Goal: Task Accomplishment & Management: Manage account settings

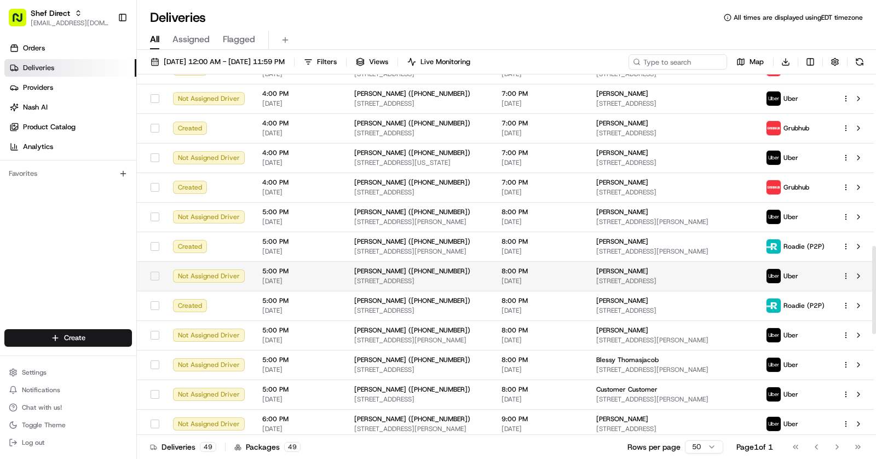
scroll to position [1110, 0]
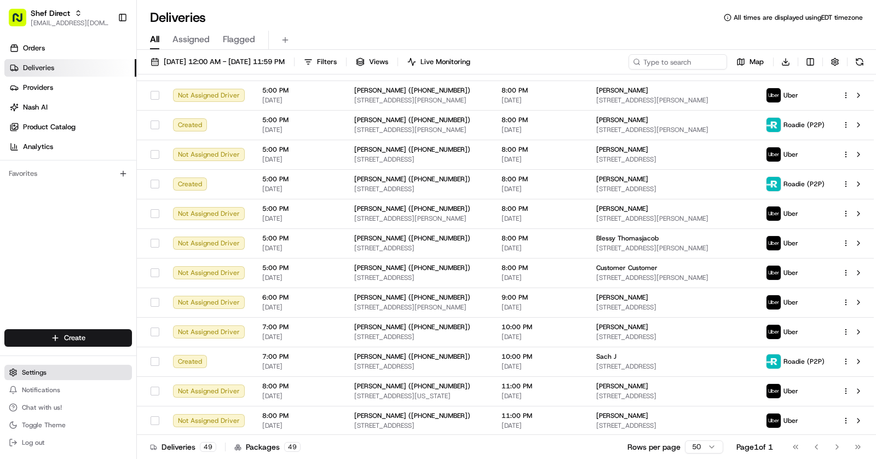
click at [51, 370] on button "Settings" at bounding box center [68, 372] width 128 height 15
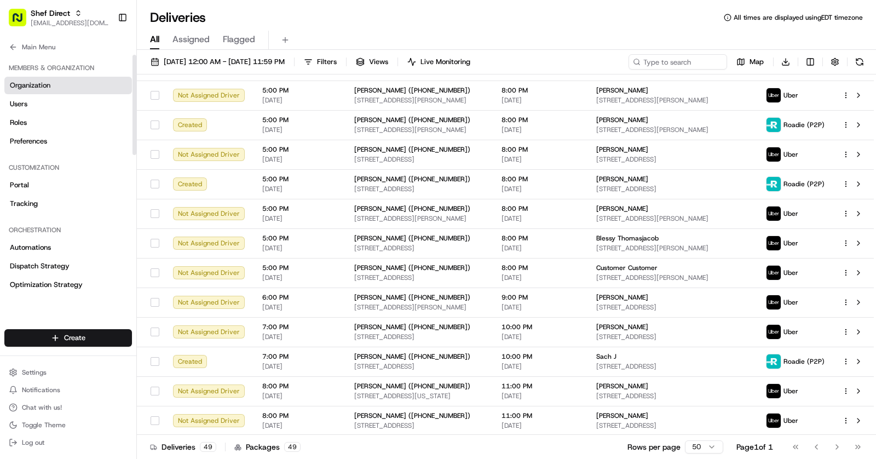
click at [26, 83] on span "Organization" at bounding box center [30, 85] width 41 height 10
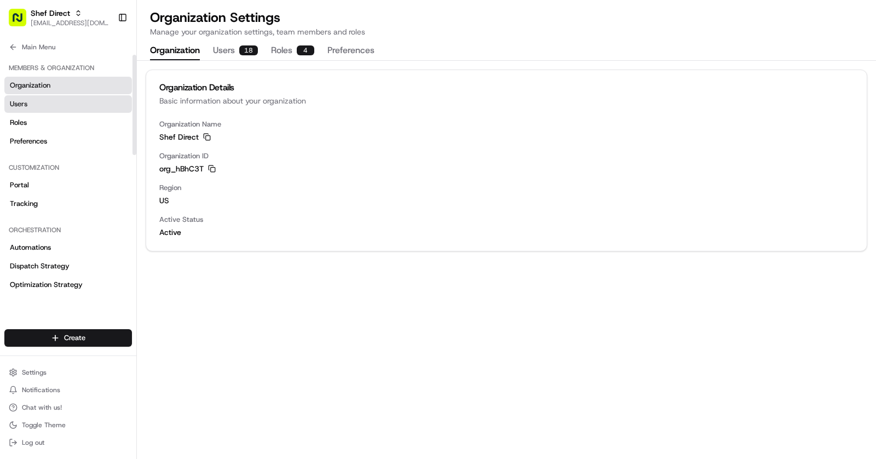
click at [33, 100] on link "Users" at bounding box center [68, 104] width 128 height 18
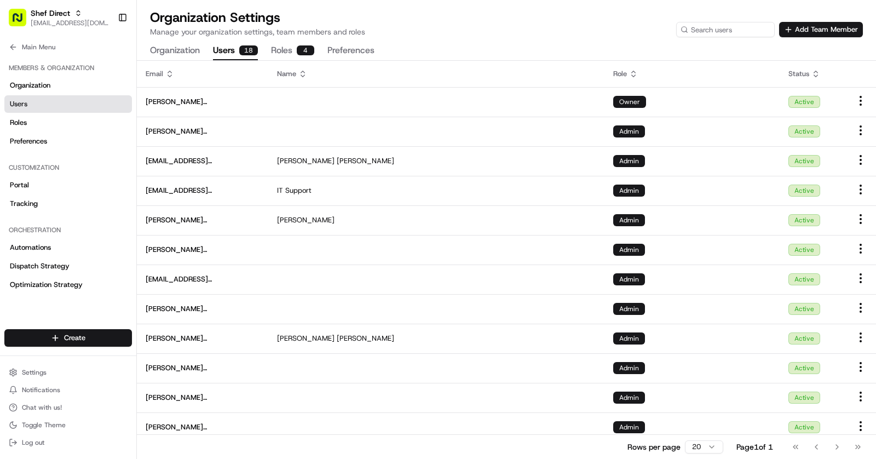
click at [290, 53] on button "Roles 4" at bounding box center [292, 51] width 43 height 19
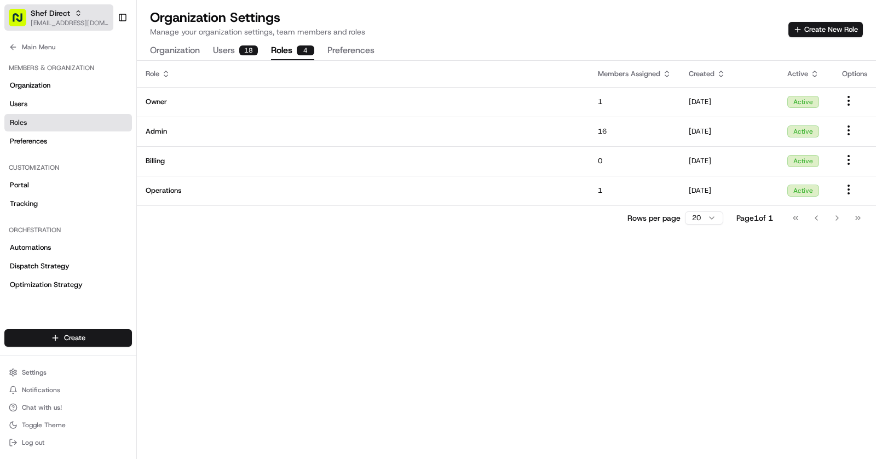
click at [73, 19] on span "[EMAIL_ADDRESS][DOMAIN_NAME]" at bounding box center [70, 23] width 78 height 9
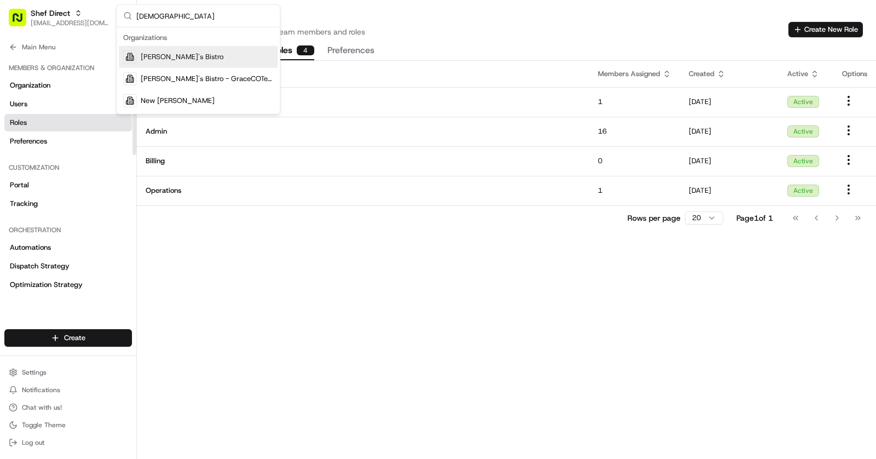
type input "[DEMOGRAPHIC_DATA]"
click at [187, 58] on div "[PERSON_NAME]'s Bistro" at bounding box center [198, 57] width 159 height 22
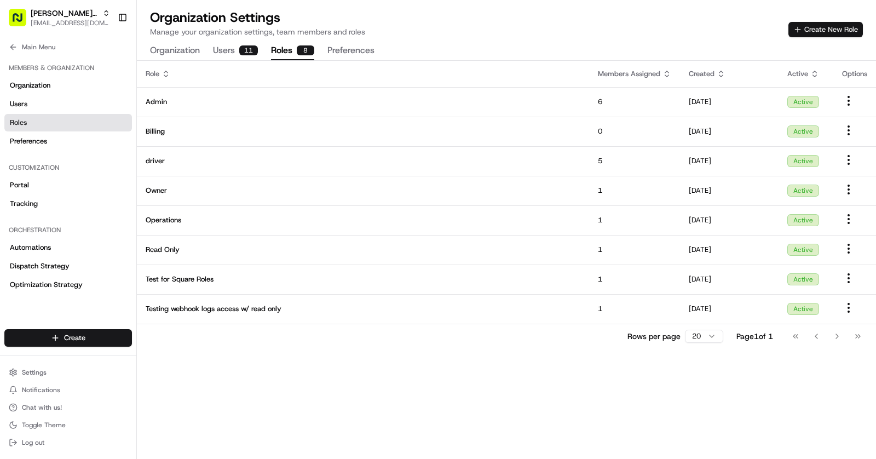
click at [835, 33] on button "Create New Role" at bounding box center [825, 29] width 74 height 15
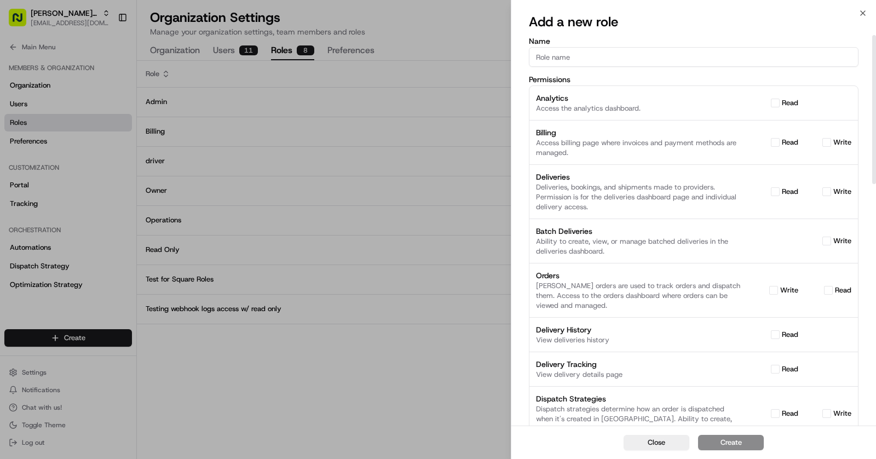
click at [578, 53] on input "Name" at bounding box center [694, 57] width 330 height 20
type input "Test"
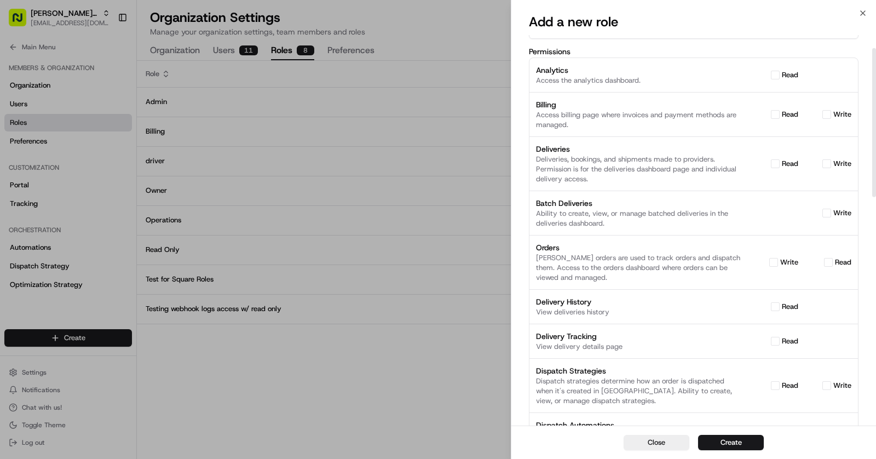
scroll to position [50, 0]
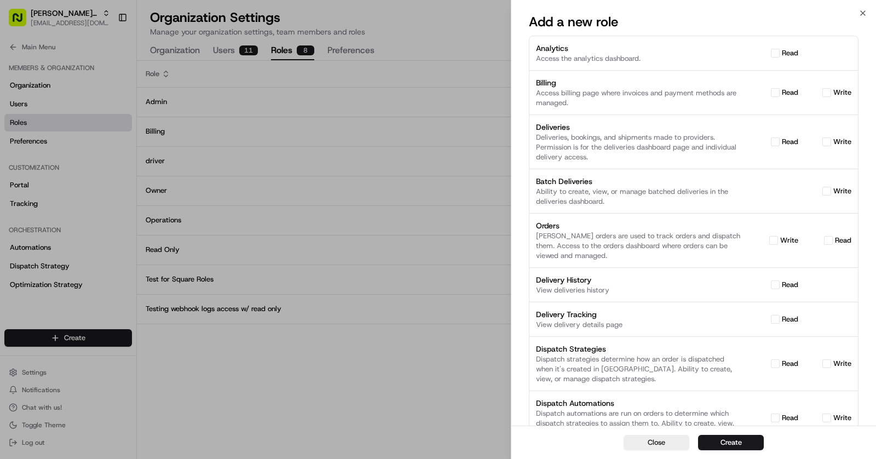
click at [776, 284] on button "read" at bounding box center [775, 284] width 9 height 9
checkbox input "true"
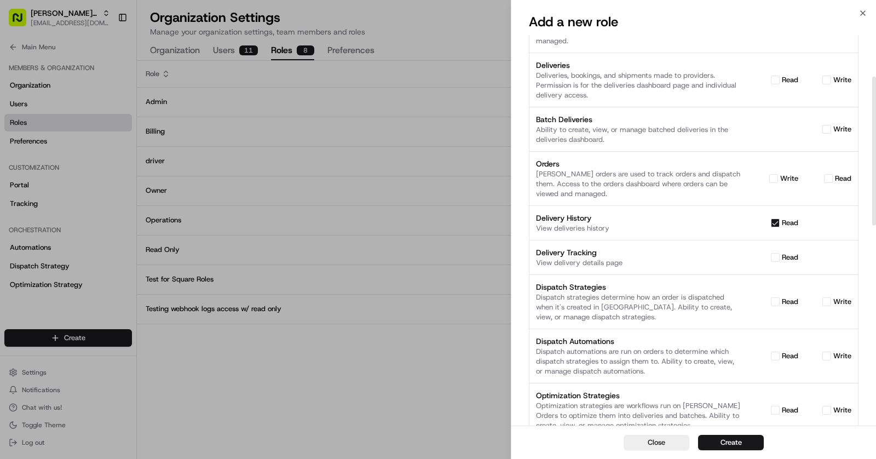
scroll to position [112, 0]
click at [779, 256] on div "read" at bounding box center [773, 257] width 50 height 10
click at [776, 256] on button "read" at bounding box center [775, 256] width 9 height 9
checkbox input "true"
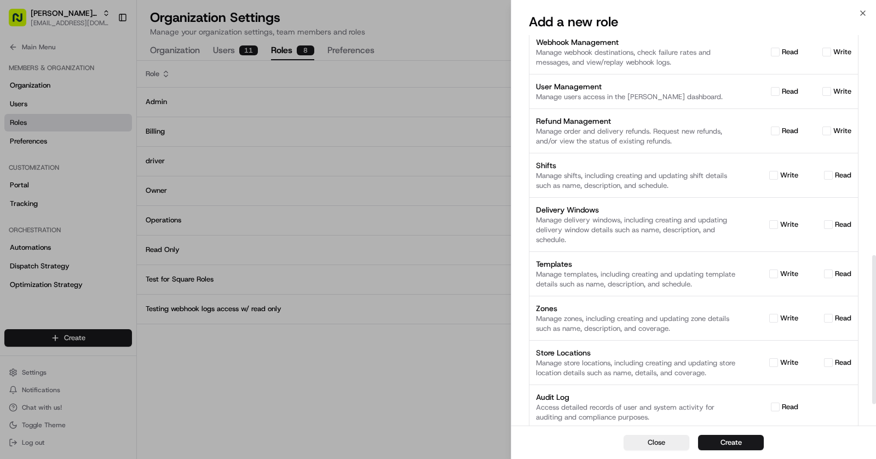
scroll to position [632, 0]
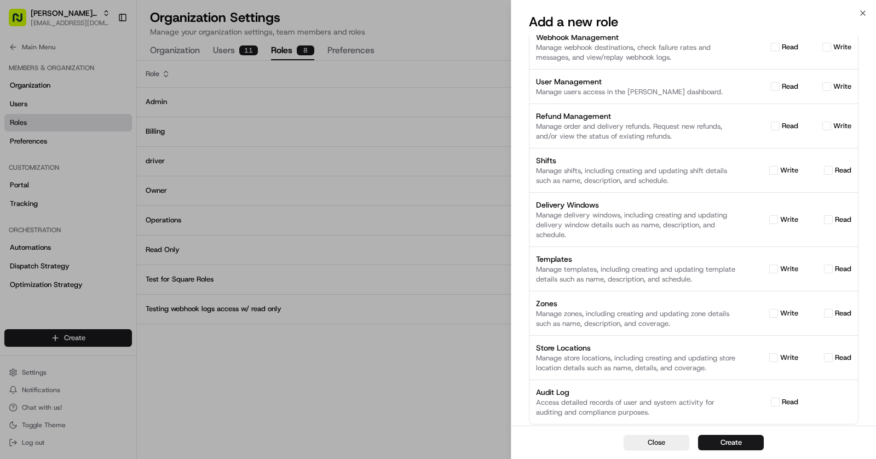
click at [773, 400] on button "read" at bounding box center [775, 401] width 9 height 9
checkbox input "true"
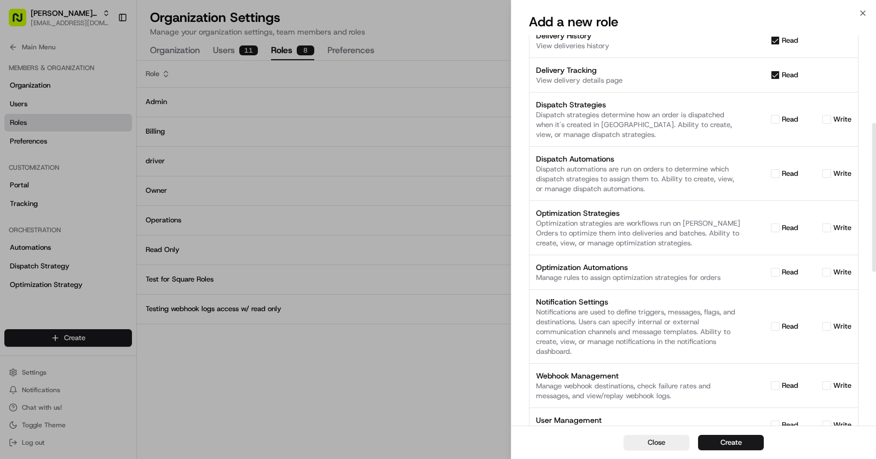
scroll to position [0, 0]
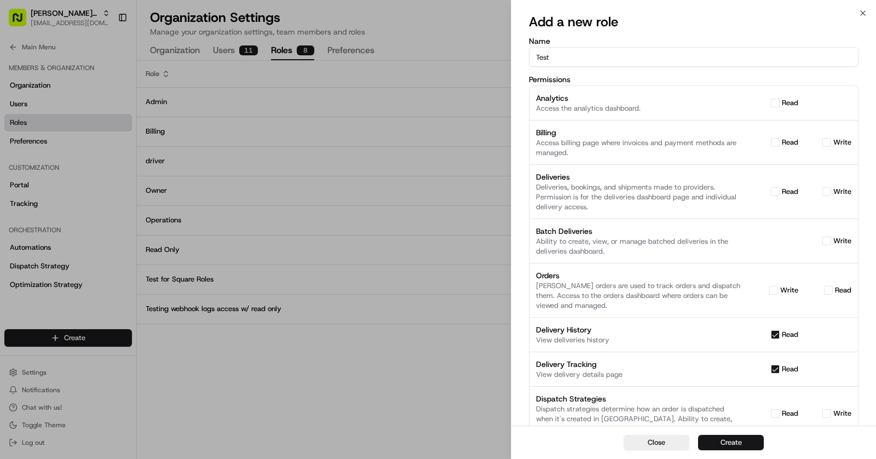
click at [732, 441] on button "Create" at bounding box center [731, 442] width 66 height 15
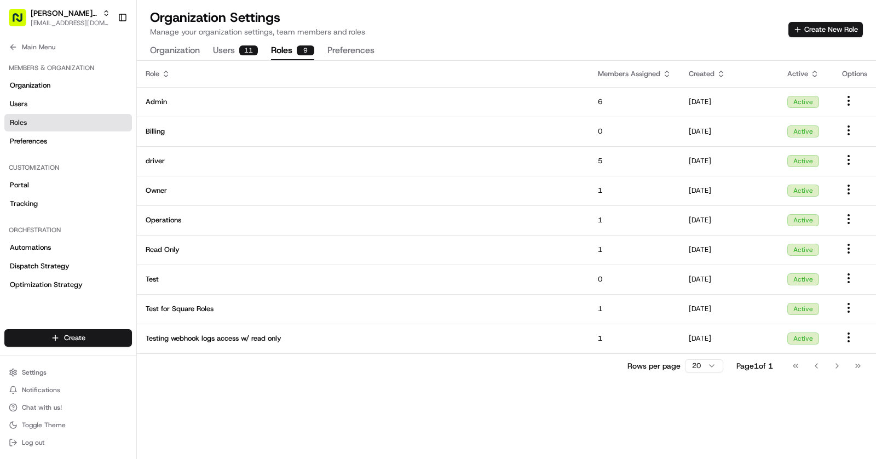
click at [350, 50] on button "Preferences" at bounding box center [350, 51] width 47 height 19
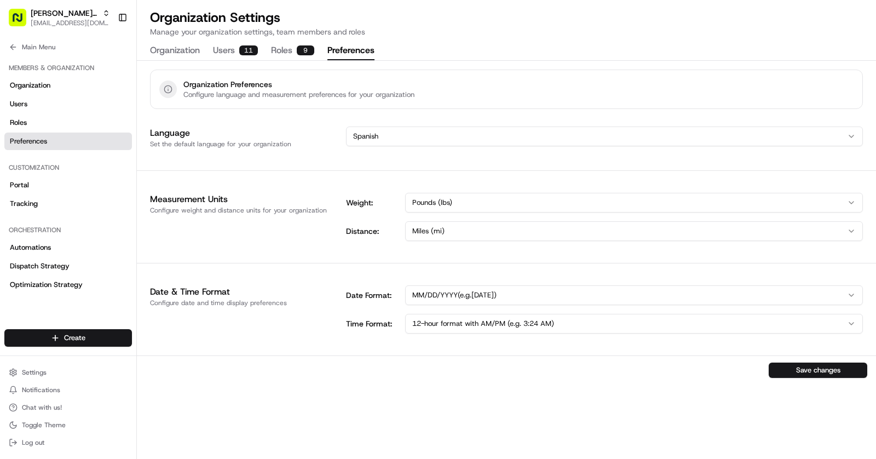
click at [383, 139] on html "Kisha's Bistro [EMAIL_ADDRESS][DOMAIN_NAME] Toggle Sidebar Orders Deliveries Pr…" at bounding box center [438, 229] width 876 height 459
click at [309, 139] on html "Kisha's Bistro [EMAIL_ADDRESS][DOMAIN_NAME] Toggle Sidebar Orders Deliveries Pr…" at bounding box center [438, 229] width 876 height 459
click at [380, 135] on html "Kisha's Bistro [EMAIL_ADDRESS][DOMAIN_NAME] Toggle Sidebar Orders Deliveries Pr…" at bounding box center [438, 229] width 876 height 459
click at [437, 206] on html "Kisha's Bistro [EMAIL_ADDRESS][DOMAIN_NAME] Toggle Sidebar Orders Deliveries Pr…" at bounding box center [438, 229] width 876 height 459
click at [449, 226] on html "Kisha's Bistro [EMAIL_ADDRESS][DOMAIN_NAME] Toggle Sidebar Orders Deliveries Pr…" at bounding box center [438, 229] width 876 height 459
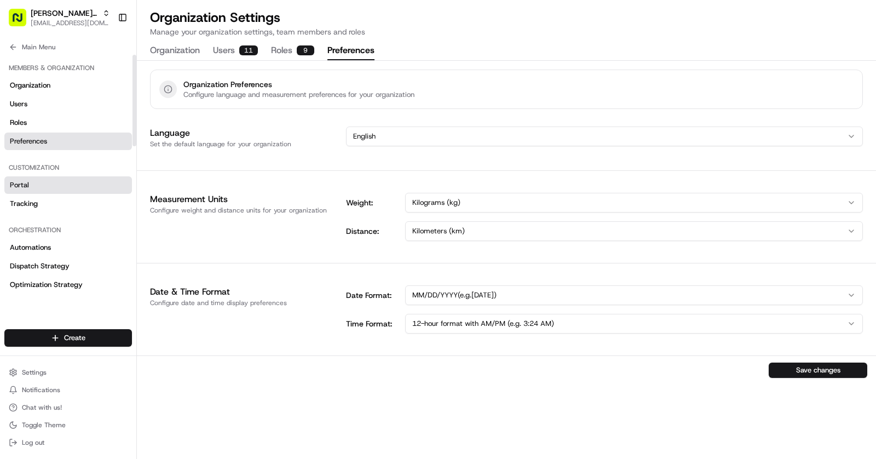
click at [13, 186] on span "Portal" at bounding box center [19, 185] width 19 height 10
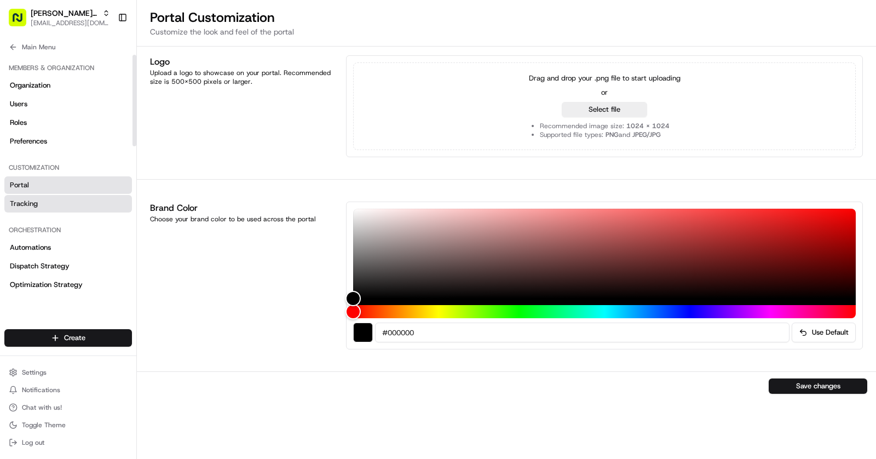
click at [45, 207] on link "Tracking" at bounding box center [68, 204] width 128 height 18
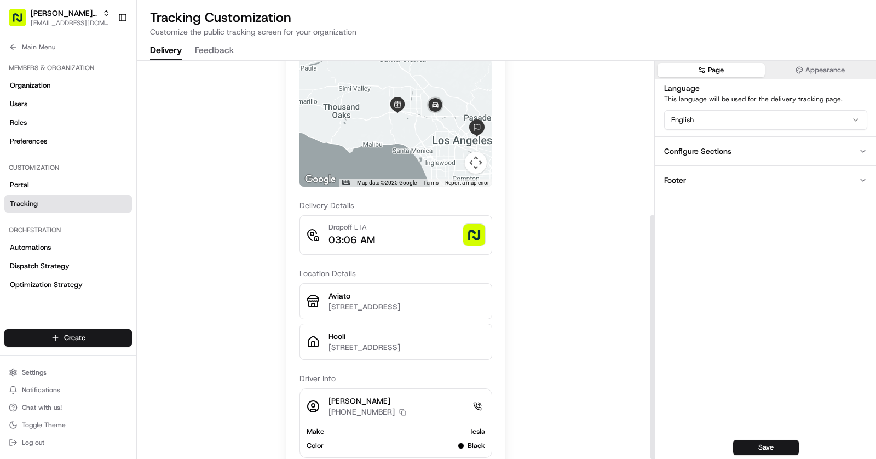
scroll to position [251, 0]
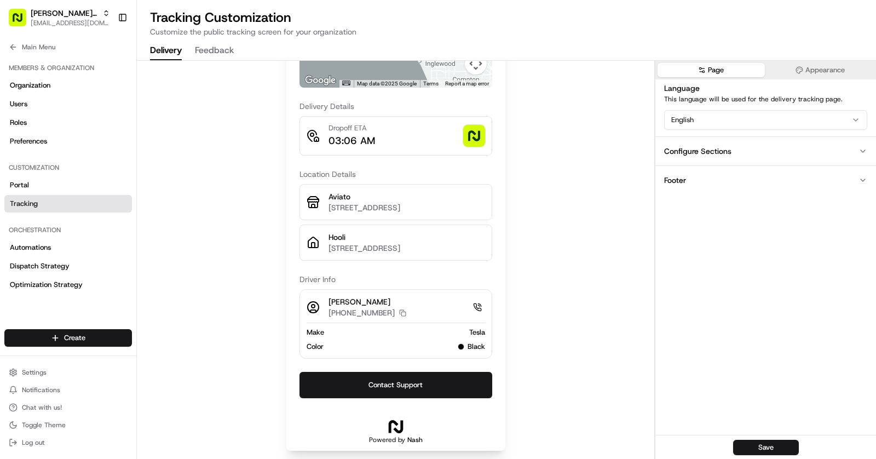
click at [733, 148] on button "Configure Sections" at bounding box center [765, 150] width 221 height 29
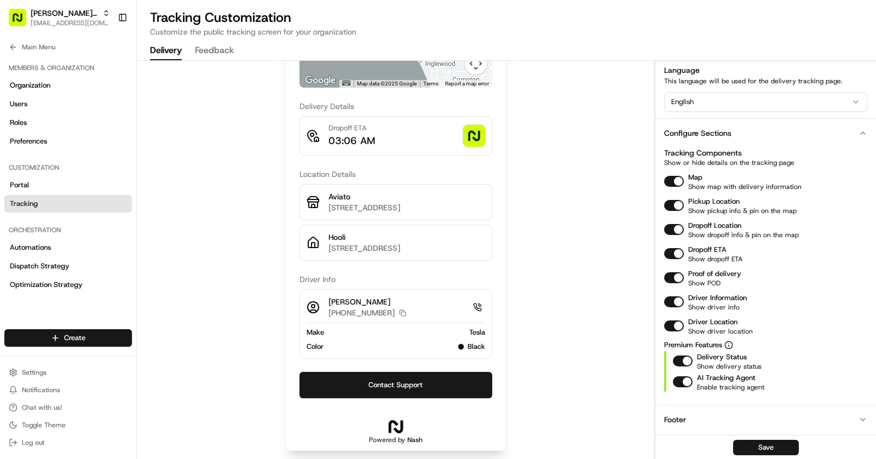
scroll to position [0, 0]
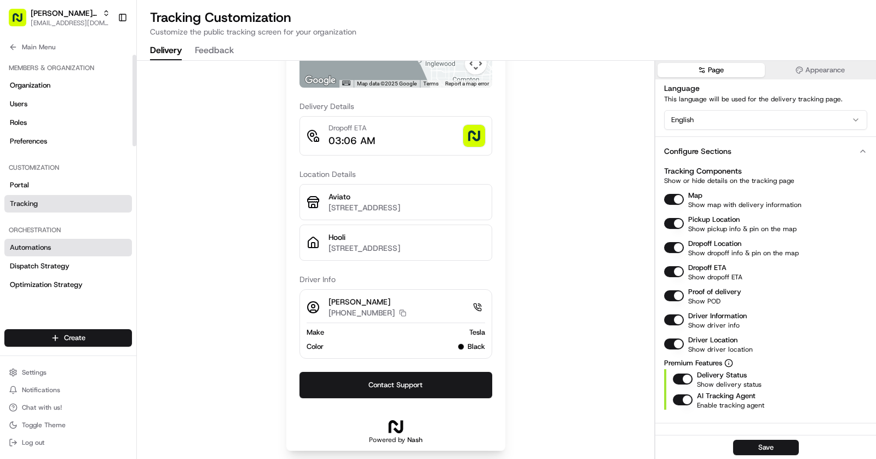
click at [54, 252] on link "Automations" at bounding box center [68, 248] width 128 height 18
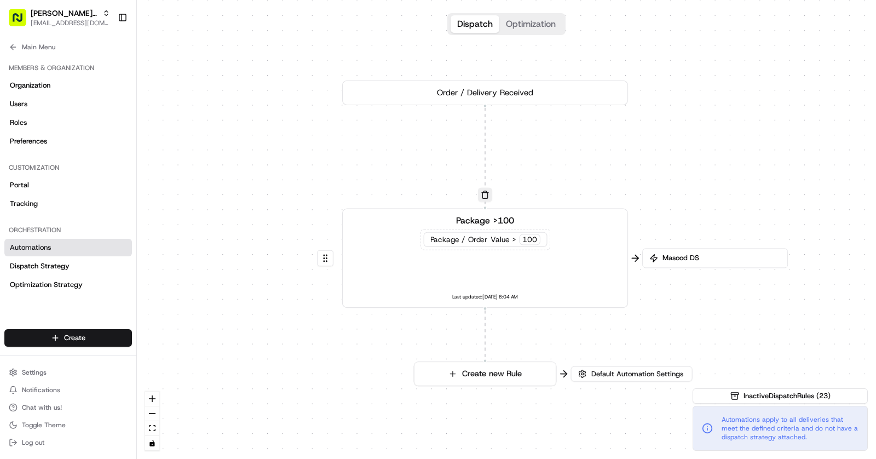
drag, startPoint x: 379, startPoint y: 174, endPoint x: 357, endPoint y: 177, distance: 22.1
click at [357, 177] on div "0 0 Order / Delivery Received Package >100 Package / Order Value > 100 Last upd…" at bounding box center [506, 229] width 739 height 459
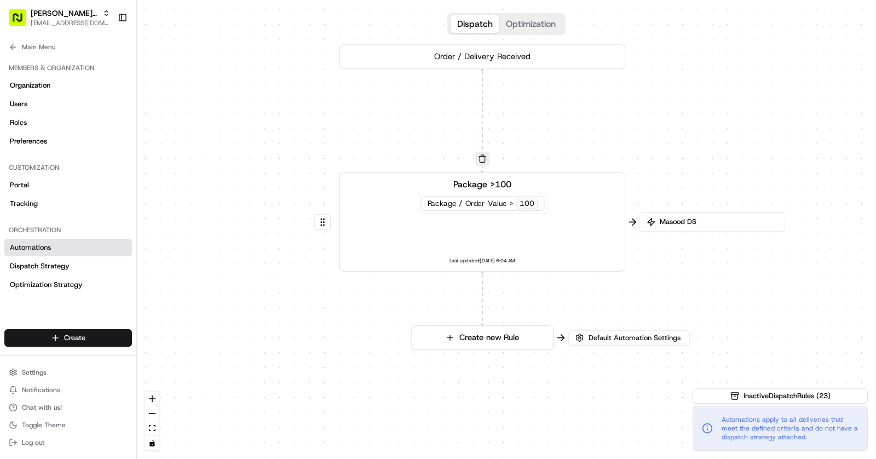
drag, startPoint x: 535, startPoint y: 200, endPoint x: 533, endPoint y: 164, distance: 36.2
click at [533, 164] on div "0 0 Order / Delivery Received Package >100 Package / Order Value > 100 Last upd…" at bounding box center [506, 229] width 739 height 459
drag, startPoint x: 507, startPoint y: 95, endPoint x: 515, endPoint y: 130, distance: 35.9
click at [515, 130] on div "0 0 Order / Delivery Received Package >100 Package / Order Value > 100 Last upd…" at bounding box center [506, 229] width 739 height 459
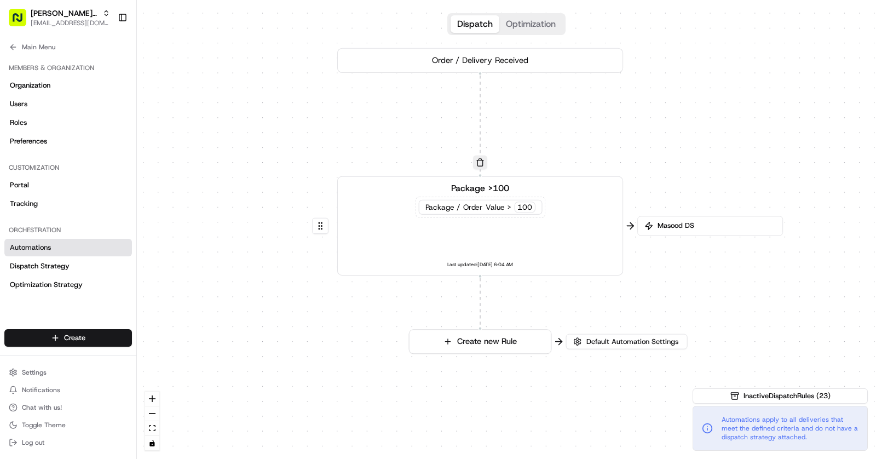
drag, startPoint x: 691, startPoint y: 332, endPoint x: 681, endPoint y: 300, distance: 33.2
click at [681, 300] on div "0 0 Order / Delivery Received Package >100 Package / Order Value > 100 Last upd…" at bounding box center [506, 229] width 739 height 459
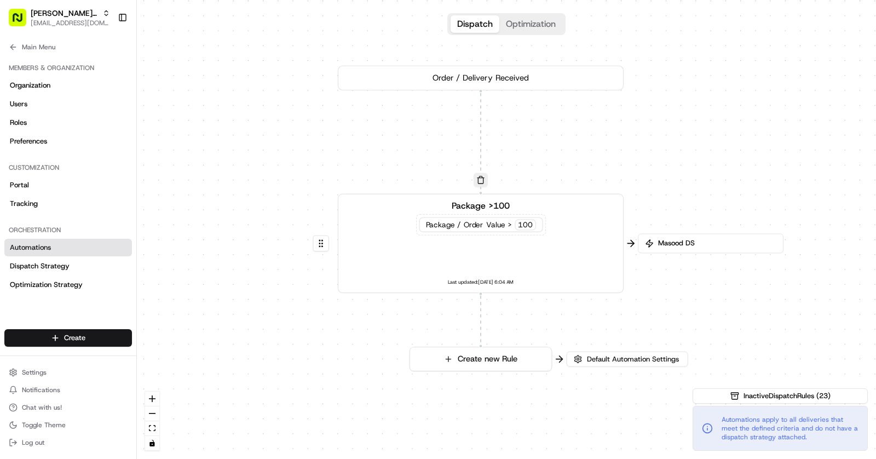
drag, startPoint x: 685, startPoint y: 272, endPoint x: 685, endPoint y: 289, distance: 17.5
click at [685, 289] on div "0 0 Order / Delivery Received Package >100 Package / Order Value > 100 Last upd…" at bounding box center [506, 229] width 739 height 459
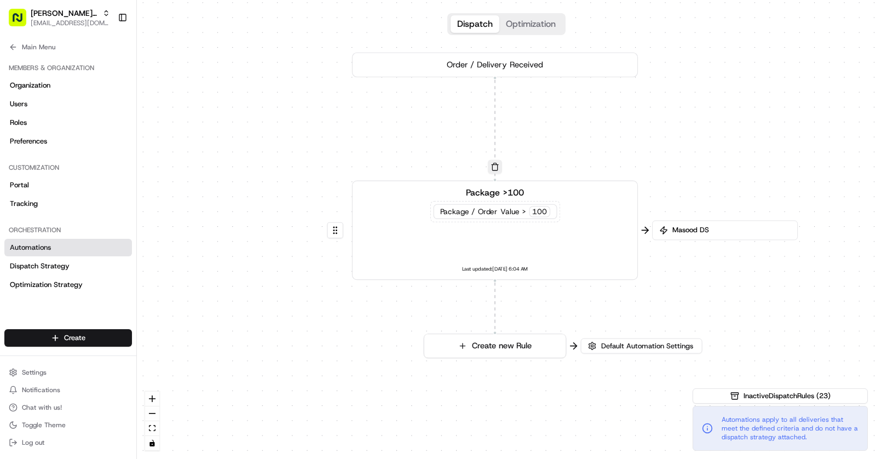
drag, startPoint x: 685, startPoint y: 289, endPoint x: 699, endPoint y: 276, distance: 19.0
click at [699, 276] on div "0 0 Order / Delivery Received Package >100 Package / Order Value > 100 Last upd…" at bounding box center [506, 229] width 739 height 459
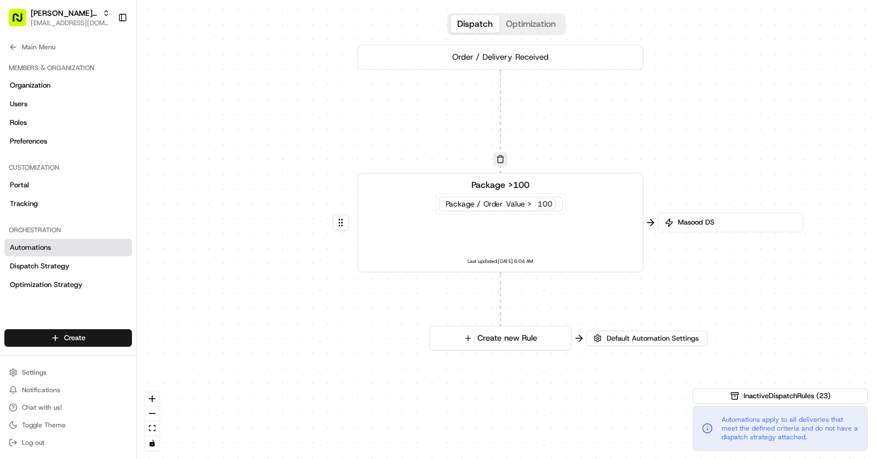
drag, startPoint x: 672, startPoint y: 322, endPoint x: 678, endPoint y: 314, distance: 9.7
click at [678, 314] on div "0 0 Order / Delivery Received Package >100 Package / Order Value > 100 Last upd…" at bounding box center [506, 229] width 739 height 459
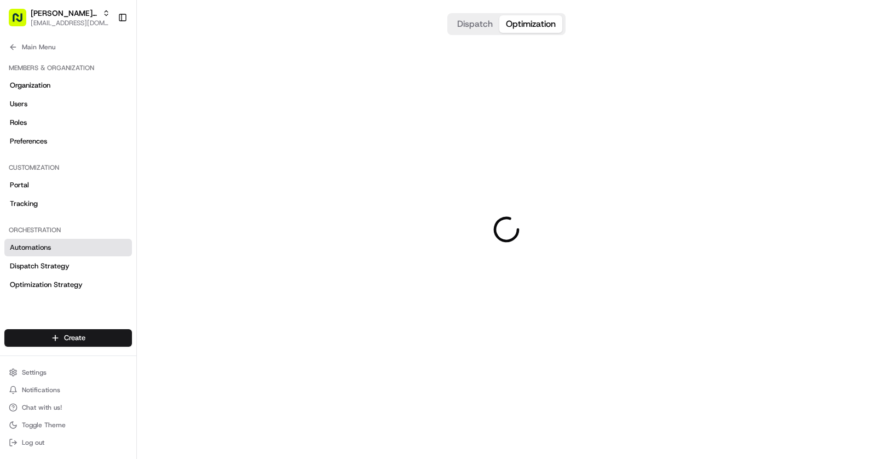
click at [525, 28] on button "Optimization" at bounding box center [530, 24] width 63 height 18
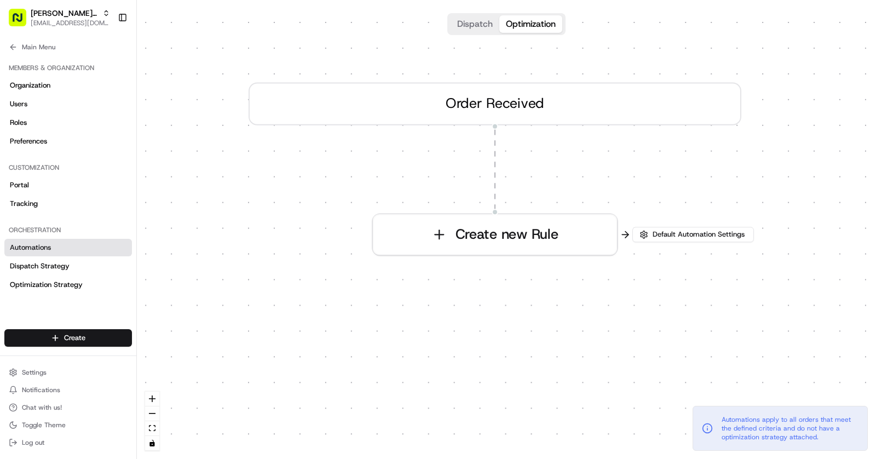
drag, startPoint x: 455, startPoint y: 232, endPoint x: 443, endPoint y: 172, distance: 61.3
click at [443, 172] on div "0 Order Received Create new Rule" at bounding box center [506, 229] width 739 height 459
click at [69, 266] on link "Dispatch Strategy" at bounding box center [68, 266] width 128 height 18
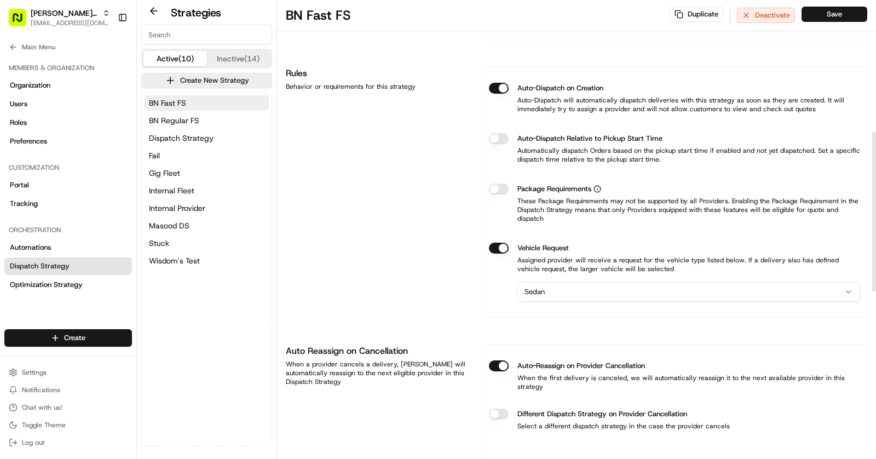
scroll to position [326, 0]
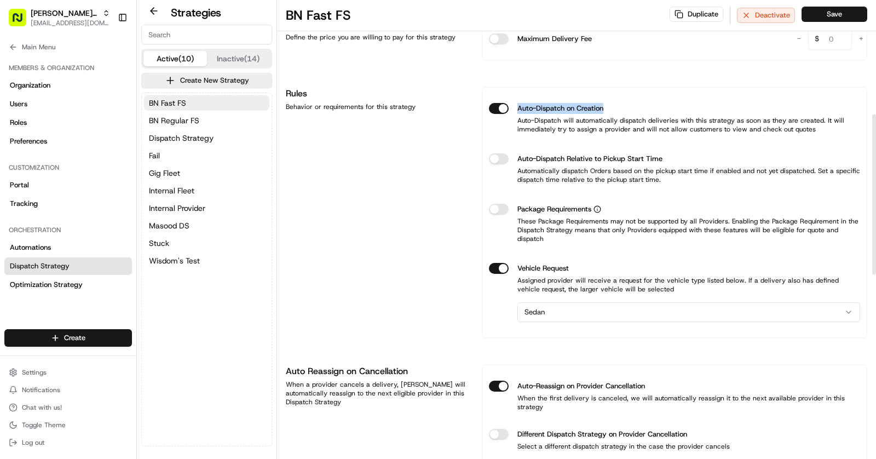
drag, startPoint x: 517, startPoint y: 106, endPoint x: 621, endPoint y: 110, distance: 104.1
click at [621, 110] on div "Auto-Dispatch on Creation" at bounding box center [674, 108] width 371 height 11
click at [500, 109] on button "Auto-Dispatch on Creation" at bounding box center [499, 108] width 20 height 11
click at [503, 106] on button "Auto-Dispatch on Creation" at bounding box center [499, 108] width 20 height 11
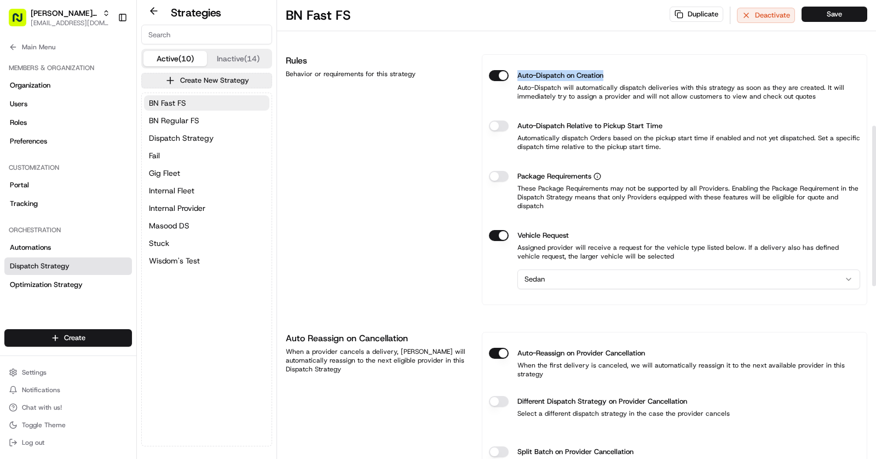
scroll to position [358, 0]
click at [440, 189] on div "Rules Behavior or requirements for this strategy" at bounding box center [377, 180] width 183 height 251
click at [495, 121] on button "Auto-Dispatch Relative to Pickup Start Time" at bounding box center [499, 126] width 20 height 11
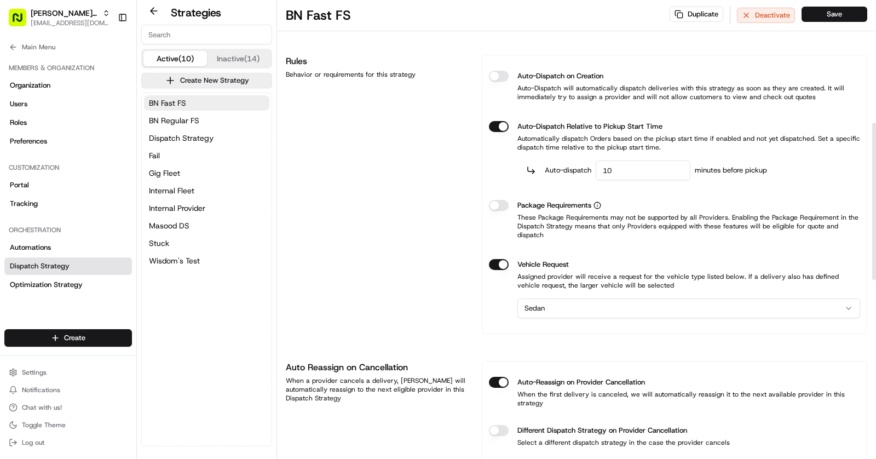
click at [633, 162] on input "10" at bounding box center [643, 170] width 95 height 20
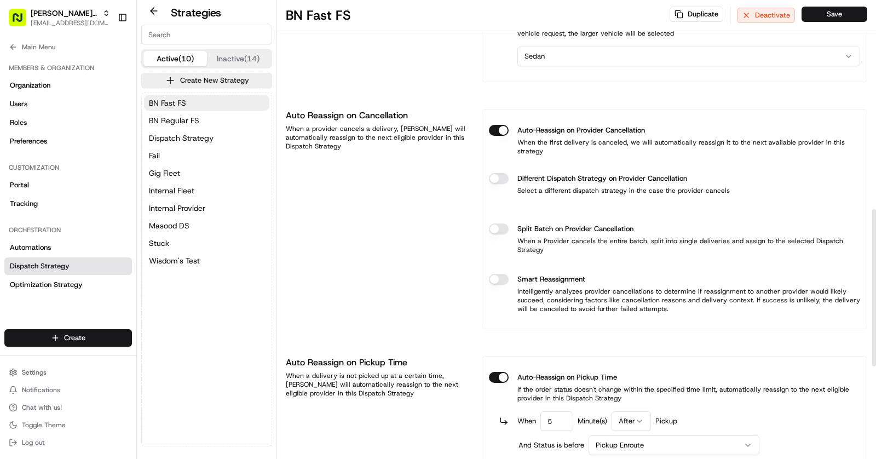
scroll to position [614, 0]
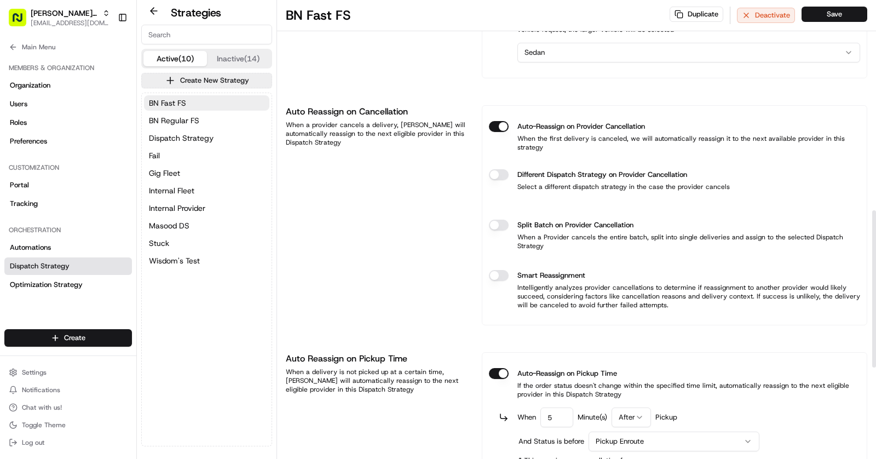
click at [504, 169] on button "Different Dispatch Strategy on Provider Cancellation" at bounding box center [499, 174] width 20 height 11
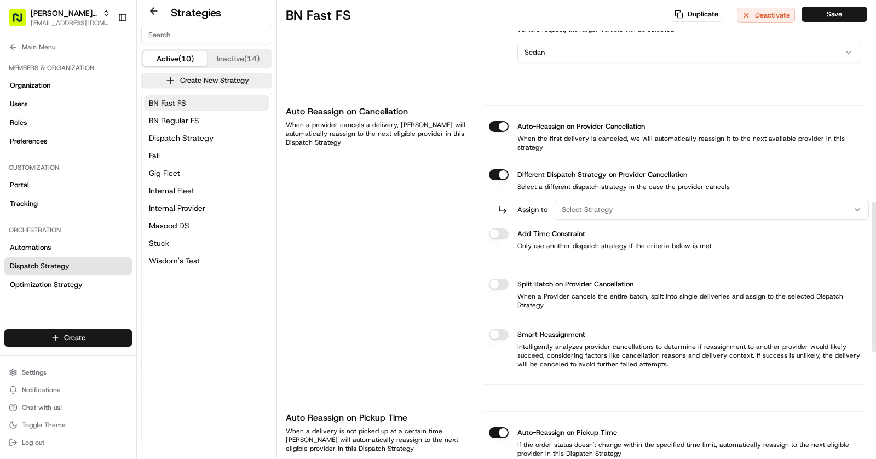
click at [618, 205] on div "Select Strategy" at bounding box center [711, 210] width 309 height 10
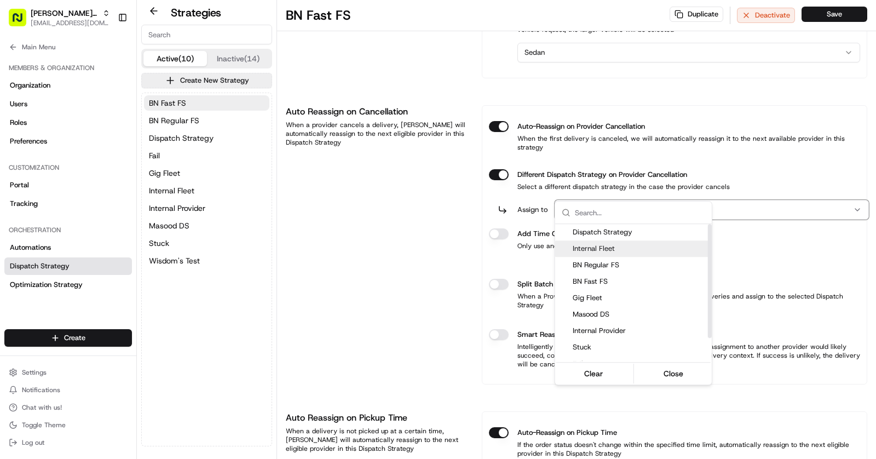
click at [627, 246] on span "Internal Fleet" at bounding box center [640, 249] width 135 height 10
click at [457, 216] on html "Kisha's Bistro [EMAIL_ADDRESS][DOMAIN_NAME] Toggle Sidebar Orders Deliveries Pr…" at bounding box center [438, 229] width 876 height 459
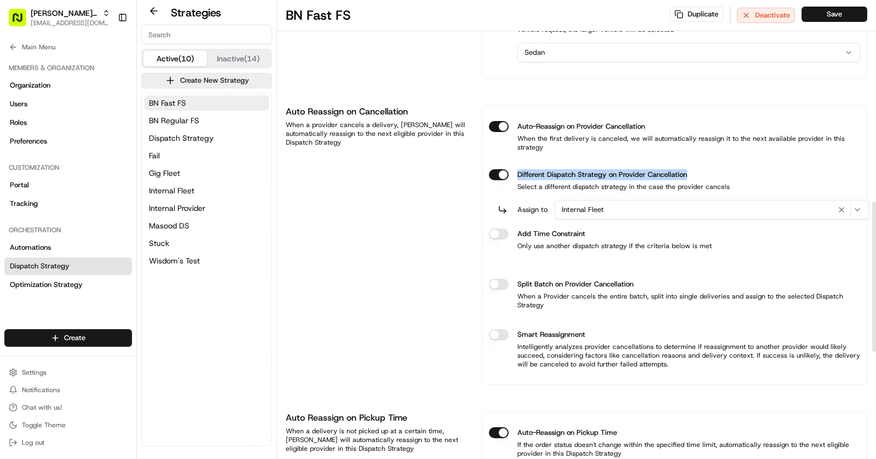
drag, startPoint x: 476, startPoint y: 151, endPoint x: 738, endPoint y: 155, distance: 261.7
click at [738, 155] on div "Auto Reassign on Cancellation When a provider cancels a delivery, [PERSON_NAME]…" at bounding box center [576, 244] width 581 height 279
click at [837, 17] on button "Save" at bounding box center [834, 14] width 66 height 15
drag, startPoint x: 662, startPoint y: 113, endPoint x: 518, endPoint y: 113, distance: 144.0
click at [518, 121] on div "Auto-Reassign on Provider Cancellation" at bounding box center [674, 126] width 371 height 11
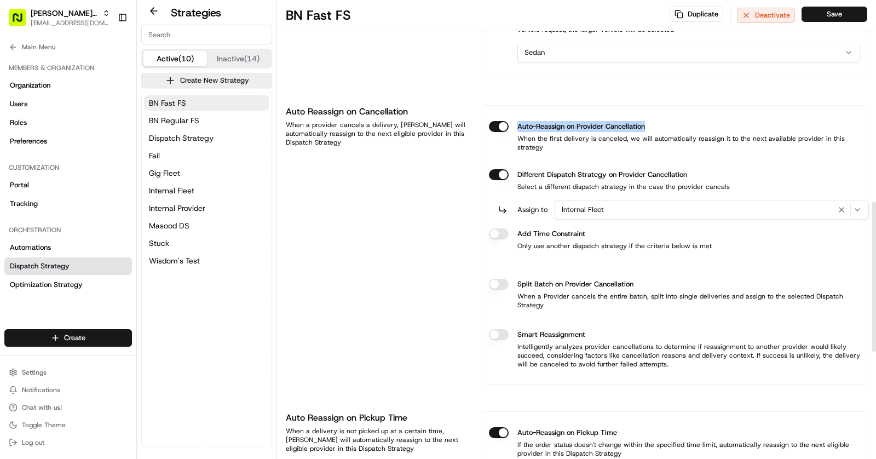
click at [495, 121] on button "Auto-Reassign on Provider Cancellation" at bounding box center [499, 126] width 20 height 11
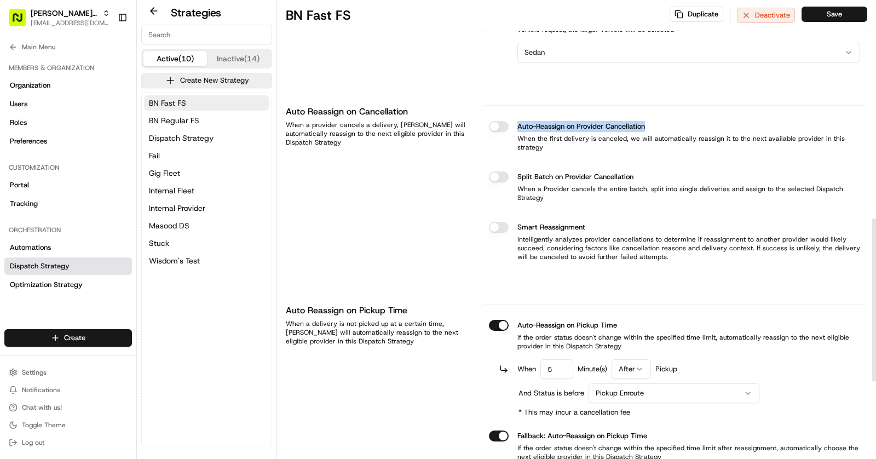
click at [505, 121] on button "Auto-Reassign on Provider Cancellation" at bounding box center [499, 126] width 20 height 11
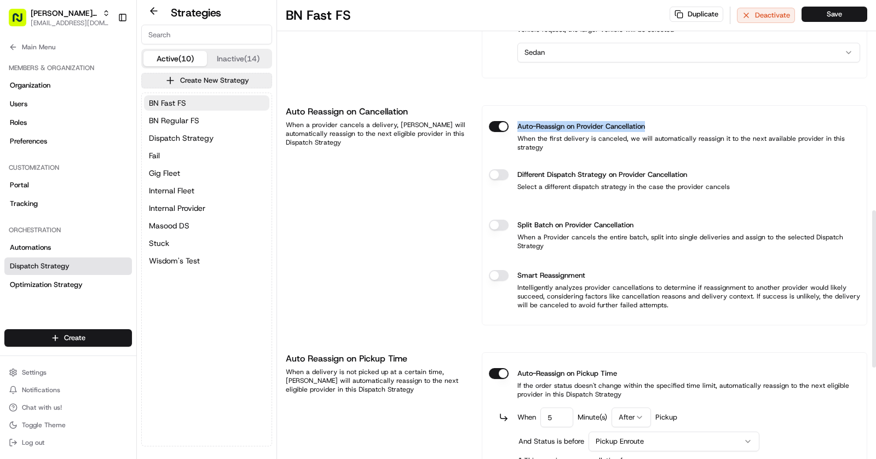
click at [503, 169] on button "Different Dispatch Strategy on Provider Cancellation" at bounding box center [499, 174] width 20 height 11
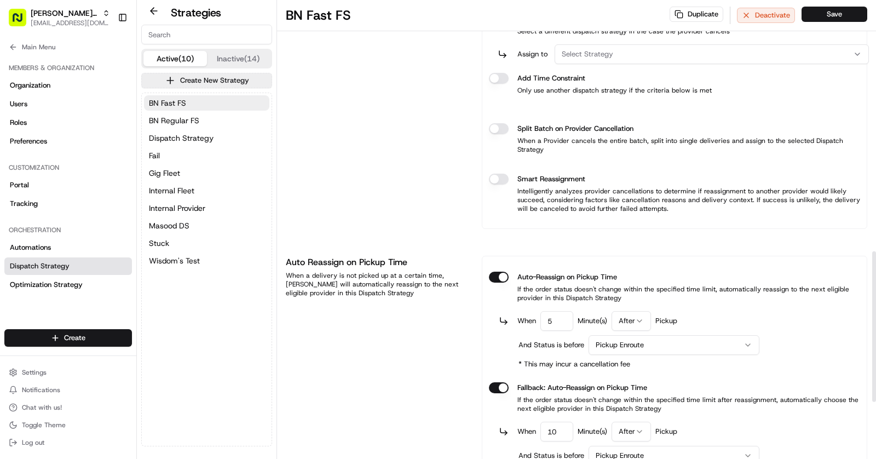
scroll to position [723, 0]
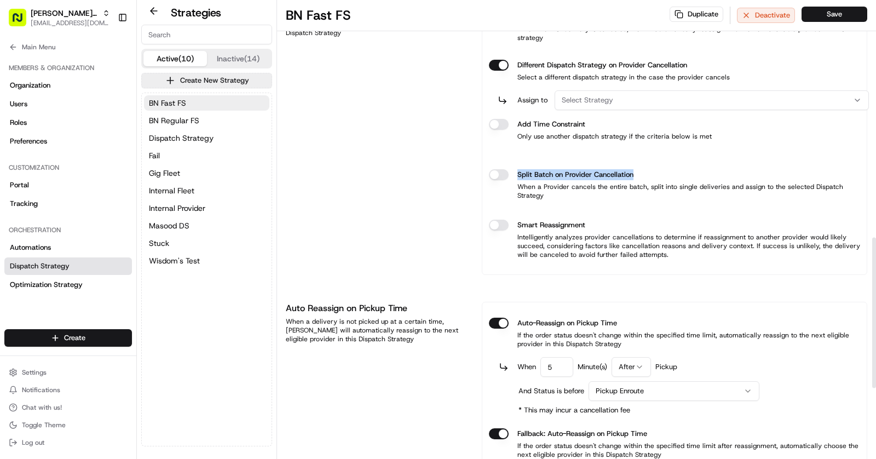
drag, startPoint x: 512, startPoint y: 153, endPoint x: 637, endPoint y: 153, distance: 124.3
click at [637, 169] on div "Split Batch on Provider Cancellation" at bounding box center [674, 174] width 371 height 11
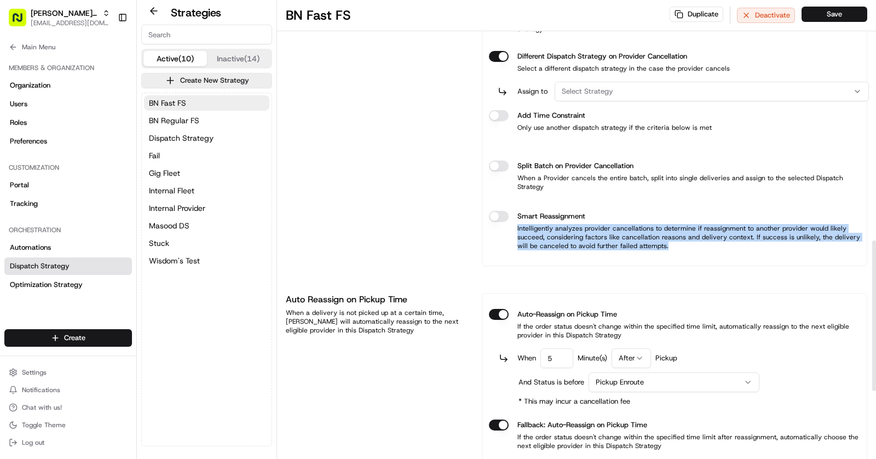
drag, startPoint x: 676, startPoint y: 221, endPoint x: 515, endPoint y: 201, distance: 162.6
click at [515, 202] on div "Smart Reassignment Intelligently analyzes provider cancellations to determine i…" at bounding box center [674, 230] width 371 height 57
click at [665, 224] on p "Intelligently analyzes provider cancellations to determine if reassignment to a…" at bounding box center [674, 237] width 371 height 26
drag, startPoint x: 516, startPoint y: 186, endPoint x: 651, endPoint y: 233, distance: 143.2
click at [651, 233] on div "Auto-Reassign on Provider Cancellation When the first delivery is canceled, we …" at bounding box center [674, 126] width 385 height 279
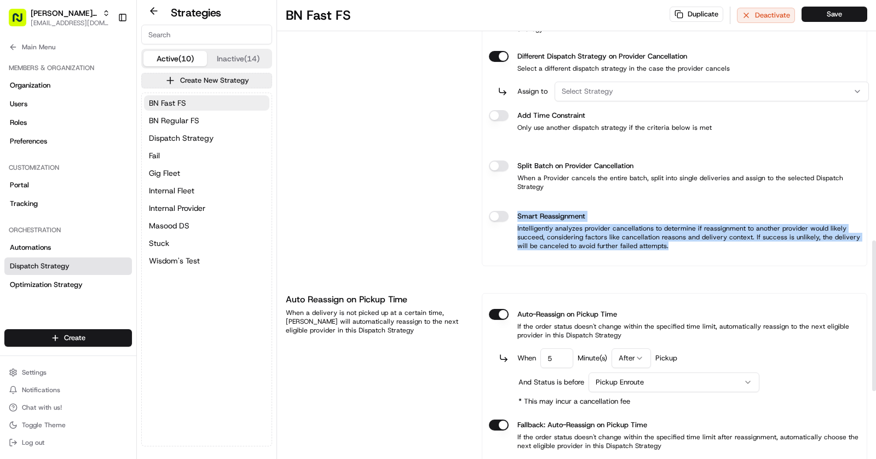
click at [667, 224] on div "Smart Reassignment Intelligently analyzes provider cancellations to determine i…" at bounding box center [674, 230] width 371 height 57
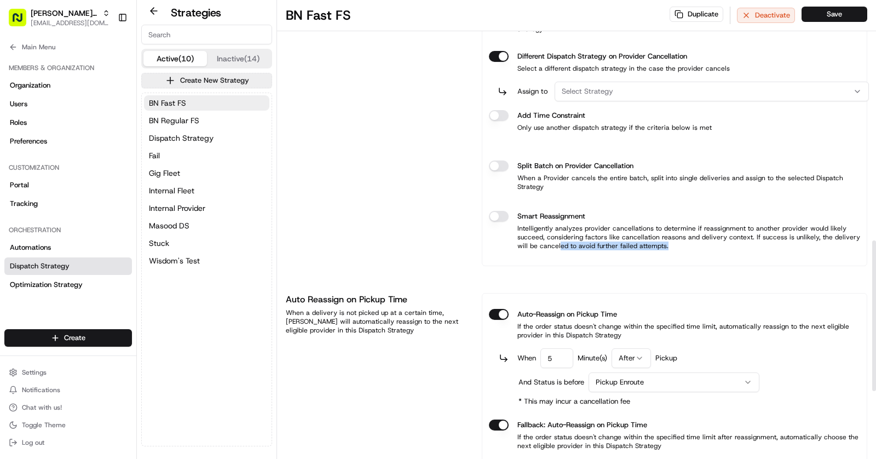
drag, startPoint x: 650, startPoint y: 219, endPoint x: 543, endPoint y: 216, distance: 106.8
click at [546, 224] on p "Intelligently analyzes provider cancellations to determine if reassignment to a…" at bounding box center [674, 237] width 371 height 26
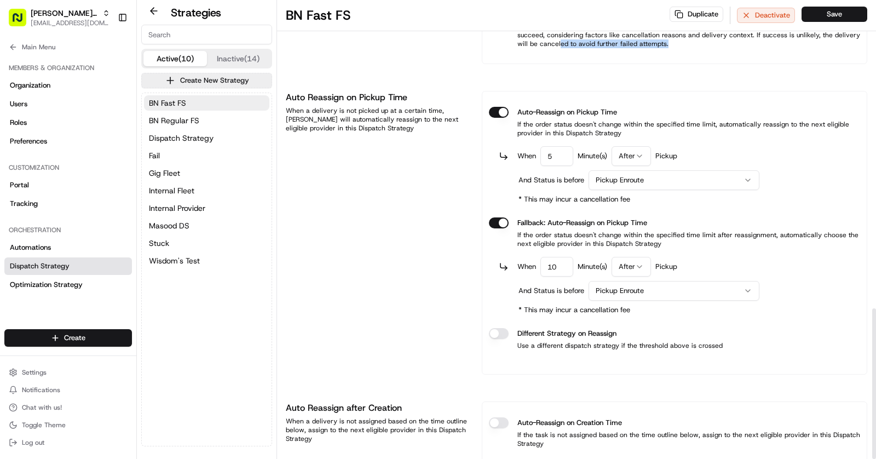
scroll to position [939, 0]
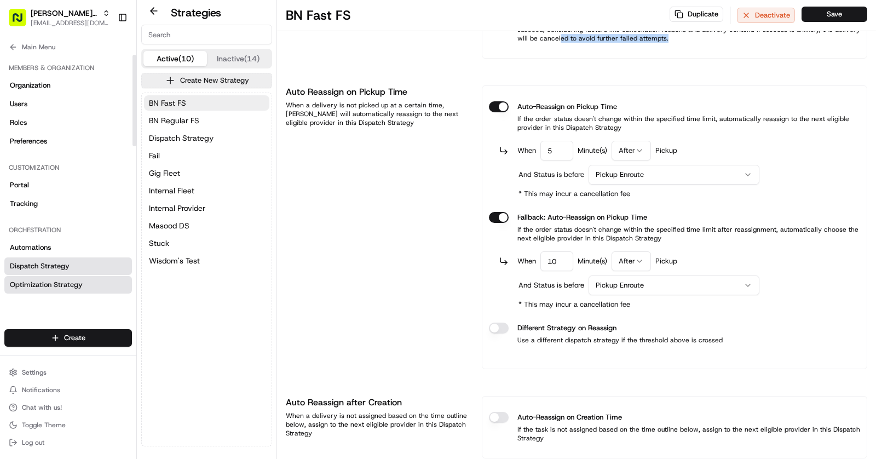
click at [48, 284] on span "Optimization Strategy" at bounding box center [46, 285] width 73 height 10
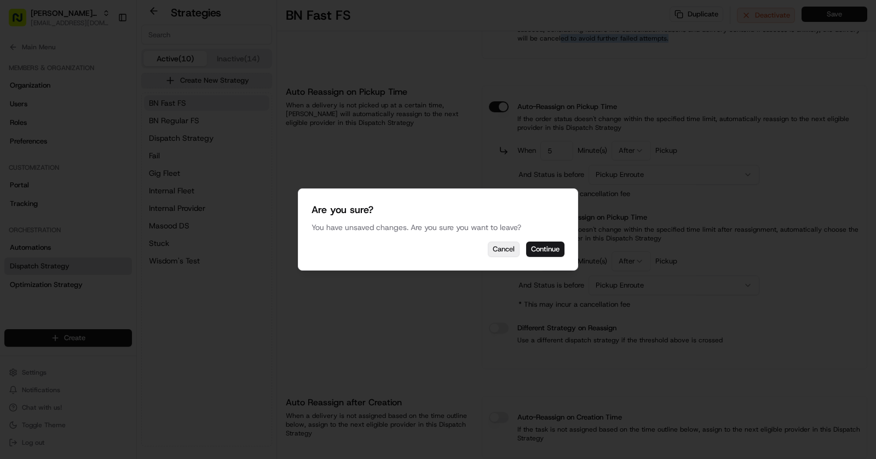
click at [507, 246] on button "Cancel" at bounding box center [504, 248] width 32 height 15
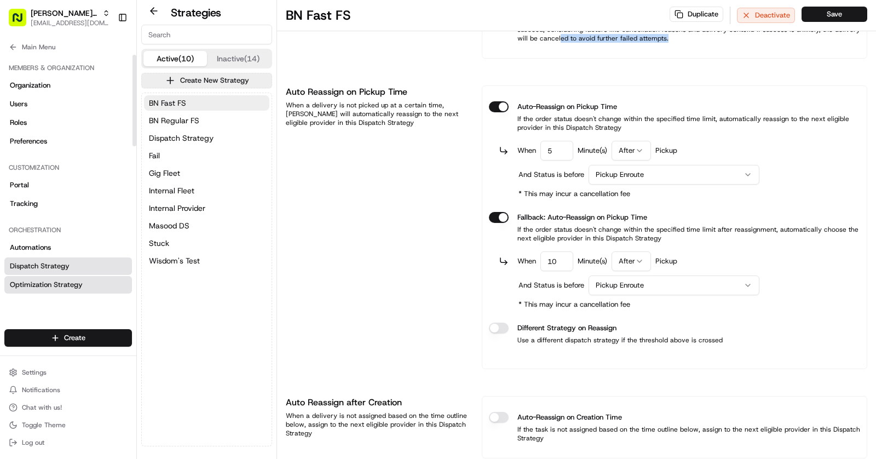
click at [74, 291] on link "Optimization Strategy" at bounding box center [68, 285] width 128 height 18
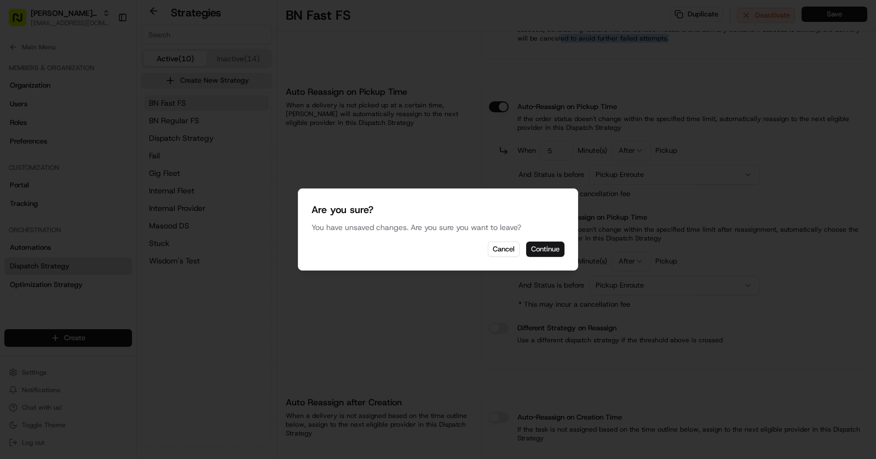
click at [559, 244] on button "Continue" at bounding box center [545, 248] width 38 height 15
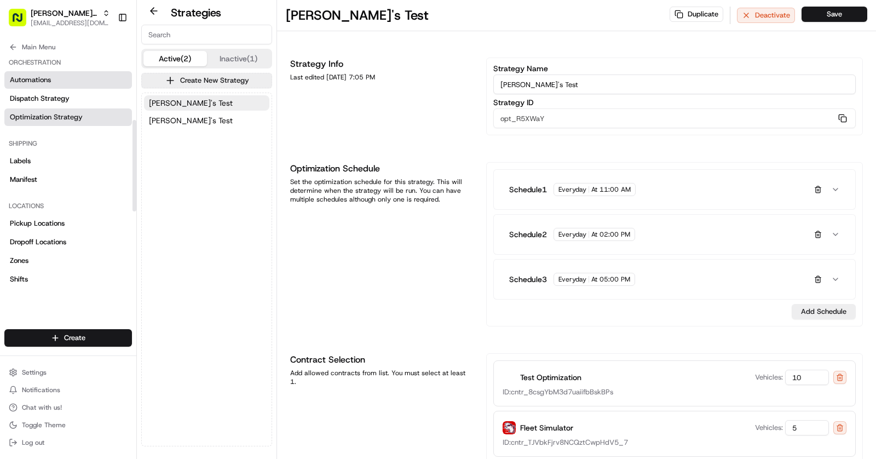
scroll to position [171, 0]
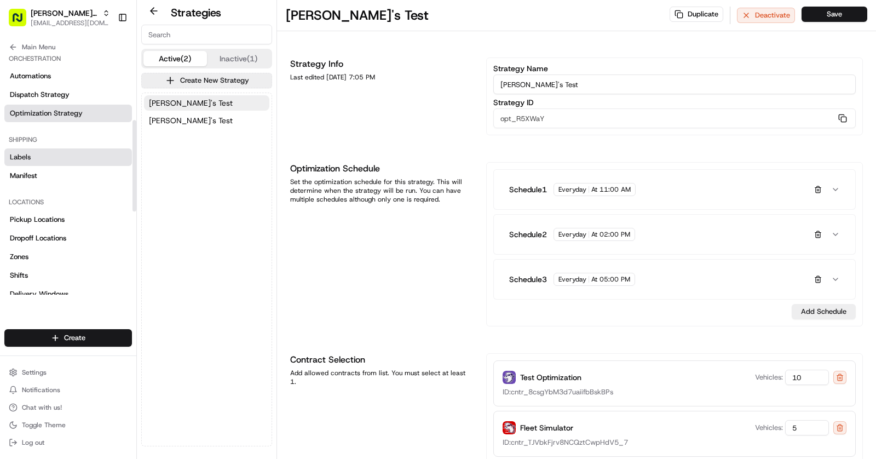
click at [44, 150] on link "Labels" at bounding box center [68, 157] width 128 height 18
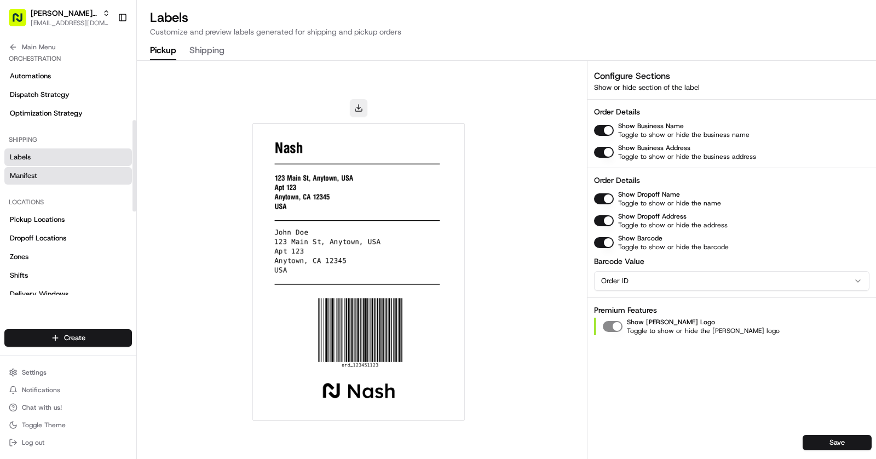
click at [40, 178] on link "Manifest" at bounding box center [68, 176] width 128 height 18
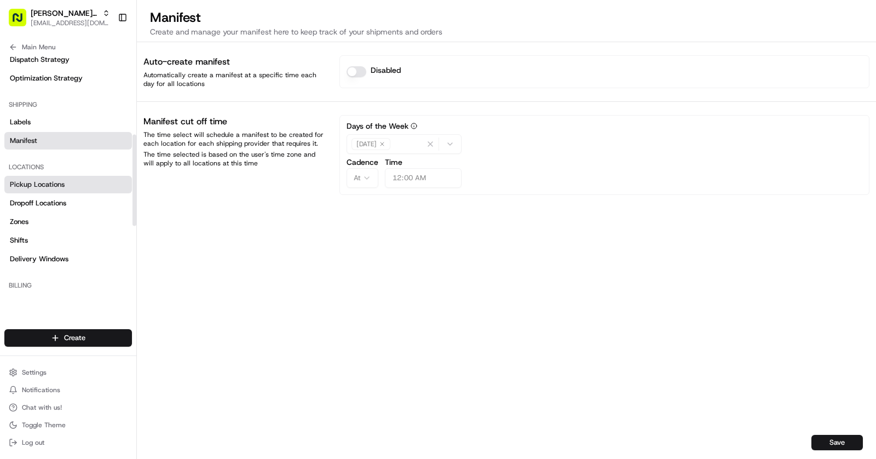
scroll to position [209, 0]
click at [47, 184] on span "Pickup Locations" at bounding box center [37, 182] width 55 height 10
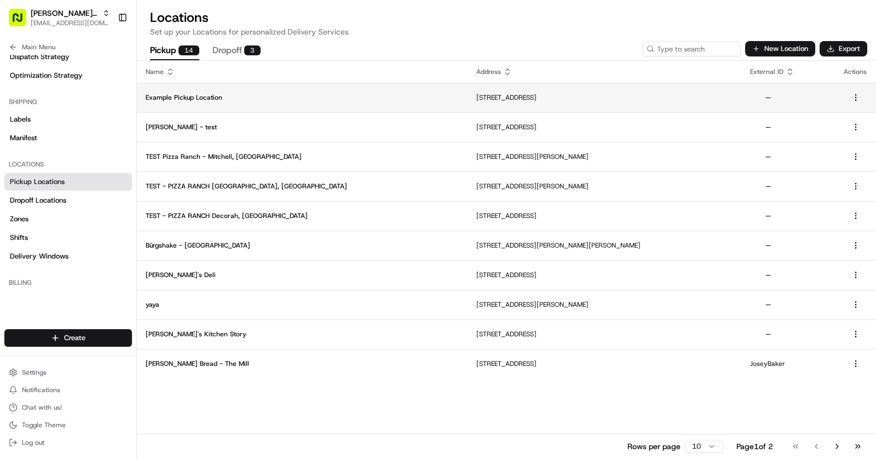
click at [221, 90] on td "Example Pickup Location" at bounding box center [302, 98] width 331 height 30
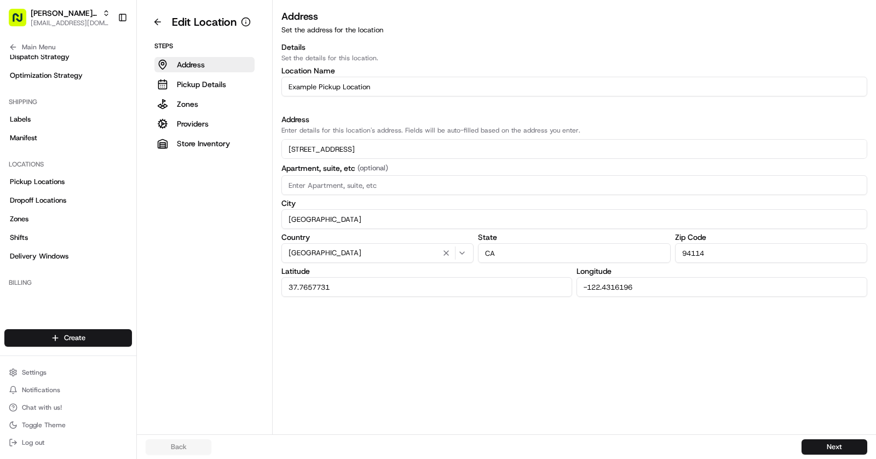
click at [205, 111] on div "Steps Address Pickup Details Zones Providers Store Inventory" at bounding box center [205, 96] width 118 height 109
click at [198, 111] on button "Zones" at bounding box center [204, 103] width 100 height 15
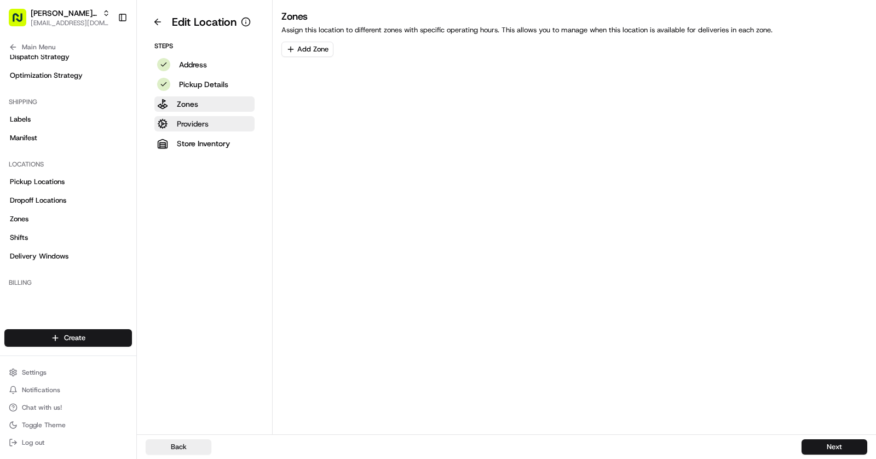
click at [217, 125] on button "Providers" at bounding box center [204, 123] width 100 height 15
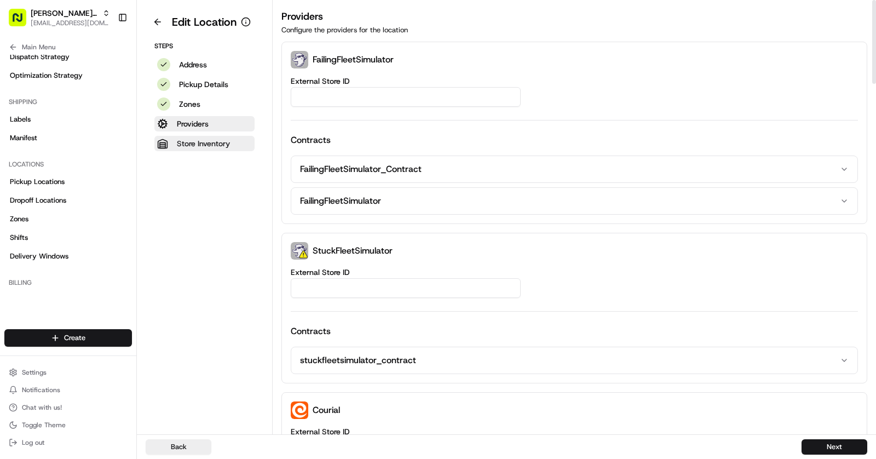
click at [209, 145] on p "Store Inventory" at bounding box center [203, 143] width 53 height 11
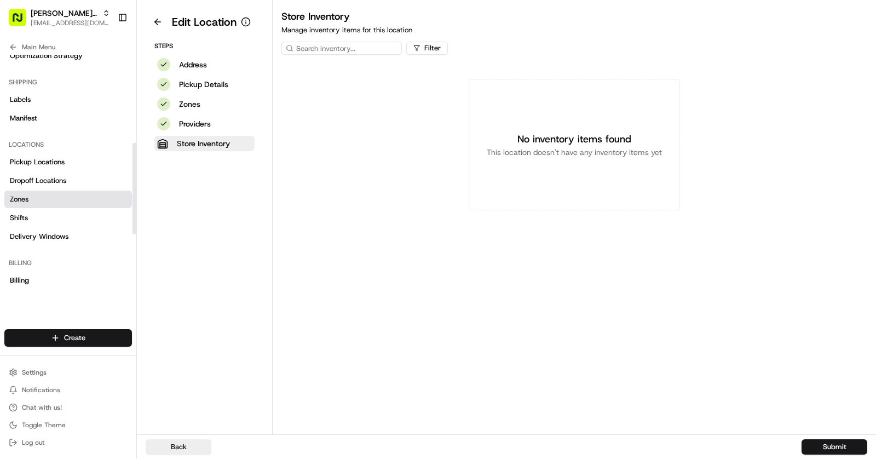
scroll to position [231, 0]
drag, startPoint x: 176, startPoint y: 143, endPoint x: 237, endPoint y: 199, distance: 82.2
click at [237, 199] on aside "Edit Location Steps Address Pickup Details Zones Providers Store Inventory" at bounding box center [205, 217] width 136 height 434
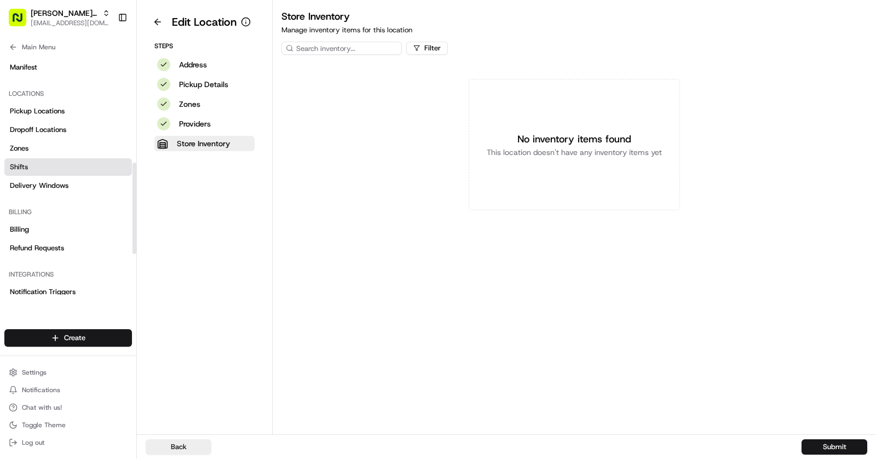
scroll to position [284, 0]
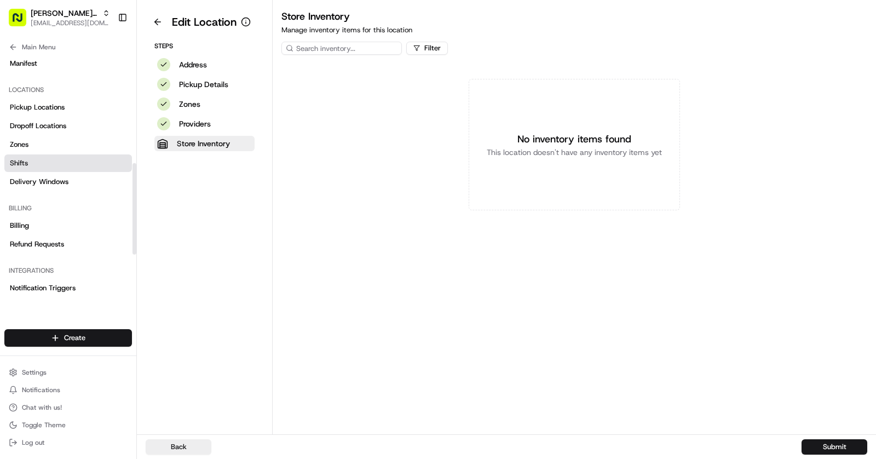
click at [39, 157] on link "Shifts" at bounding box center [68, 163] width 128 height 18
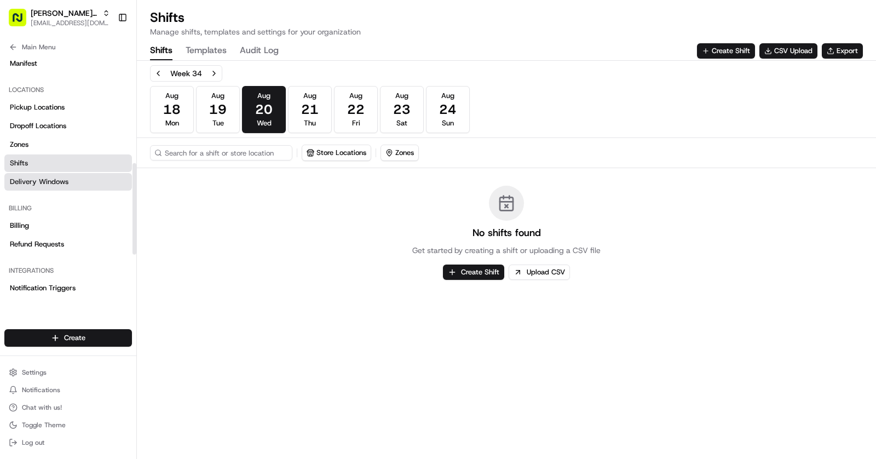
click at [73, 181] on link "Delivery Windows" at bounding box center [68, 182] width 128 height 18
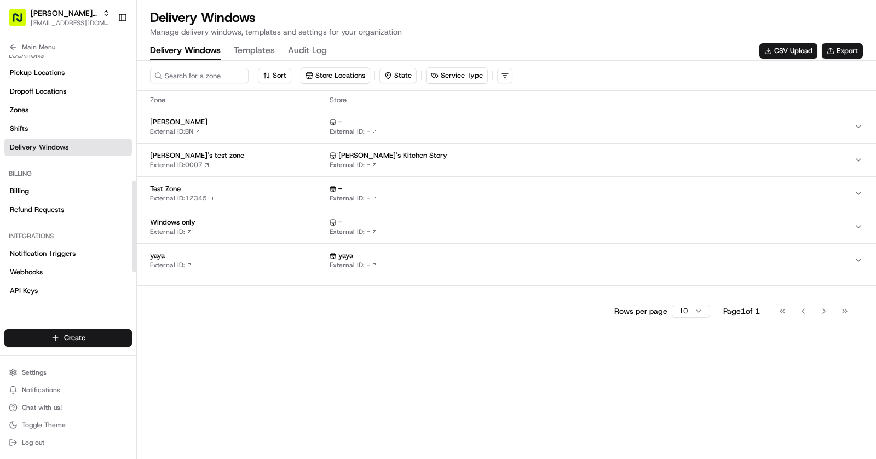
scroll to position [334, 0]
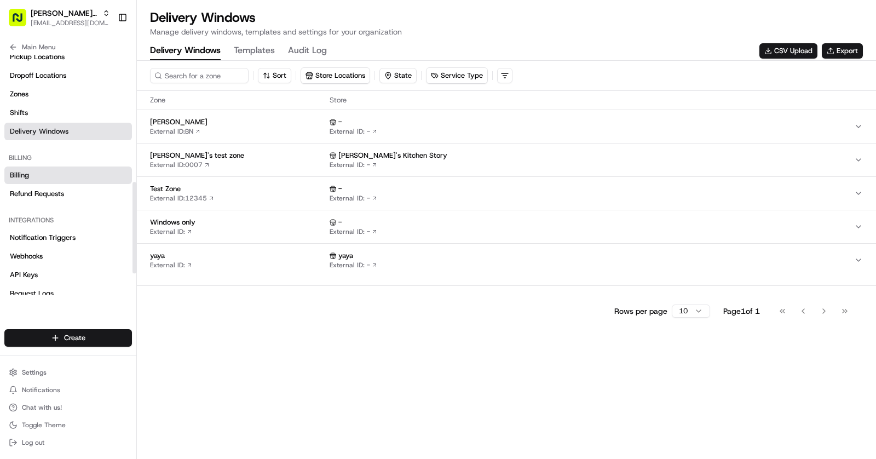
click at [48, 175] on link "Billing" at bounding box center [68, 175] width 128 height 18
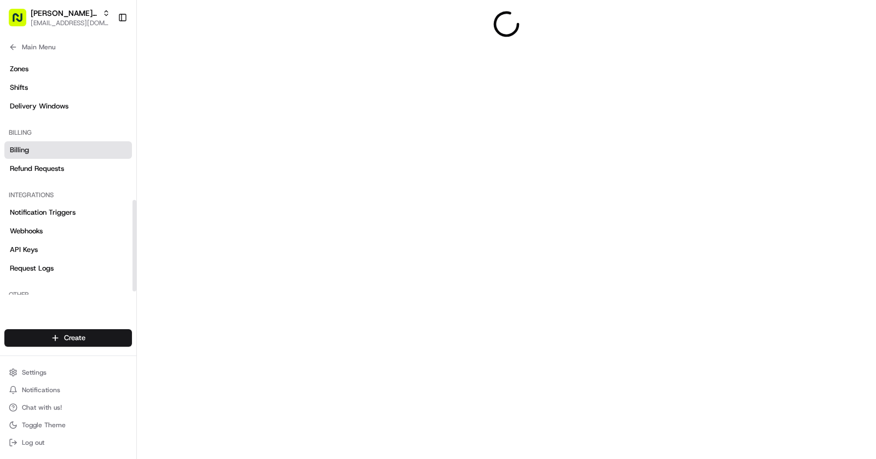
scroll to position [390, 0]
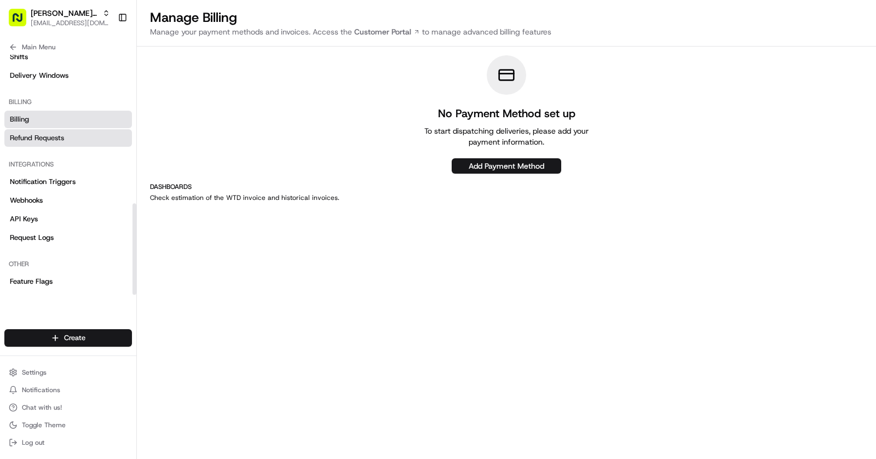
click at [47, 139] on span "Refund Requests" at bounding box center [37, 138] width 54 height 10
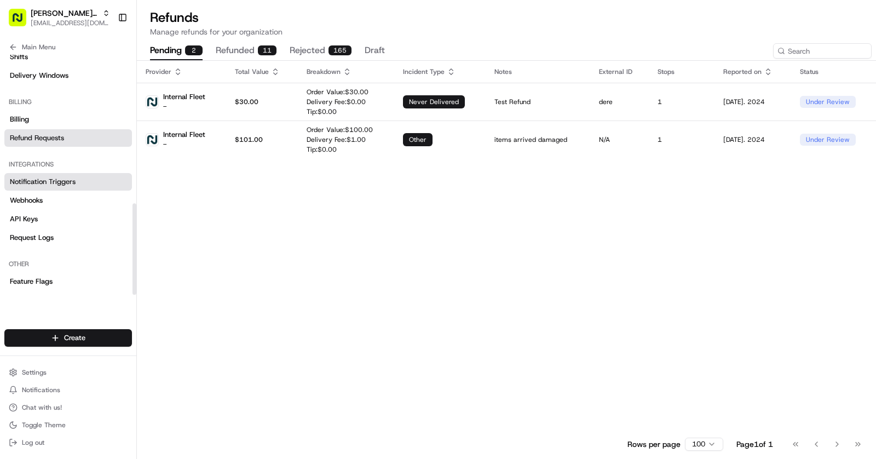
click at [54, 184] on span "Notification Triggers" at bounding box center [43, 182] width 66 height 10
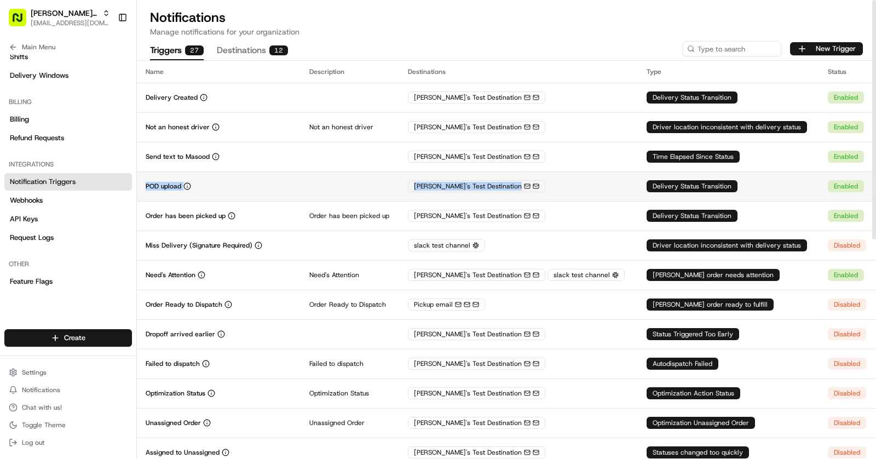
drag, startPoint x: 141, startPoint y: 185, endPoint x: 588, endPoint y: 182, distance: 447.3
click at [588, 182] on tr "POD upload [PERSON_NAME]'s Test Destination Delivery Status Transition Enabled" at bounding box center [506, 186] width 739 height 30
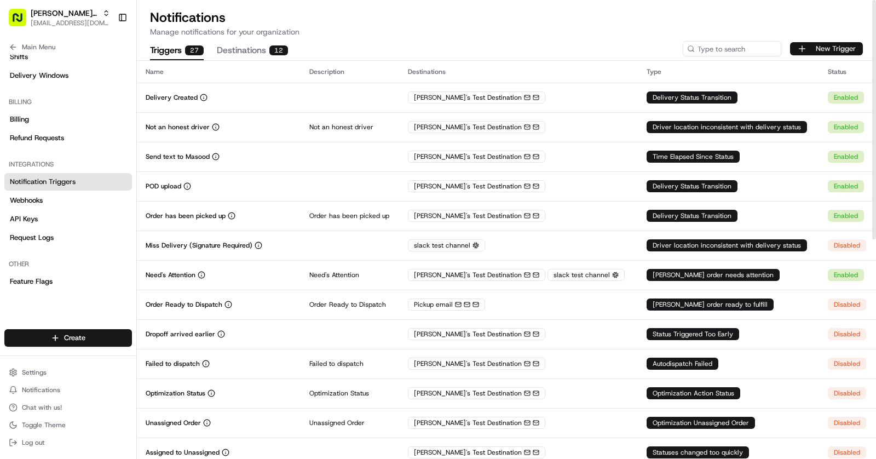
click at [821, 42] on button "New Trigger" at bounding box center [826, 48] width 73 height 13
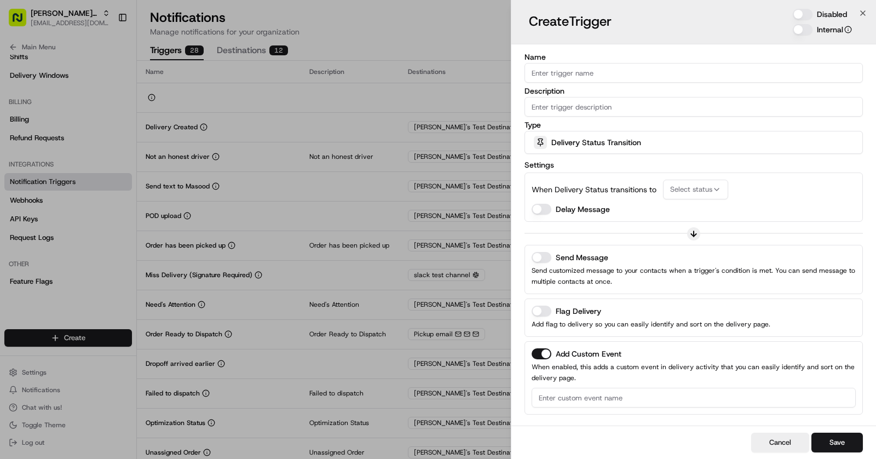
click at [591, 72] on input "Name" at bounding box center [693, 73] width 338 height 20
click at [620, 159] on div "Settings When Delivery Status transitions to Select status Delay Message" at bounding box center [693, 190] width 338 height 64
click at [587, 73] on input "Name" at bounding box center [693, 73] width 338 height 20
type input "Driver Status"
click at [728, 134] on div "Delivery Status Transition" at bounding box center [693, 142] width 333 height 22
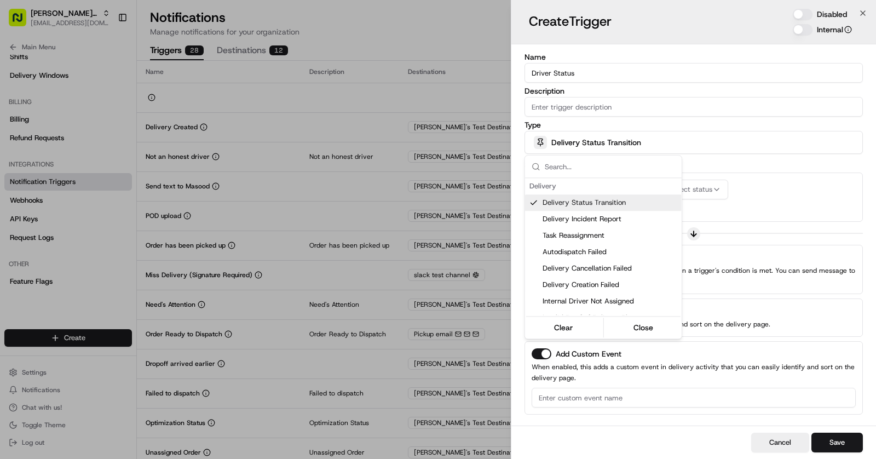
click at [610, 110] on div at bounding box center [438, 229] width 876 height 459
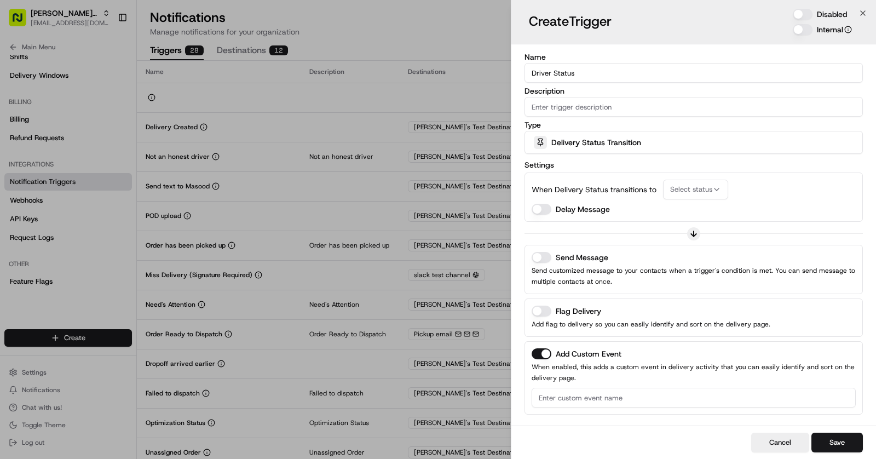
click at [598, 109] on input "Description" at bounding box center [693, 107] width 338 height 20
type input "Send Message to Driver"
click at [624, 147] on span "Delivery Status Transition" at bounding box center [596, 142] width 90 height 11
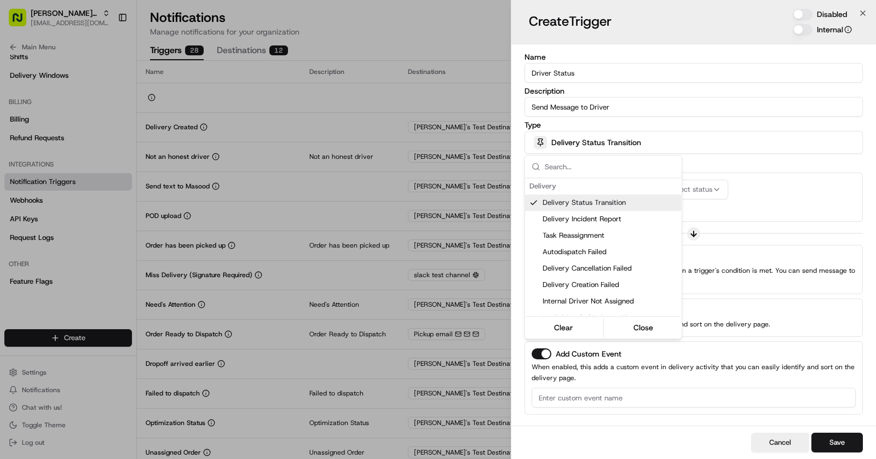
click at [743, 175] on div at bounding box center [438, 229] width 876 height 459
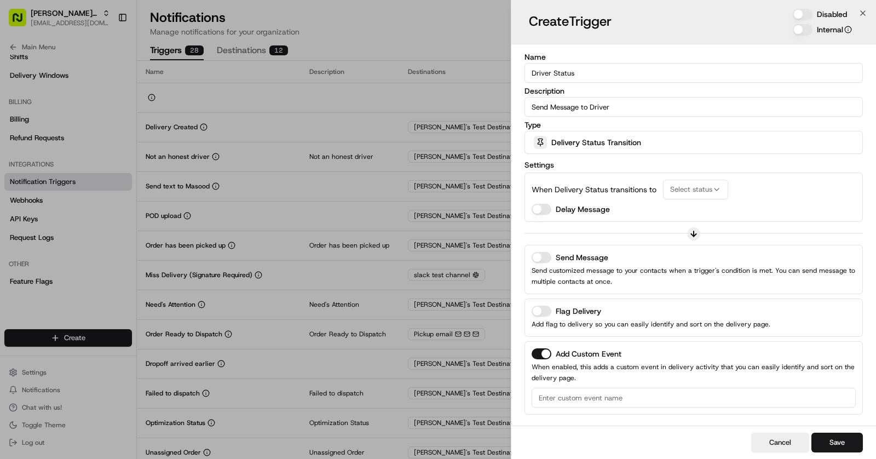
click at [700, 191] on span "Select status" at bounding box center [691, 189] width 42 height 10
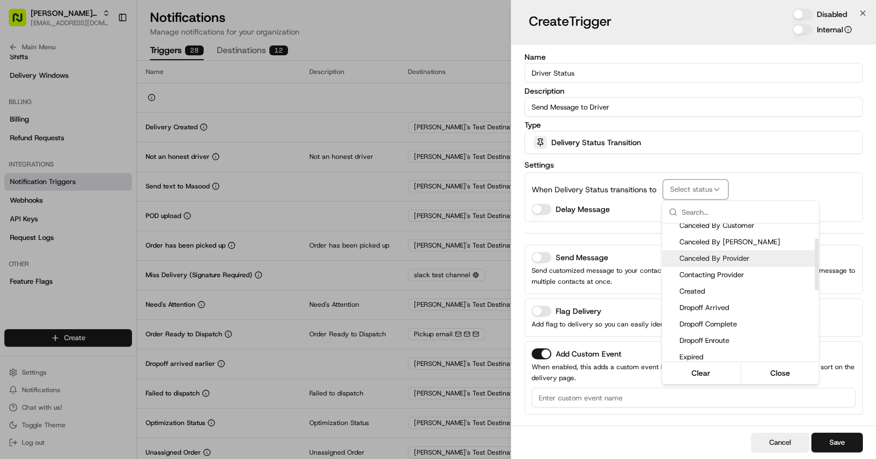
scroll to position [44, 0]
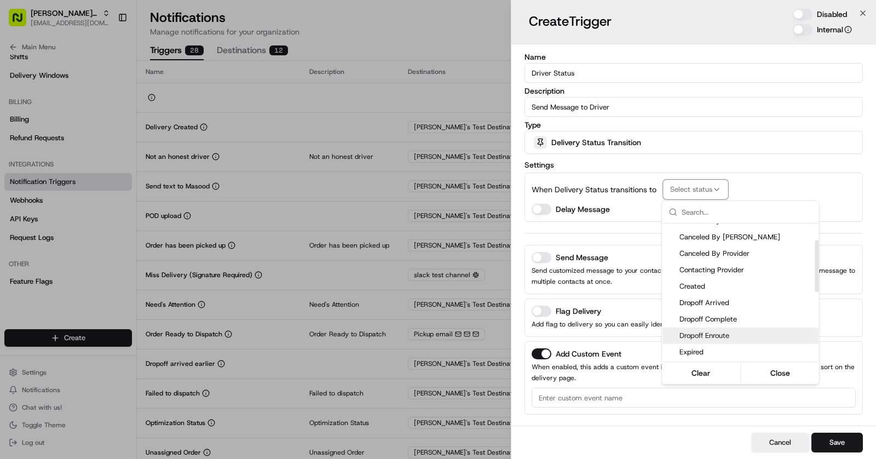
click at [738, 331] on span "Dropoff Enroute" at bounding box center [746, 336] width 135 height 10
click at [789, 177] on div at bounding box center [438, 229] width 876 height 459
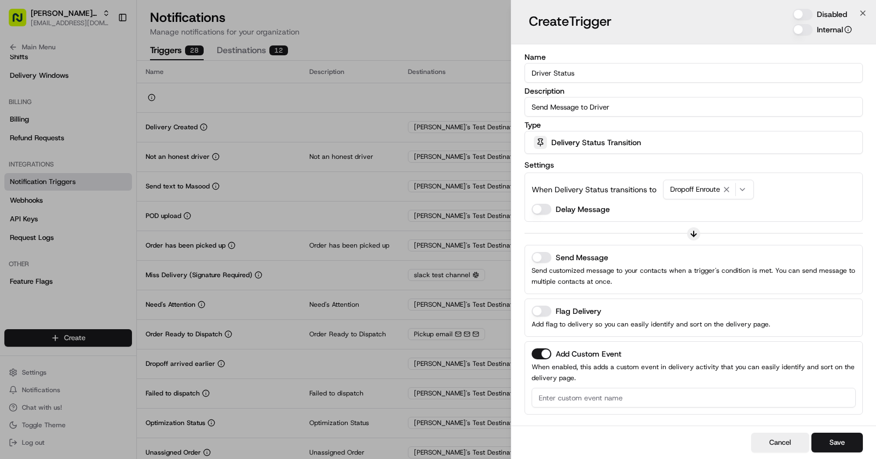
click at [547, 254] on button "Send Message" at bounding box center [542, 257] width 20 height 11
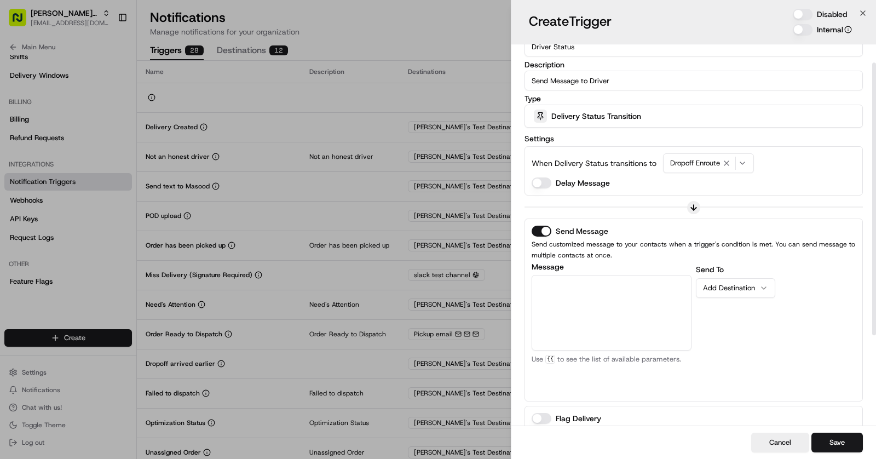
scroll to position [28, 0]
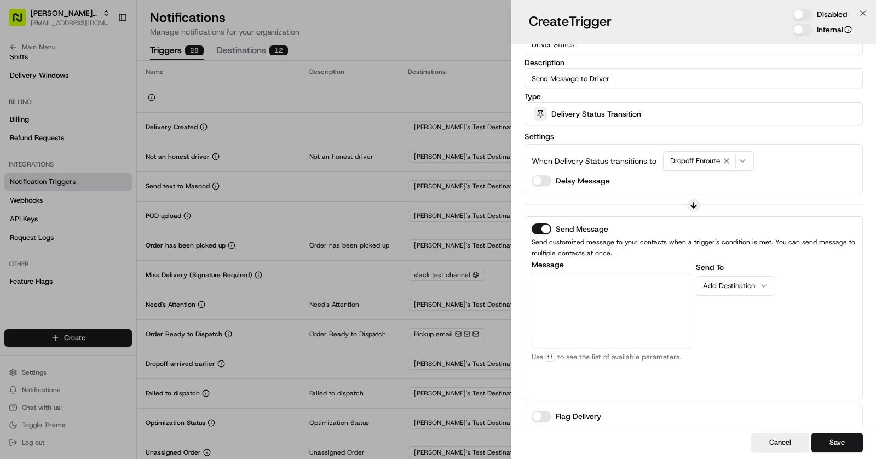
click at [611, 293] on textarea "Message" at bounding box center [612, 311] width 160 height 76
type textarea "I"
type textarea "The Delivery is"
click at [543, 176] on button "Delay Message" at bounding box center [542, 180] width 20 height 11
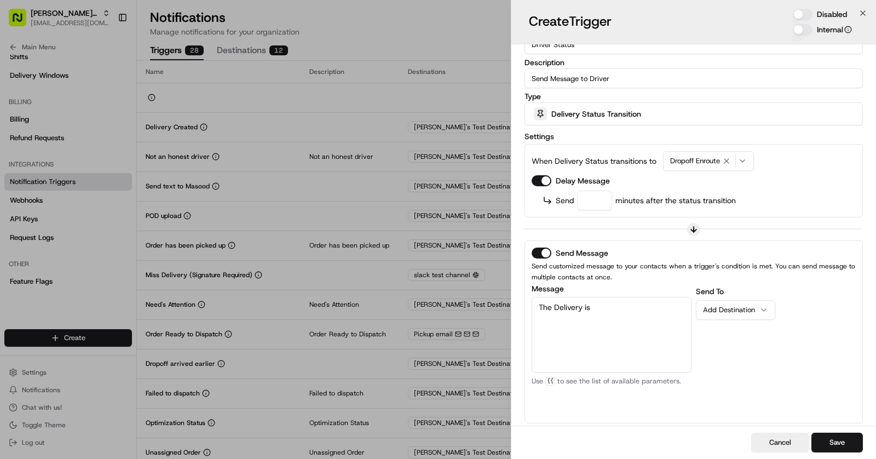
click at [587, 202] on input "number" at bounding box center [594, 201] width 35 height 20
type input "5"
click at [619, 317] on textarea "The Delivery is" at bounding box center [612, 335] width 160 height 76
click at [707, 160] on span "Dropoff Enroute" at bounding box center [695, 161] width 50 height 10
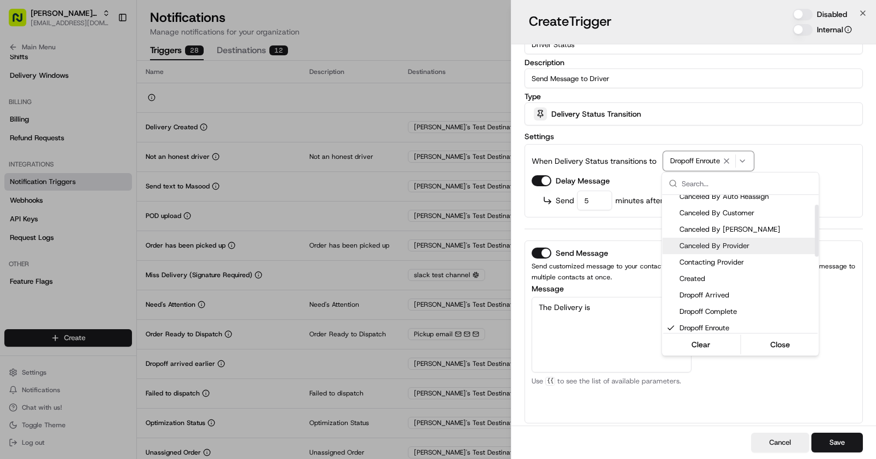
scroll to position [25, 0]
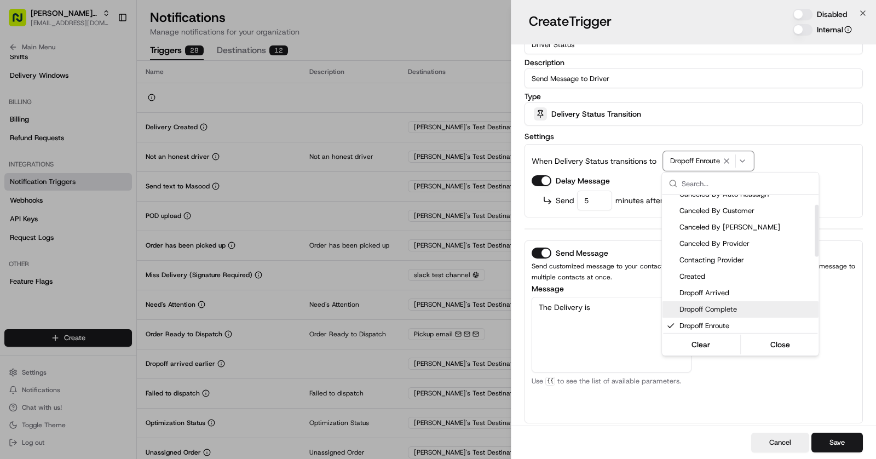
click at [722, 309] on span "Dropoff Complete" at bounding box center [746, 309] width 135 height 10
click at [788, 155] on div at bounding box center [438, 229] width 876 height 459
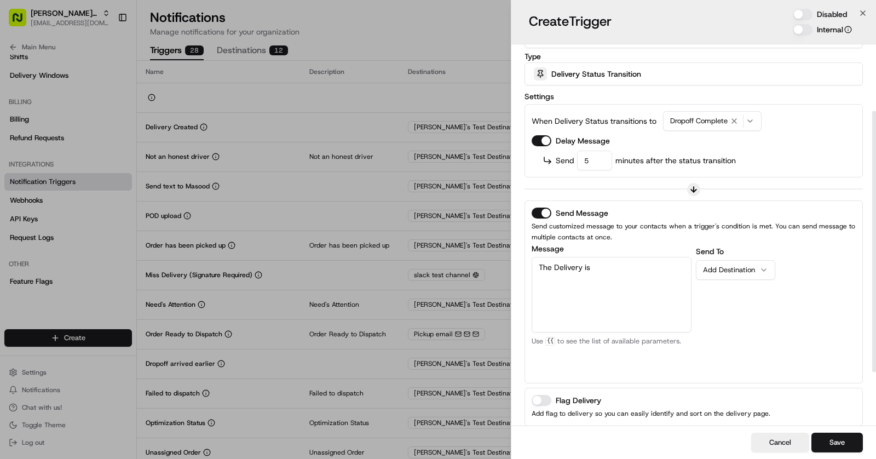
scroll to position [0, 0]
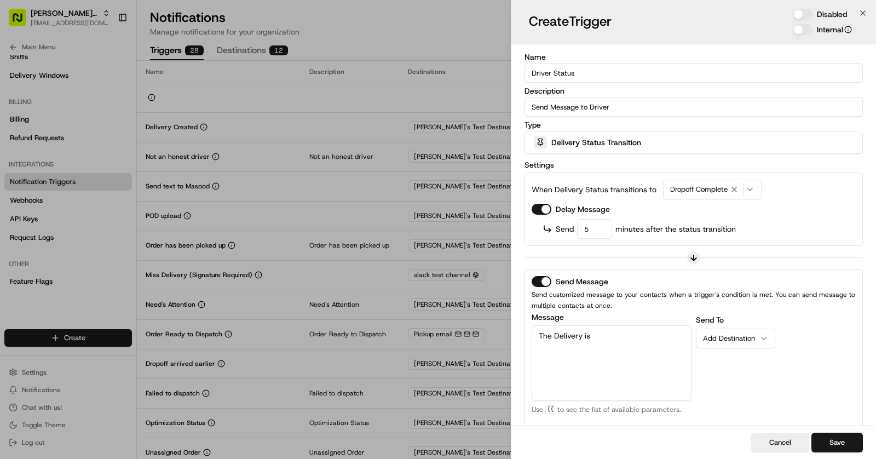
click at [631, 135] on div "Delivery Status Transition" at bounding box center [693, 142] width 333 height 22
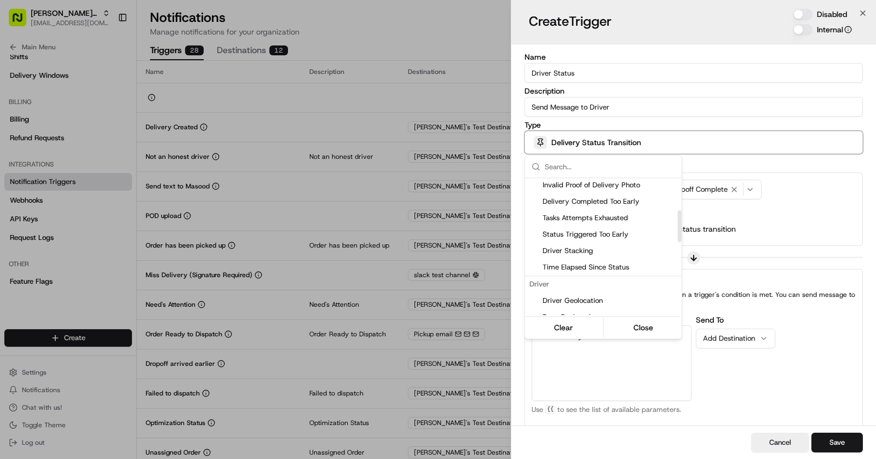
scroll to position [142, 0]
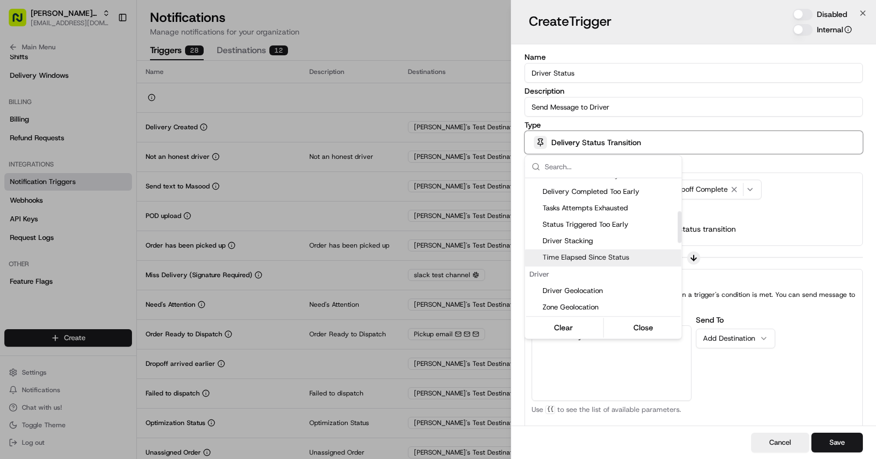
click at [609, 256] on span "Time Elapsed Since Status" at bounding box center [610, 257] width 135 height 10
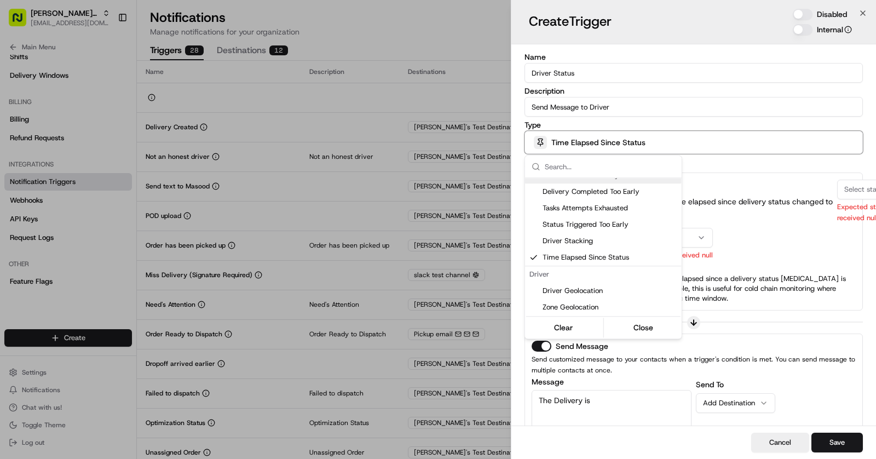
click at [728, 166] on div at bounding box center [438, 229] width 876 height 459
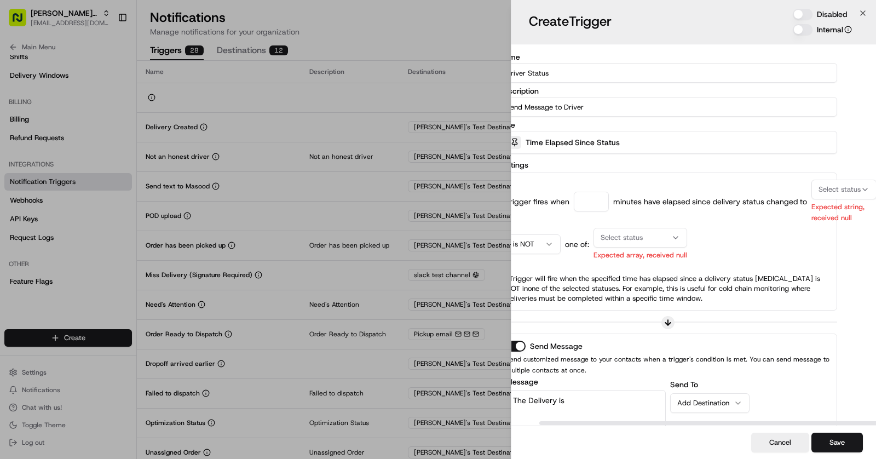
scroll to position [0, 44]
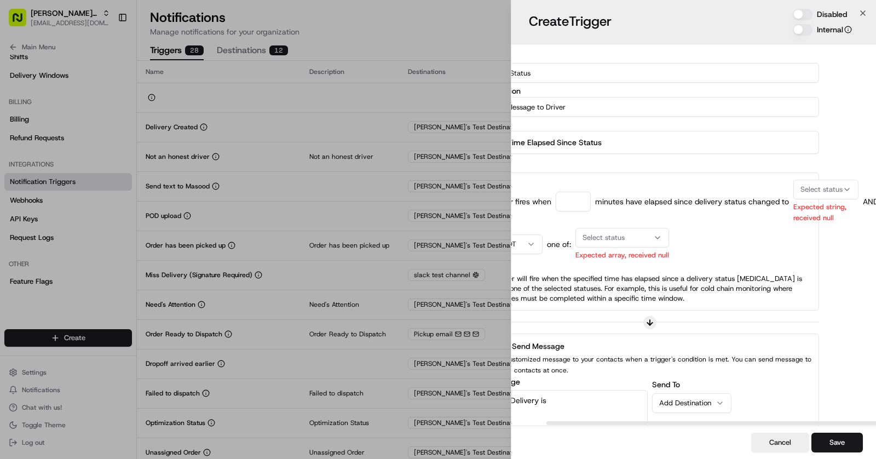
click at [569, 202] on input "number" at bounding box center [573, 202] width 35 height 20
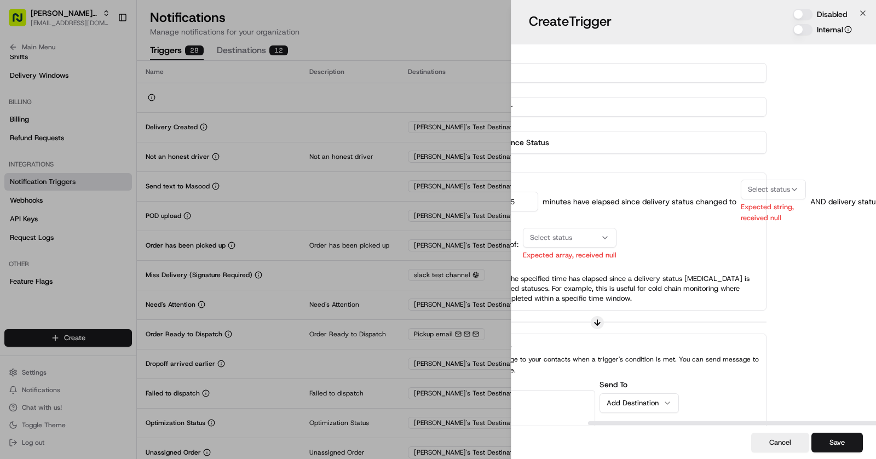
type input "5"
click at [785, 188] on span "Select status" at bounding box center [769, 189] width 42 height 10
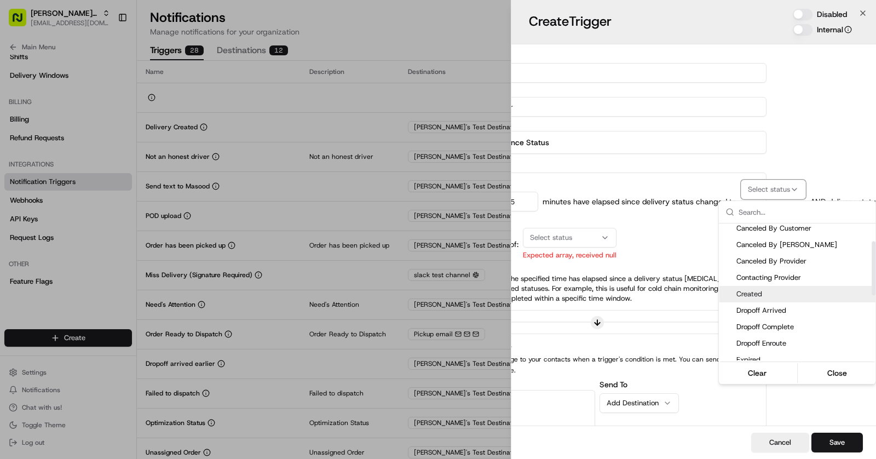
scroll to position [48, 0]
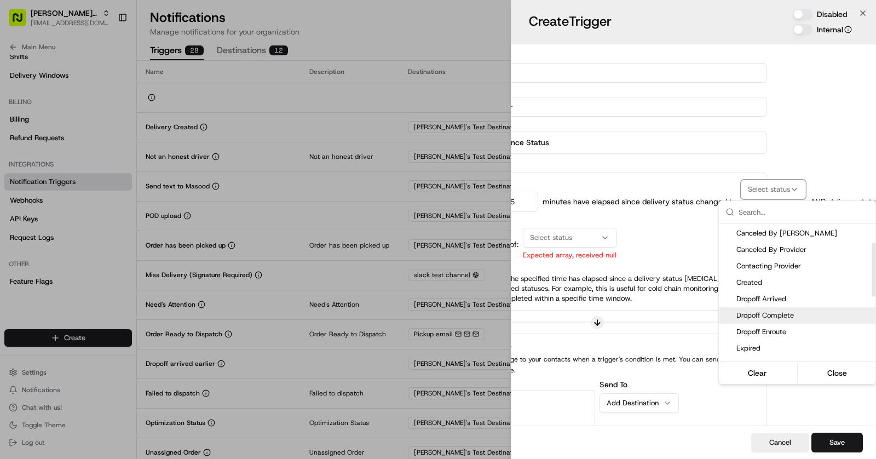
click at [793, 314] on span "Dropoff Complete" at bounding box center [803, 315] width 135 height 10
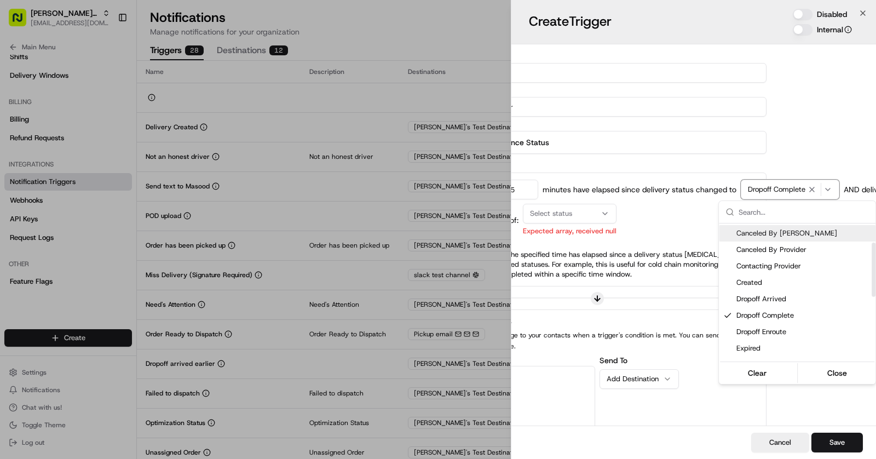
click at [660, 208] on div at bounding box center [438, 229] width 876 height 459
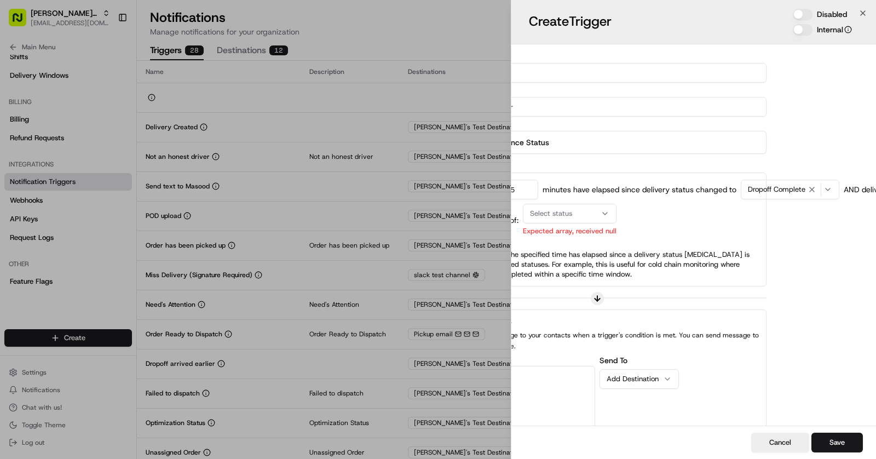
click at [766, 189] on span "Dropoff Complete" at bounding box center [776, 189] width 57 height 10
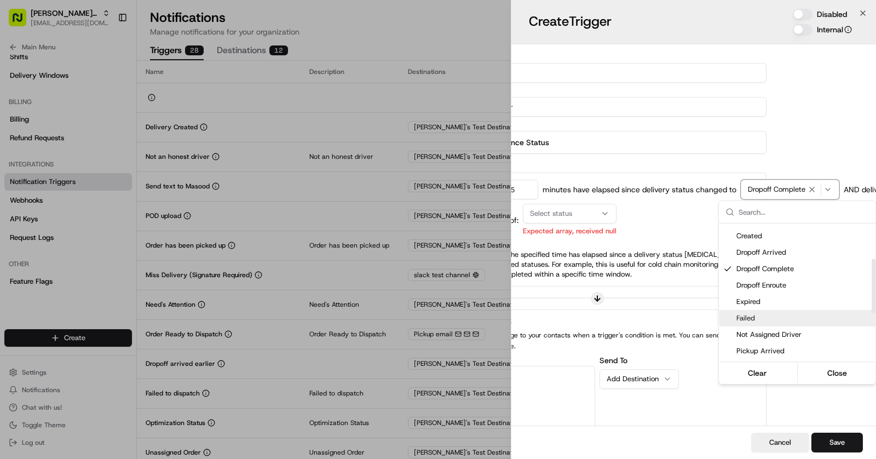
scroll to position [89, 0]
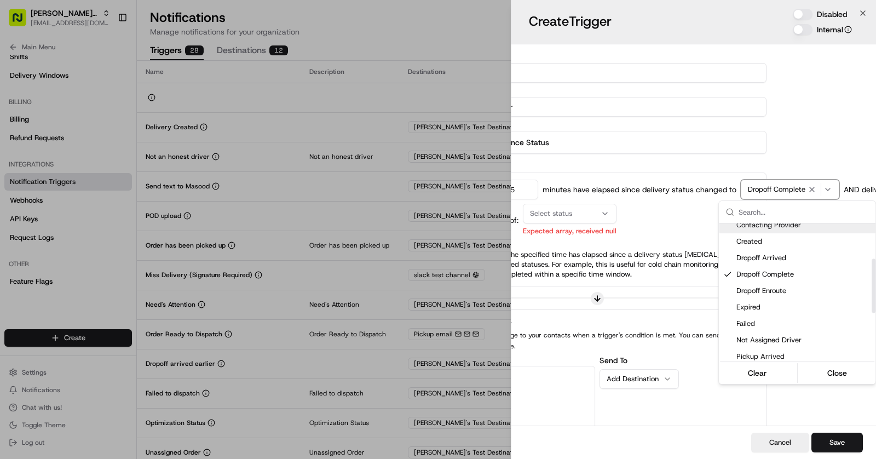
click at [772, 192] on div at bounding box center [438, 229] width 876 height 459
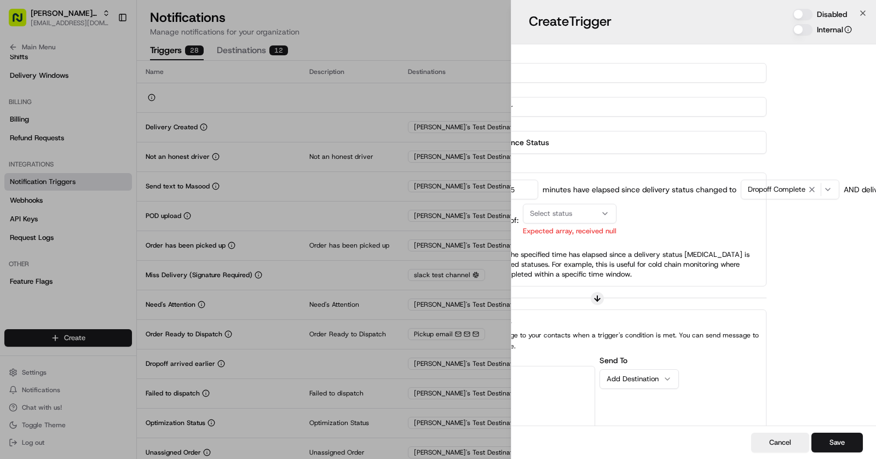
click at [767, 193] on div "Dropoff Complete" at bounding box center [789, 189] width 93 height 13
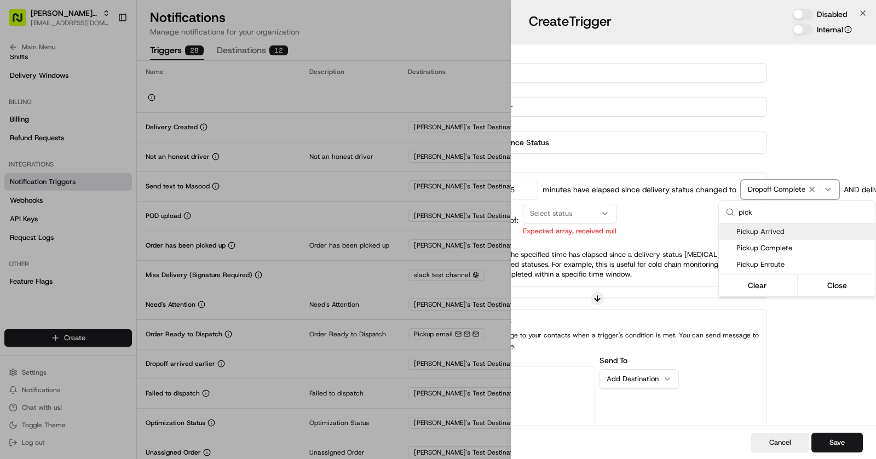
type input "pick"
click at [781, 230] on span "Pickup Arrived" at bounding box center [803, 232] width 135 height 10
click at [676, 209] on div at bounding box center [438, 229] width 876 height 459
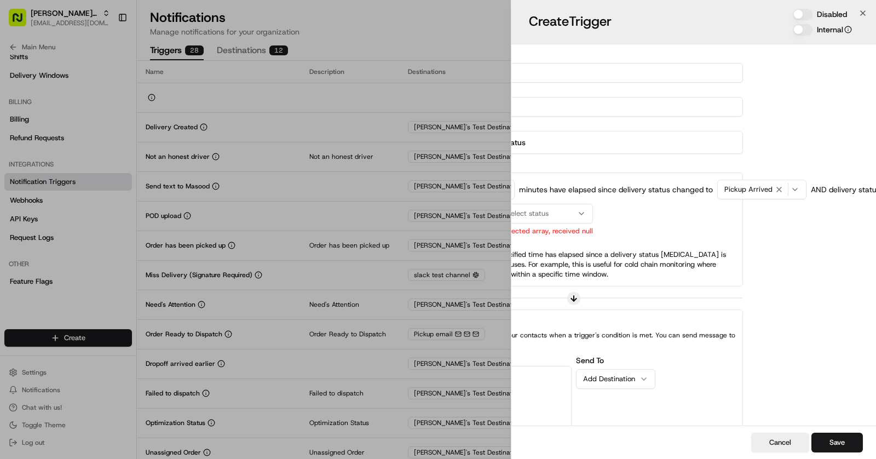
scroll to position [0, 0]
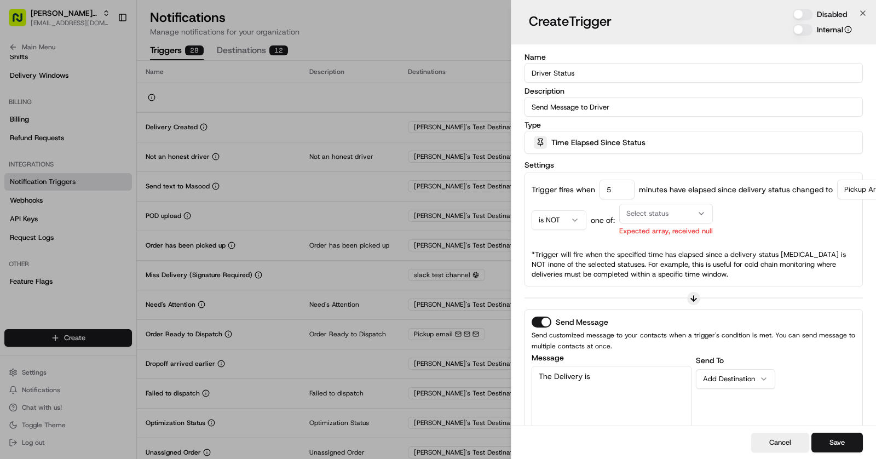
click at [659, 214] on span "Select status" at bounding box center [647, 214] width 42 height 10
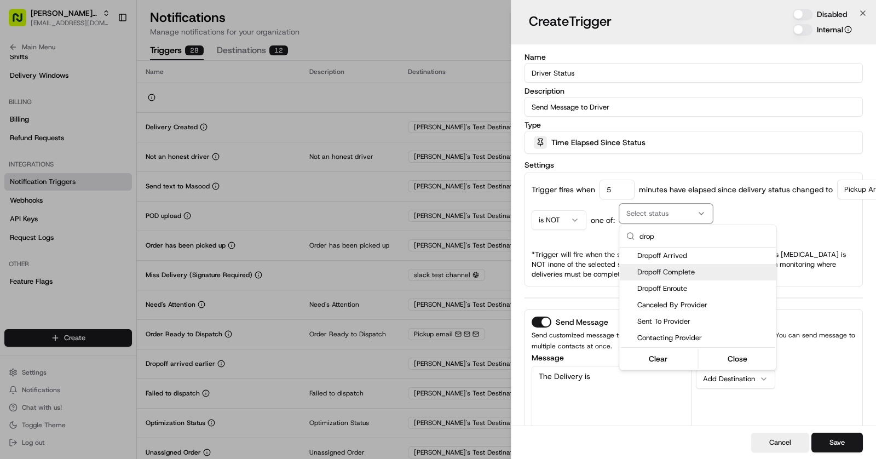
type input "drop"
click at [699, 273] on span "Dropoff Complete" at bounding box center [704, 272] width 135 height 10
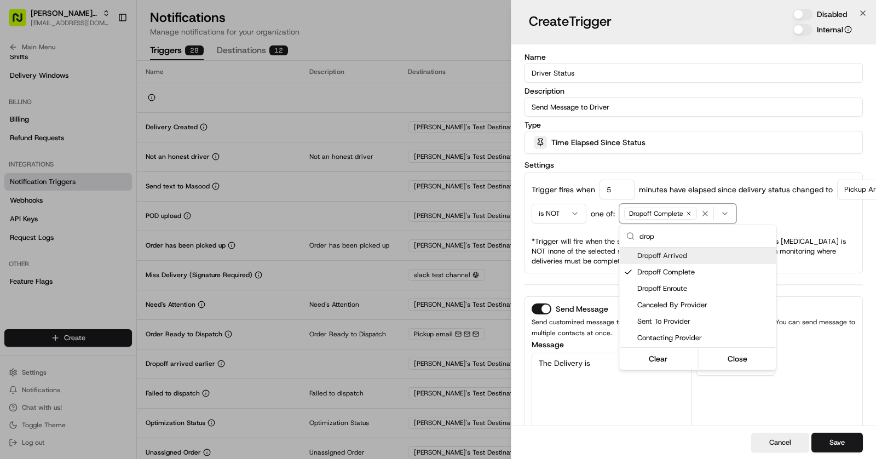
click at [589, 230] on div at bounding box center [438, 229] width 876 height 459
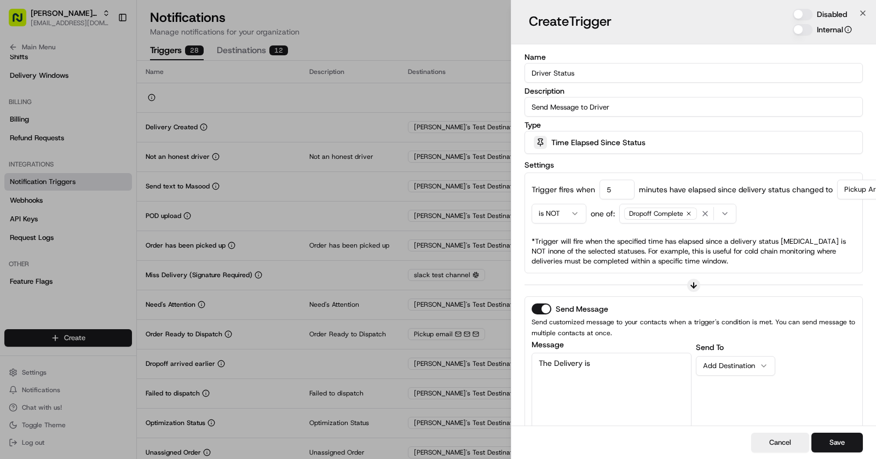
click at [723, 211] on icon "button" at bounding box center [724, 213] width 9 height 9
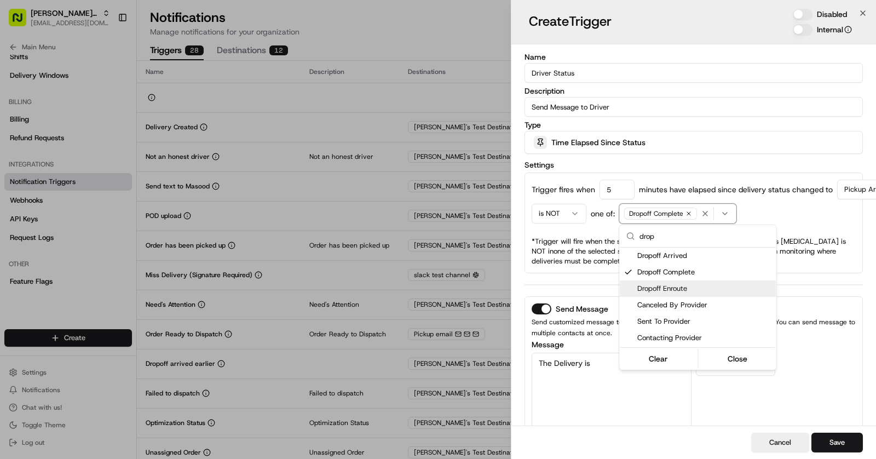
click at [692, 284] on span "Dropoff Enroute" at bounding box center [704, 289] width 135 height 10
click at [685, 212] on icon "button" at bounding box center [688, 213] width 7 height 7
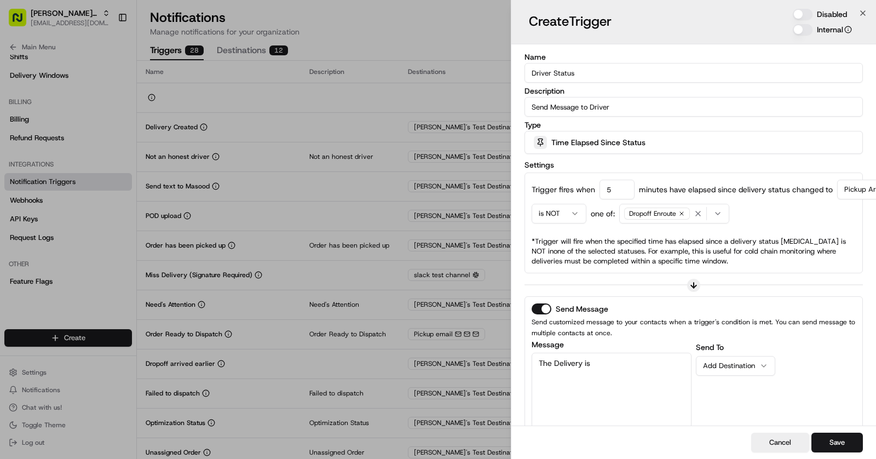
click at [776, 221] on div "is NOT one of: Dropoff Enroute" at bounding box center [694, 214] width 324 height 20
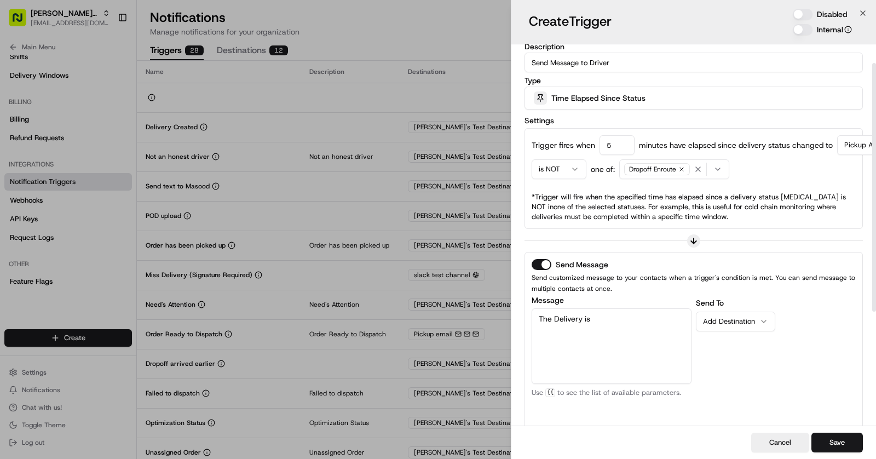
scroll to position [46, 0]
click at [614, 318] on textarea "The Delivery is" at bounding box center [612, 345] width 160 height 76
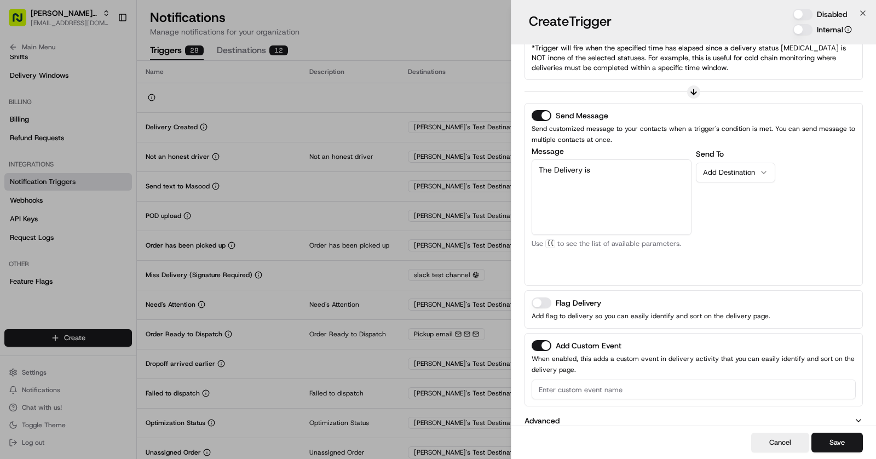
scroll to position [204, 0]
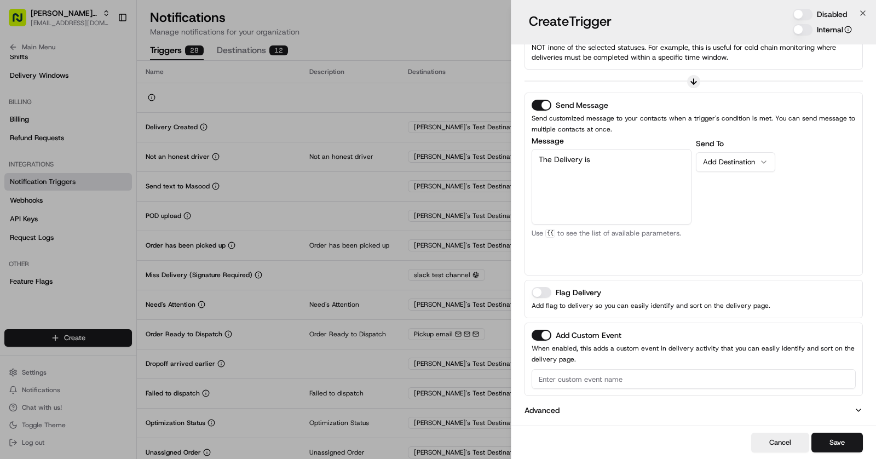
click at [759, 154] on button "Add Destination" at bounding box center [735, 162] width 79 height 20
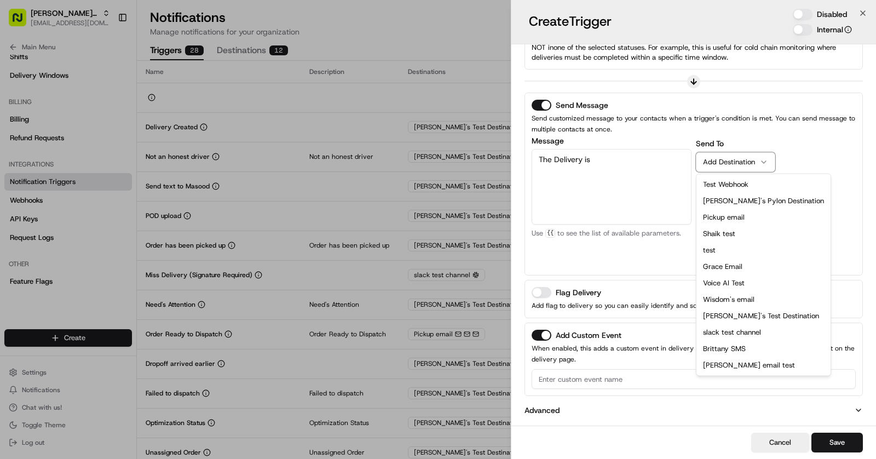
click at [829, 217] on div "Send To Add Destination Test Webhook [PERSON_NAME]'s Pylon Destination Pickup e…" at bounding box center [776, 202] width 160 height 131
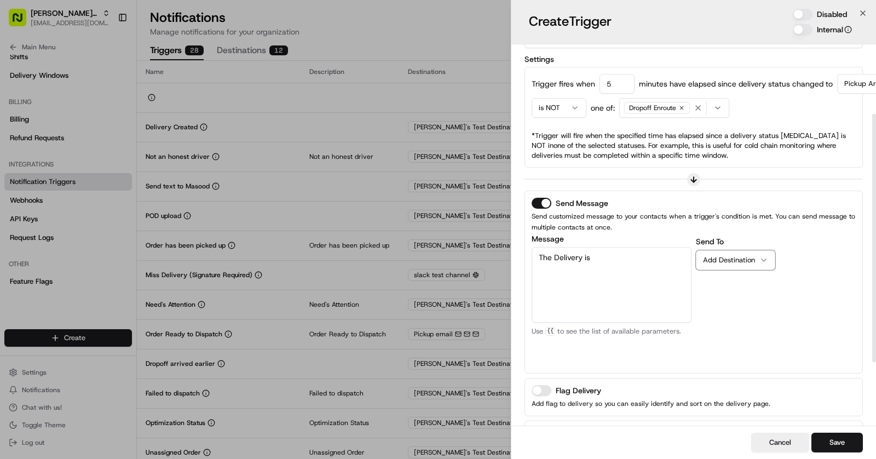
scroll to position [146, 0]
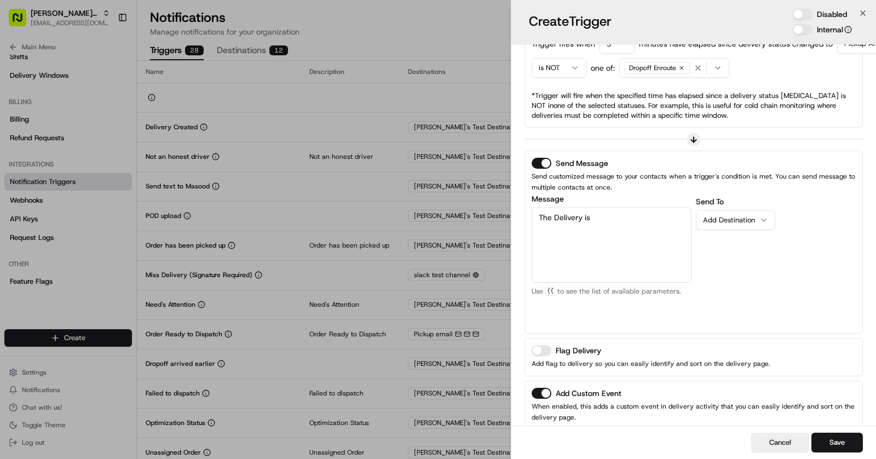
click at [610, 218] on textarea "The Delivery is" at bounding box center [612, 245] width 160 height 76
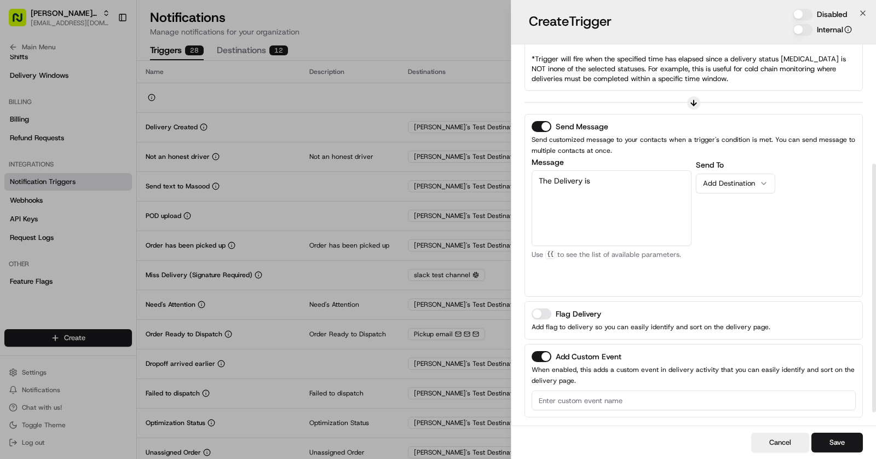
scroll to position [204, 0]
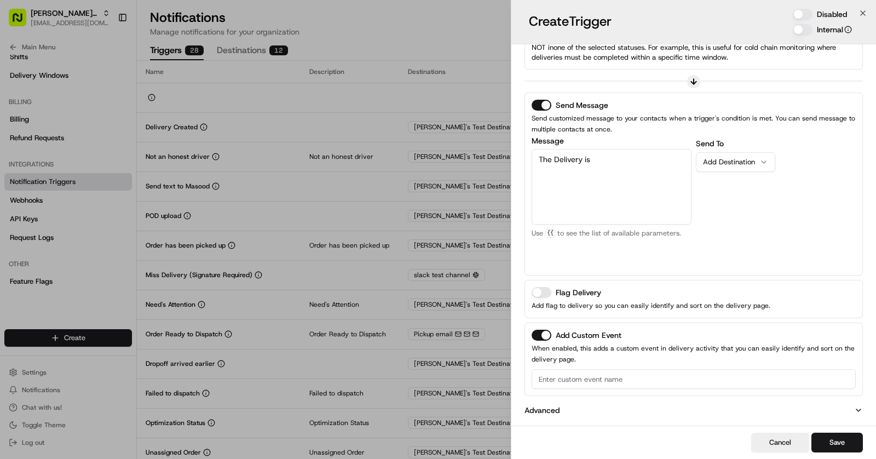
click at [546, 291] on button "Flag Delivery" at bounding box center [542, 292] width 20 height 11
click at [546, 333] on button "Add Custom Event" at bounding box center [542, 335] width 20 height 11
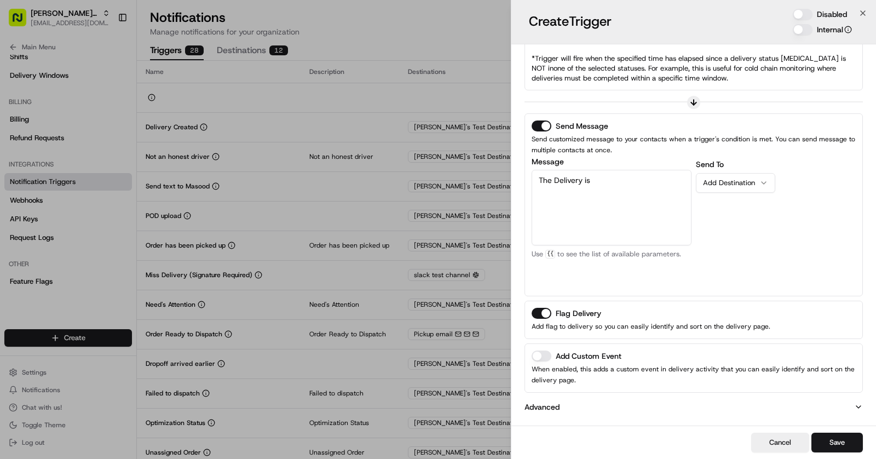
scroll to position [180, 0]
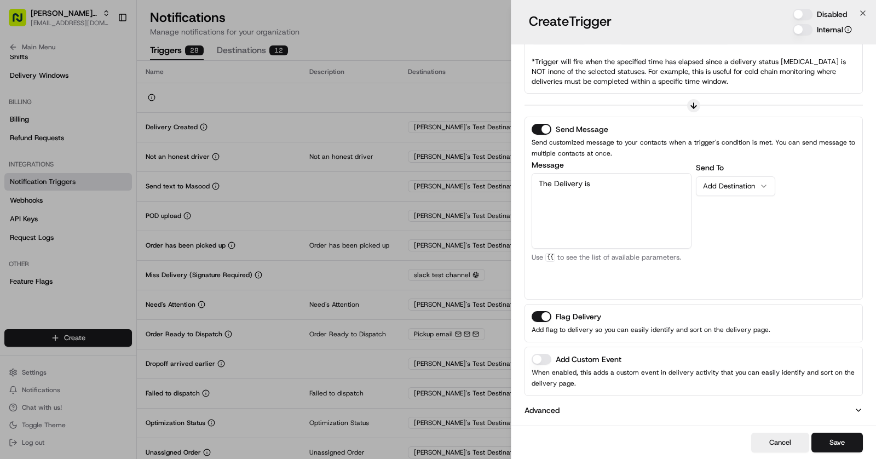
click at [542, 354] on button "Add Custom Event" at bounding box center [542, 359] width 20 height 11
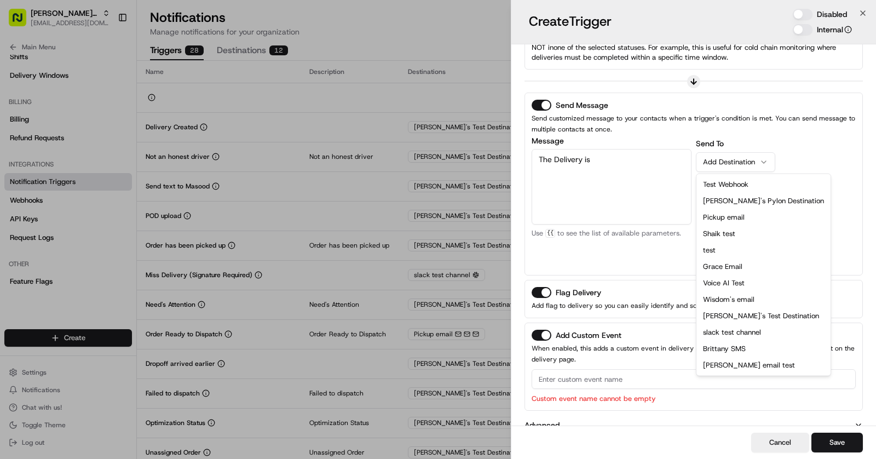
click at [736, 166] on button "Add Destination" at bounding box center [735, 162] width 79 height 20
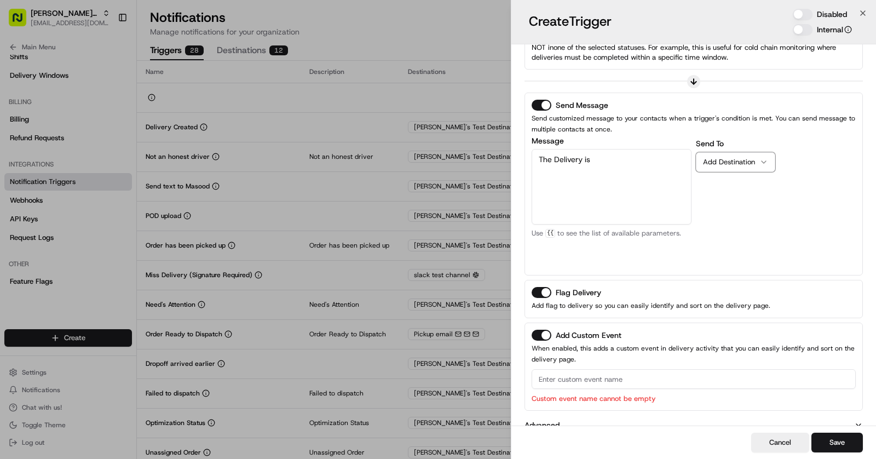
click at [638, 245] on div "Message The Delivery is Customer Email Customer First Name Customer Last Name C…" at bounding box center [612, 202] width 160 height 131
click at [785, 442] on button "Cancel" at bounding box center [780, 442] width 58 height 20
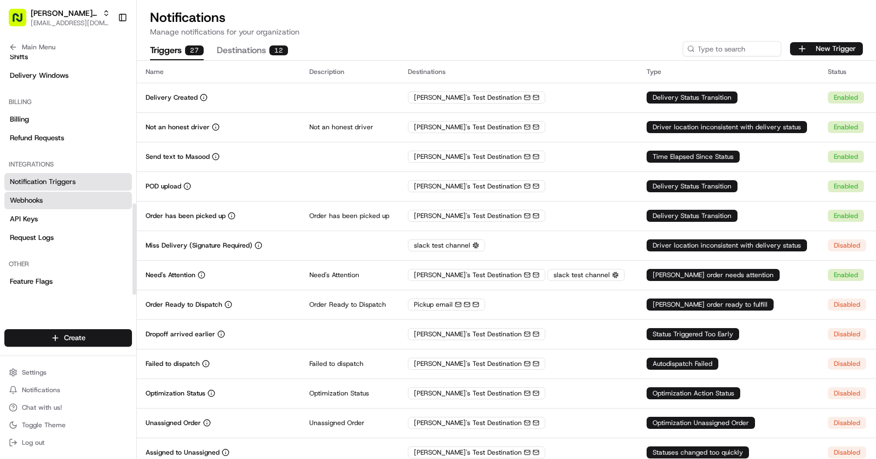
click at [30, 203] on span "Webhooks" at bounding box center [26, 200] width 33 height 10
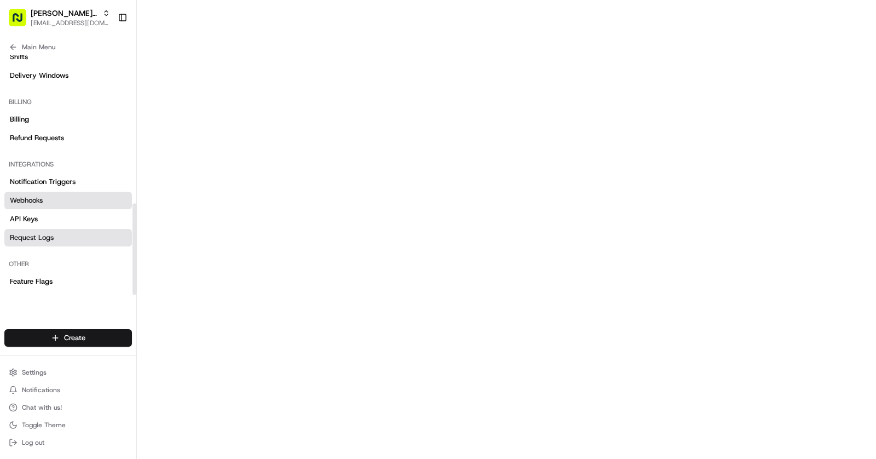
click at [74, 238] on link "Request Logs" at bounding box center [68, 238] width 128 height 18
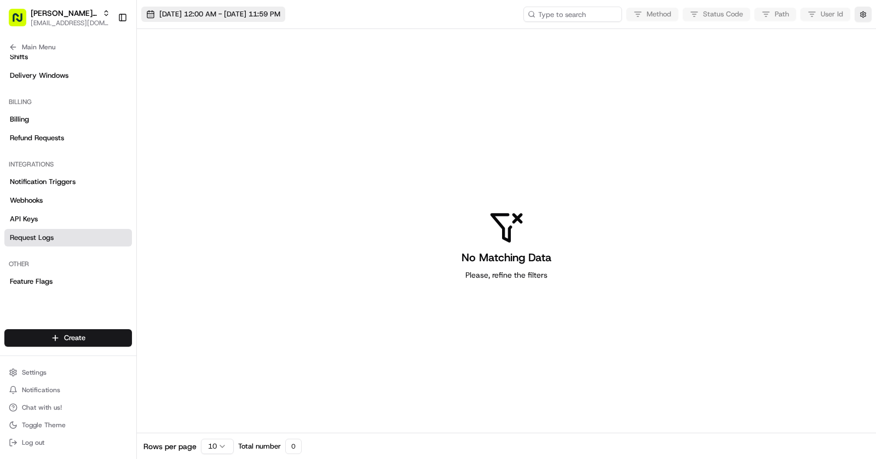
click at [278, 21] on button "[DATE] 12:00 AM - [DATE] 11:59 PM" at bounding box center [213, 14] width 144 height 15
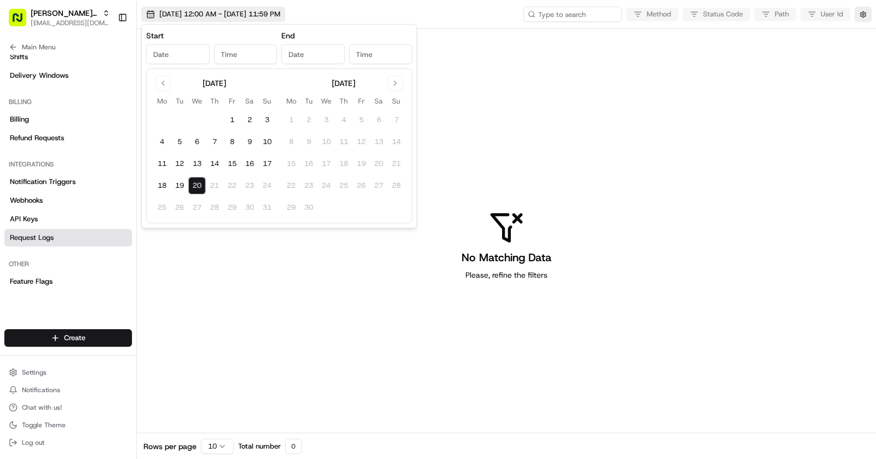
type input "[DATE]"
type input "12:00 AM"
type input "[DATE]"
type input "11:59 PM"
click at [702, 31] on div "No Matching Data Please, refine the filters" at bounding box center [506, 245] width 739 height 432
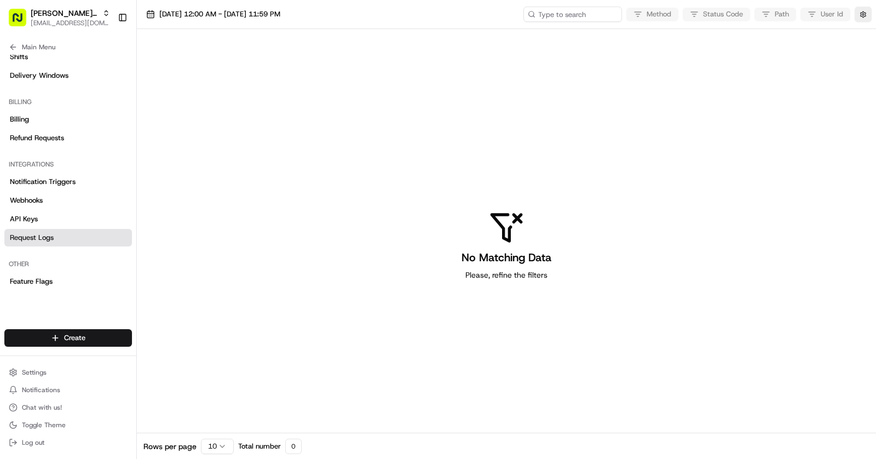
click at [655, 8] on div "Method Status Code Path User Id" at bounding box center [697, 14] width 348 height 15
click at [655, 18] on div "Method Status Code Path User Id" at bounding box center [697, 14] width 348 height 15
click at [280, 15] on span "[DATE] 12:00 AM - [DATE] 11:59 PM" at bounding box center [219, 14] width 121 height 10
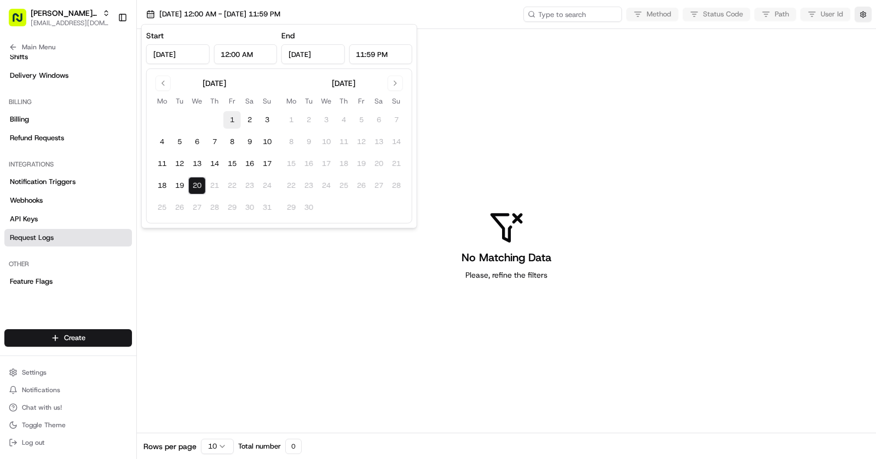
click at [235, 120] on button "1" at bounding box center [232, 120] width 18 height 18
type input "[DATE]"
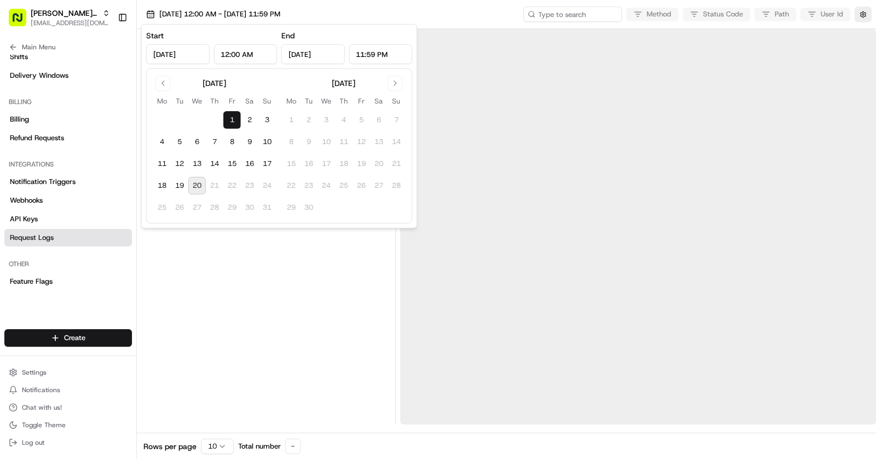
click at [200, 185] on button "20" at bounding box center [197, 186] width 18 height 18
type input "[DATE]"
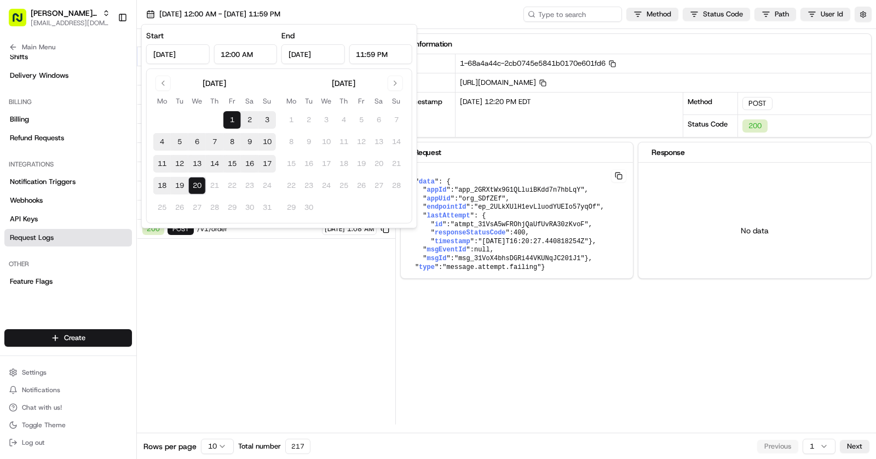
click at [476, 17] on div "[DATE] 12:00 AM - [DATE] 11:59 PM Method Status Code Path User Id" at bounding box center [506, 14] width 739 height 29
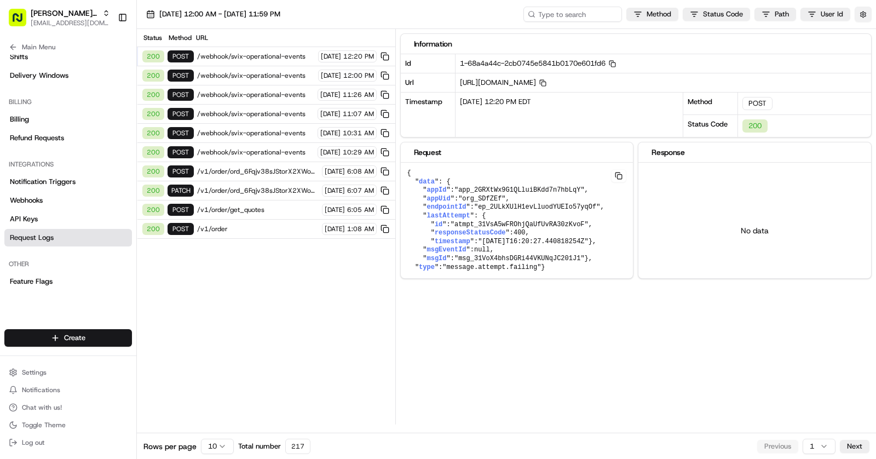
click at [866, 18] on button "button" at bounding box center [863, 14] width 17 height 15
click at [863, 36] on button "Display Only Provider Logs" at bounding box center [864, 34] width 9 height 9
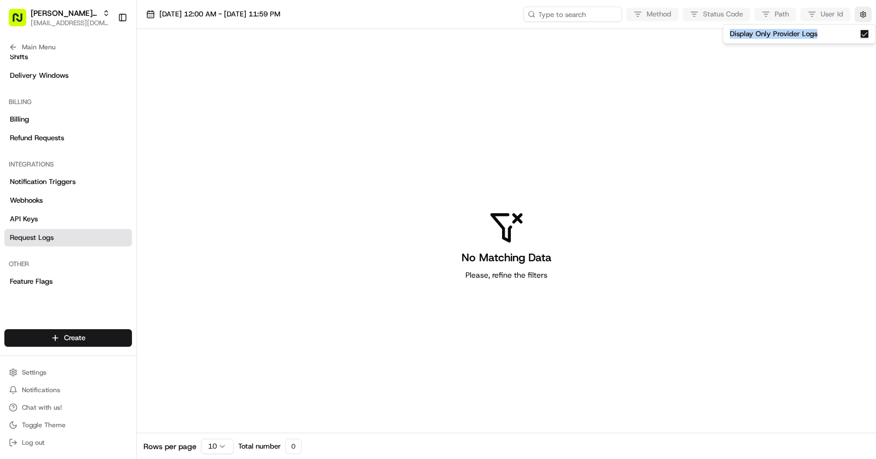
drag, startPoint x: 834, startPoint y: 30, endPoint x: 725, endPoint y: 32, distance: 109.5
click at [725, 32] on div "Display Only Provider Logs" at bounding box center [799, 34] width 153 height 20
click at [278, 17] on span "[DATE] 12:00 AM - [DATE] 11:59 PM" at bounding box center [219, 14] width 121 height 10
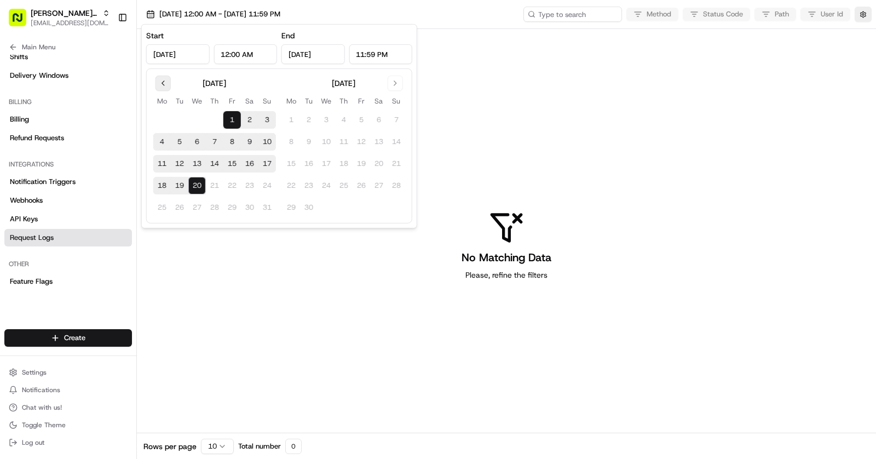
click at [165, 84] on button "Go to previous month" at bounding box center [162, 83] width 15 height 15
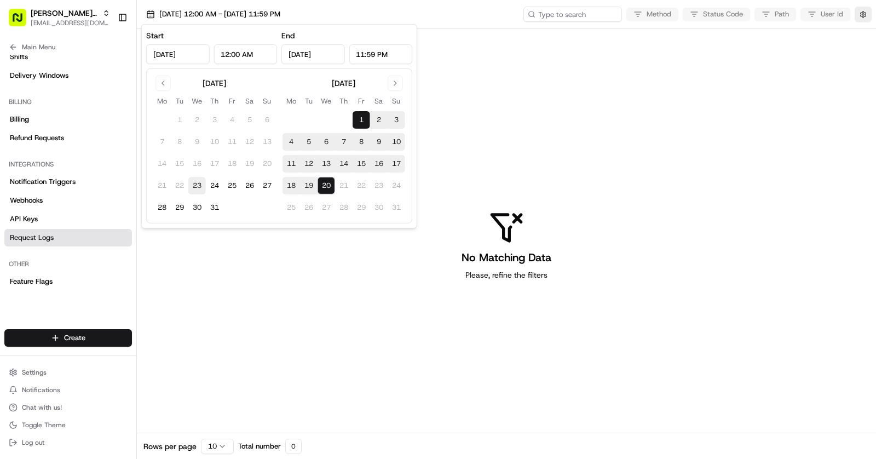
click at [193, 186] on button "23" at bounding box center [197, 186] width 18 height 18
type input "[DATE]"
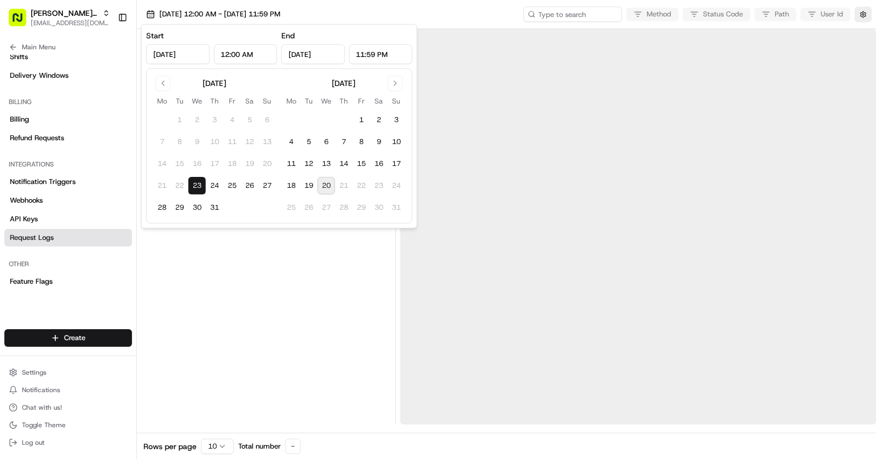
click at [327, 187] on button "20" at bounding box center [327, 186] width 18 height 18
type input "[DATE]"
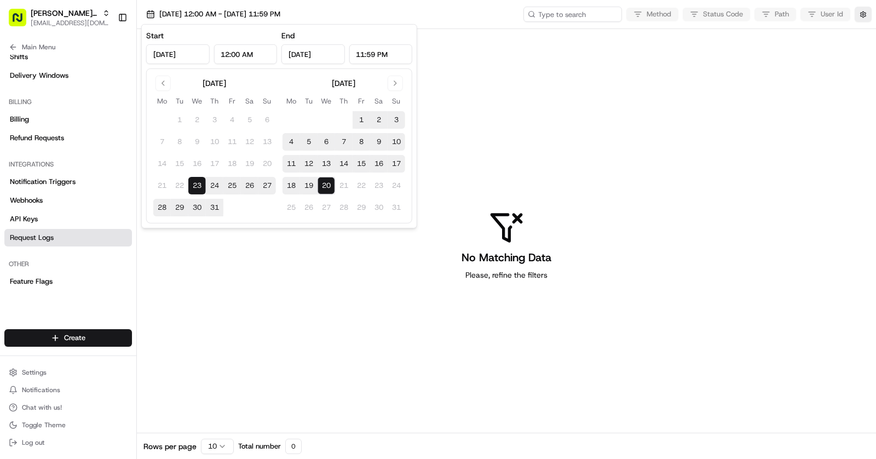
click at [482, 13] on div "[DATE] 12:00 AM - [DATE] 11:59 PM Method Status Code Path User Id" at bounding box center [506, 14] width 739 height 29
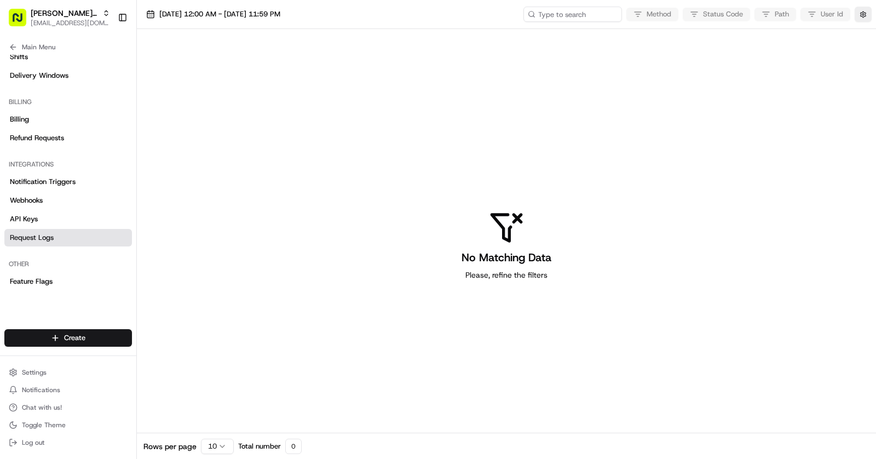
click at [226, 447] on html "Kisha's Bistro [EMAIL_ADDRESS][DOMAIN_NAME] Toggle Sidebar Orders Deliveries Pr…" at bounding box center [438, 229] width 876 height 459
click at [378, 387] on html "Kisha's Bistro [EMAIL_ADDRESS][DOMAIN_NAME] Toggle Sidebar Orders Deliveries Pr…" at bounding box center [438, 229] width 876 height 459
click at [84, 19] on span "[EMAIL_ADDRESS][DOMAIN_NAME]" at bounding box center [70, 23] width 79 height 9
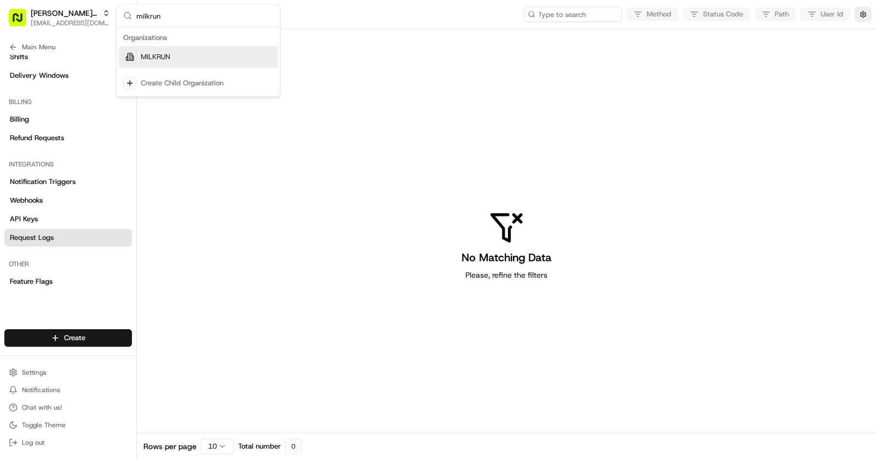
type input "milkrun"
click at [154, 56] on span "MILKRUN" at bounding box center [156, 57] width 30 height 10
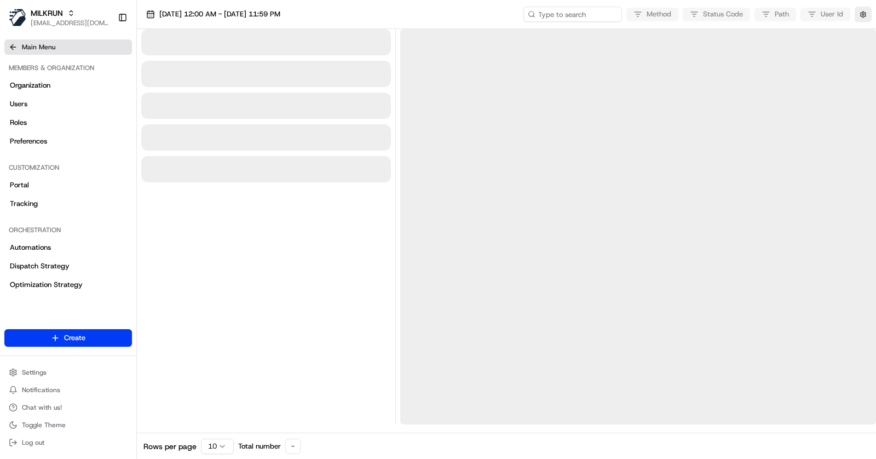
click at [17, 47] on icon at bounding box center [13, 47] width 9 height 9
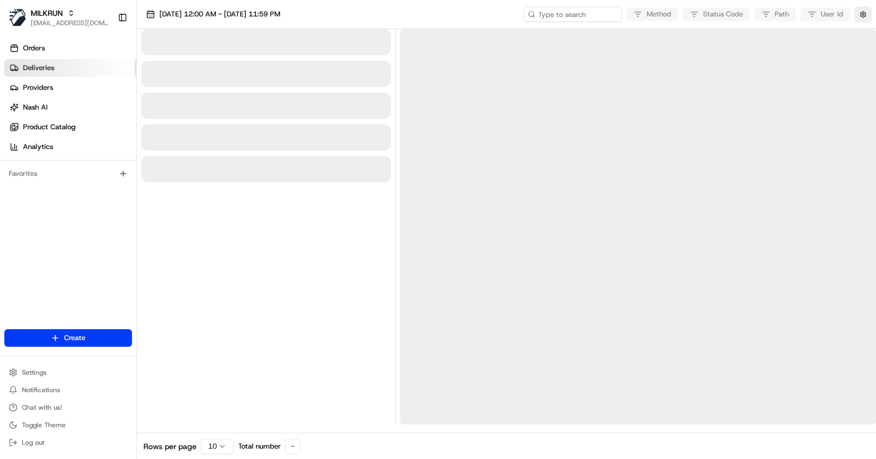
click at [54, 72] on link "Deliveries" at bounding box center [70, 68] width 132 height 18
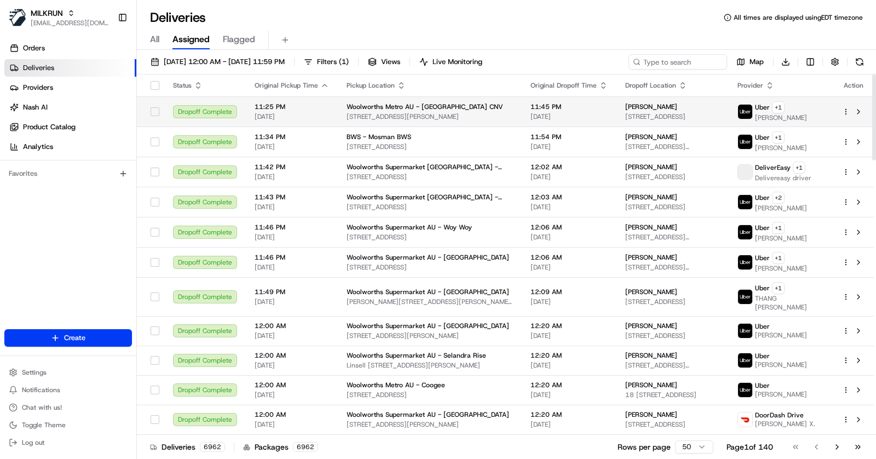
click at [388, 118] on span "[STREET_ADDRESS][PERSON_NAME]" at bounding box center [430, 116] width 166 height 9
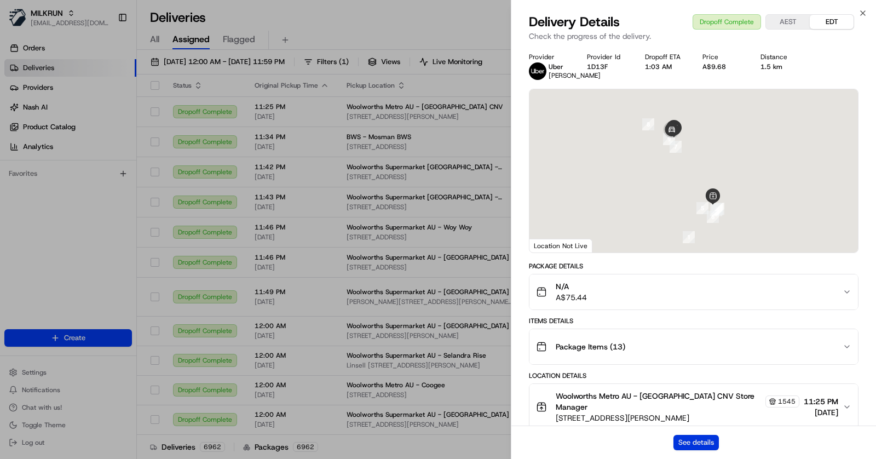
click at [691, 437] on button "See details" at bounding box center [695, 442] width 45 height 15
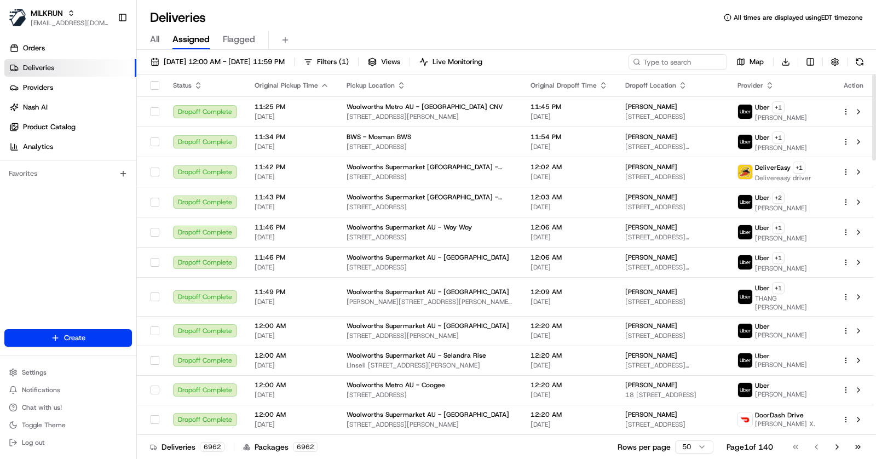
click at [43, 364] on div "Settings Notifications Chat with us! Toggle Theme Log out" at bounding box center [68, 407] width 136 height 94
click at [39, 371] on span "Settings" at bounding box center [34, 372] width 25 height 9
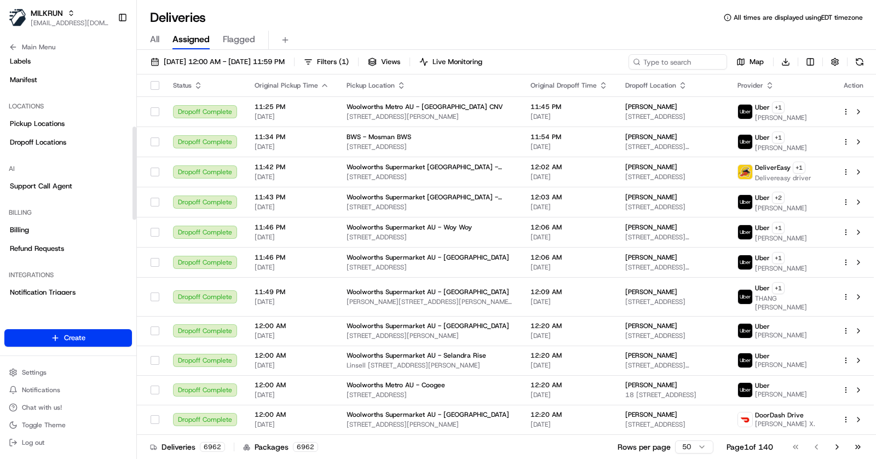
scroll to position [378, 0]
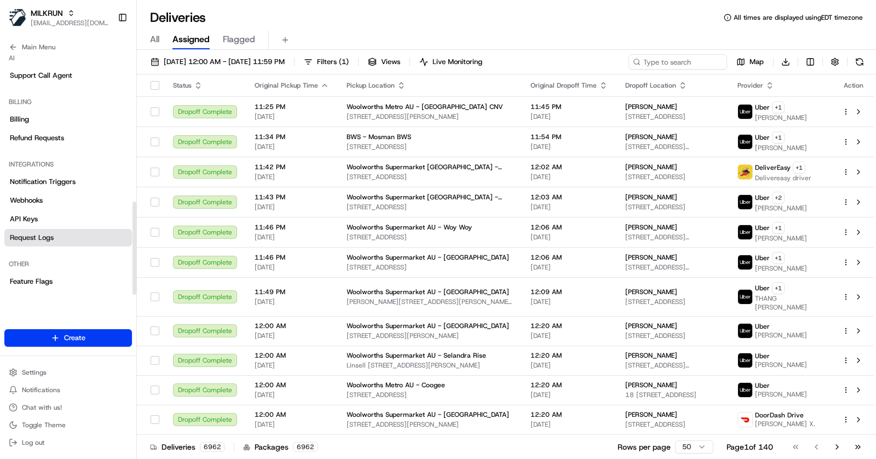
click at [47, 235] on span "Request Logs" at bounding box center [32, 238] width 44 height 10
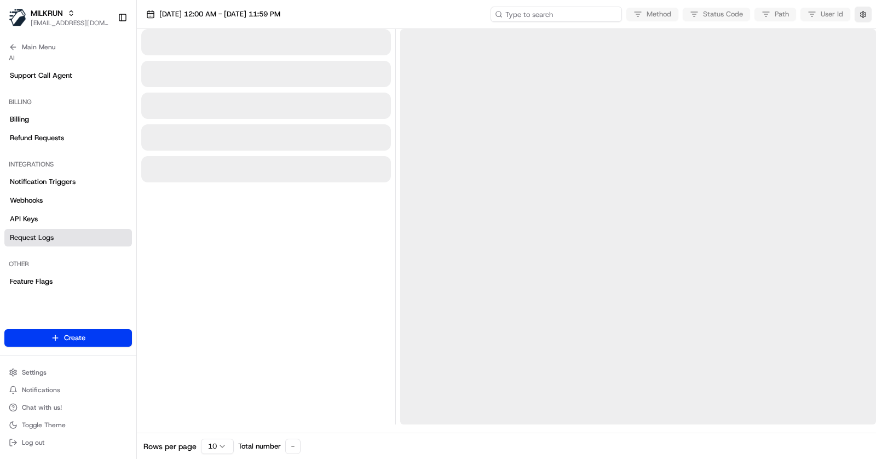
click at [564, 13] on input at bounding box center [556, 14] width 131 height 15
paste input "ord_74pUi7QTmKV3Nv4AwdQyhG"
type input "ord_74pUi7QTmKV3Nv4AwdQyhG"
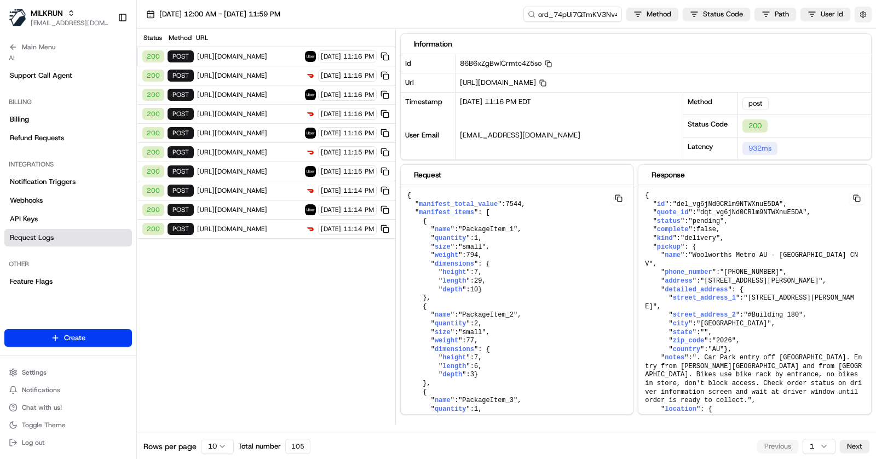
click at [863, 13] on button "button" at bounding box center [863, 14] width 17 height 15
click at [326, 312] on div "Status Method URL 200 post [URL][DOMAIN_NAME] [DATE] 11:16 PM 200 POST [URL][DO…" at bounding box center [266, 226] width 258 height 395
click at [238, 57] on span "[URL][DOMAIN_NAME]" at bounding box center [249, 56] width 105 height 9
click at [244, 224] on span "[URL][DOMAIN_NAME]" at bounding box center [249, 228] width 105 height 9
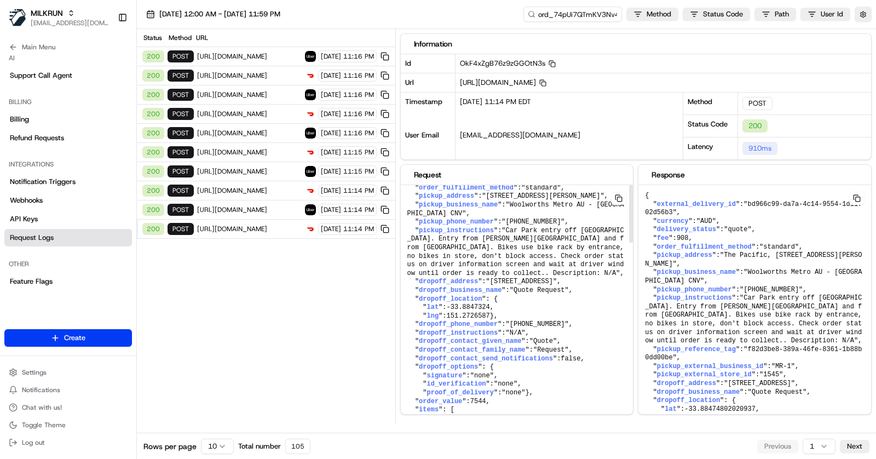
scroll to position [0, 0]
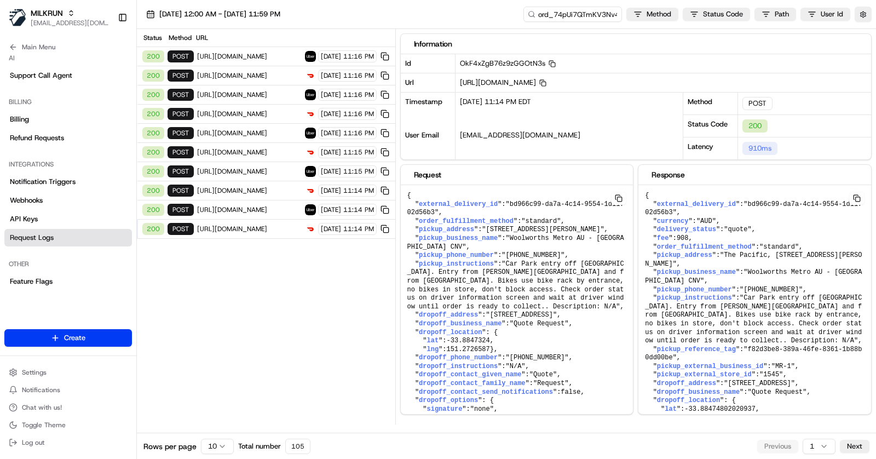
drag, startPoint x: 630, startPoint y: 81, endPoint x: 451, endPoint y: 83, distance: 178.5
click at [451, 83] on div "Id OkF4xZgB76z9zGGOtN3s Copy OkF4xZgB76z9zGGOtN3s Url [URL][DOMAIN_NAME] Copy […" at bounding box center [636, 73] width 471 height 38
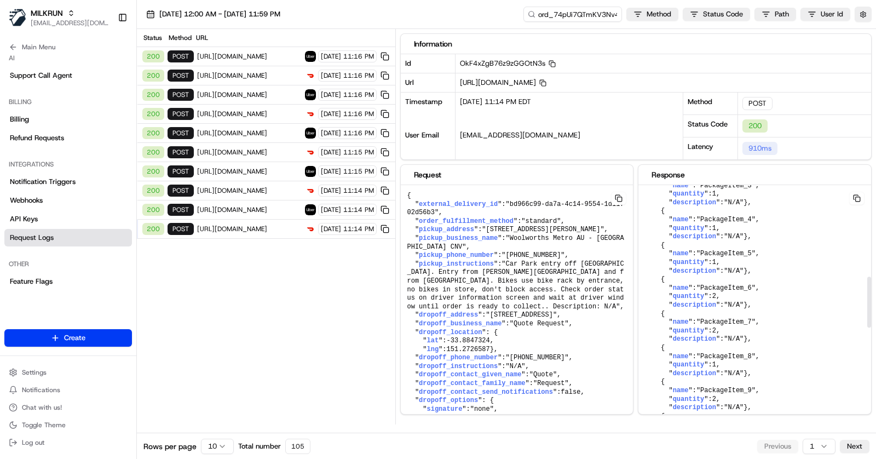
scroll to position [505, 0]
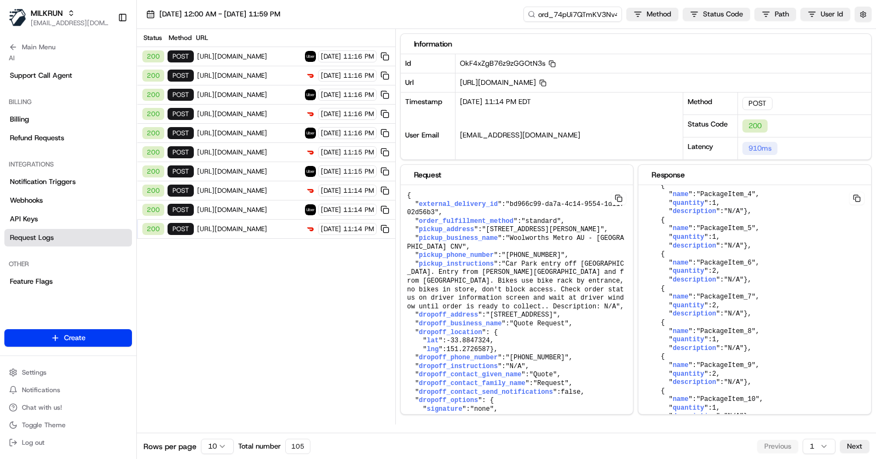
click at [241, 205] on span "[URL][DOMAIN_NAME]" at bounding box center [249, 209] width 105 height 9
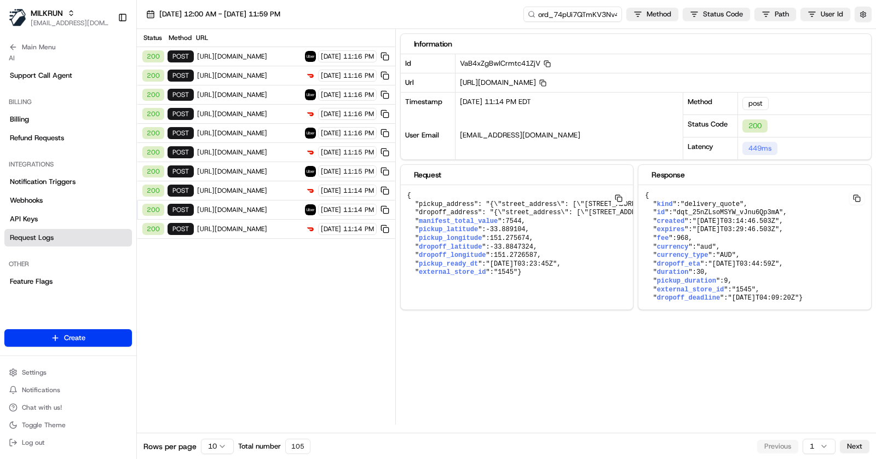
scroll to position [0, 0]
drag, startPoint x: 411, startPoint y: 268, endPoint x: 522, endPoint y: 268, distance: 111.1
click at [522, 268] on pre "{ "pickup_address": "{\"street_address\": [\"[STREET_ADDRESS][PERSON_NAME]\"], …" at bounding box center [746, 234] width 691 height 99
click at [545, 267] on pre "{ "pickup_address": "{\"street_address\": [\"[STREET_ADDRESS][PERSON_NAME]\"], …" at bounding box center [746, 234] width 691 height 99
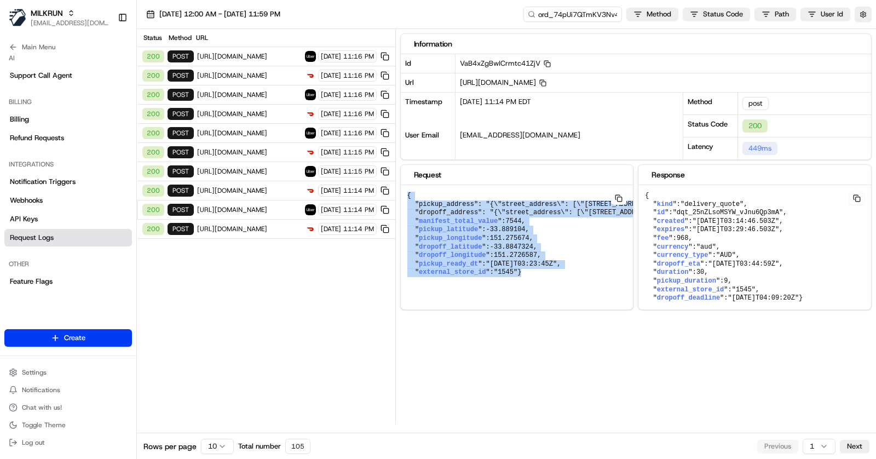
drag, startPoint x: 545, startPoint y: 267, endPoint x: 408, endPoint y: 192, distance: 156.1
click at [408, 192] on pre "{ "pickup_address": "{\"street_address\": [\"[STREET_ADDRESS][PERSON_NAME]\"], …" at bounding box center [746, 234] width 691 height 99
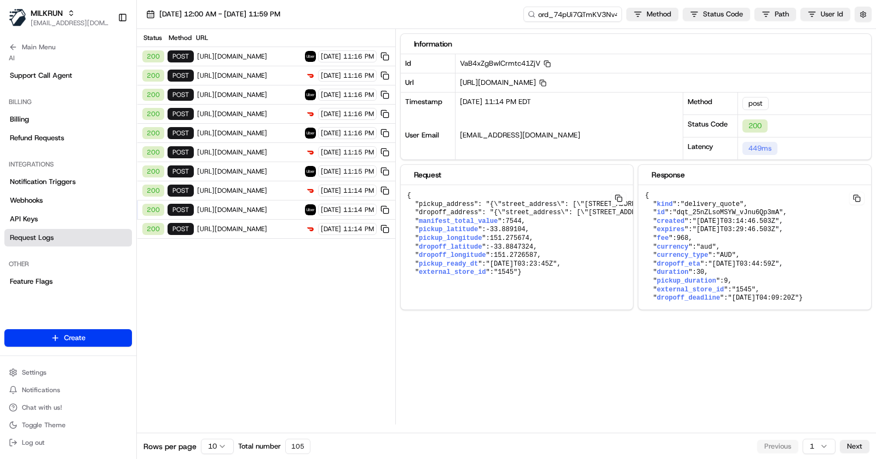
click at [541, 273] on pre "{ "pickup_address": "{\"street_address\": [\"[STREET_ADDRESS][PERSON_NAME]\"], …" at bounding box center [746, 234] width 691 height 99
drag, startPoint x: 532, startPoint y: 273, endPoint x: 411, endPoint y: 266, distance: 121.2
click at [411, 266] on pre "{ "pickup_address": "{\"street_address\": [\"[STREET_ADDRESS][PERSON_NAME]\"], …" at bounding box center [746, 234] width 691 height 99
drag, startPoint x: 411, startPoint y: 266, endPoint x: 522, endPoint y: 266, distance: 111.1
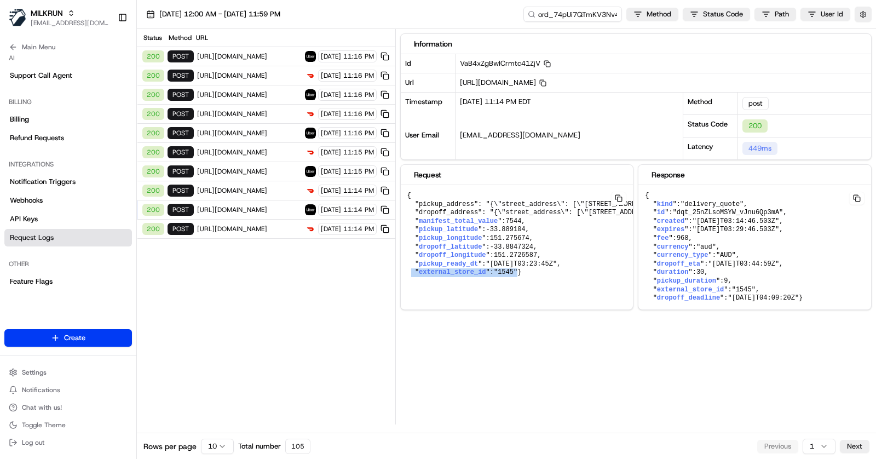
click at [522, 266] on pre "{ "pickup_address": "{\"street_address\": [\"[STREET_ADDRESS][PERSON_NAME]\"], …" at bounding box center [746, 234] width 691 height 99
click at [533, 269] on pre "{ "pickup_address": "{\"street_address\": [\"[STREET_ADDRESS][PERSON_NAME]\"], …" at bounding box center [746, 234] width 691 height 99
drag, startPoint x: 533, startPoint y: 269, endPoint x: 412, endPoint y: 265, distance: 121.0
click at [412, 265] on pre "{ "pickup_address": "{\"street_address\": [\"[STREET_ADDRESS][PERSON_NAME]\"], …" at bounding box center [746, 234] width 691 height 99
click at [40, 279] on span "Feature Flags" at bounding box center [31, 281] width 43 height 10
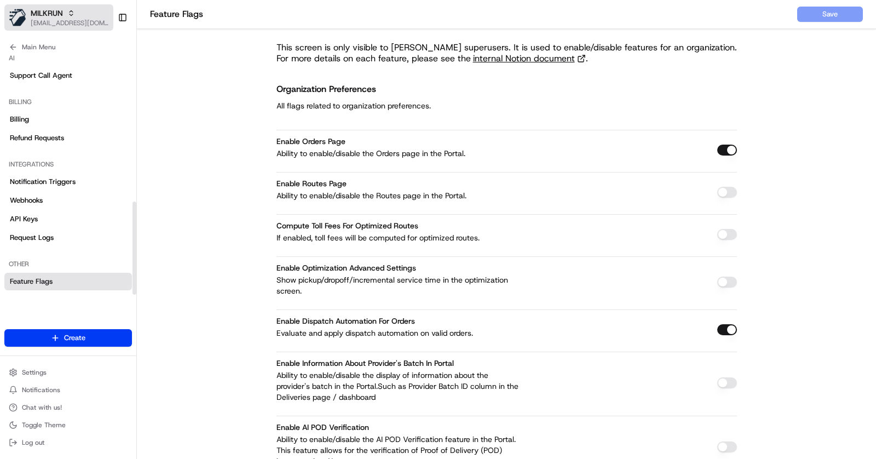
click at [71, 17] on div "MILKRUN" at bounding box center [70, 13] width 78 height 11
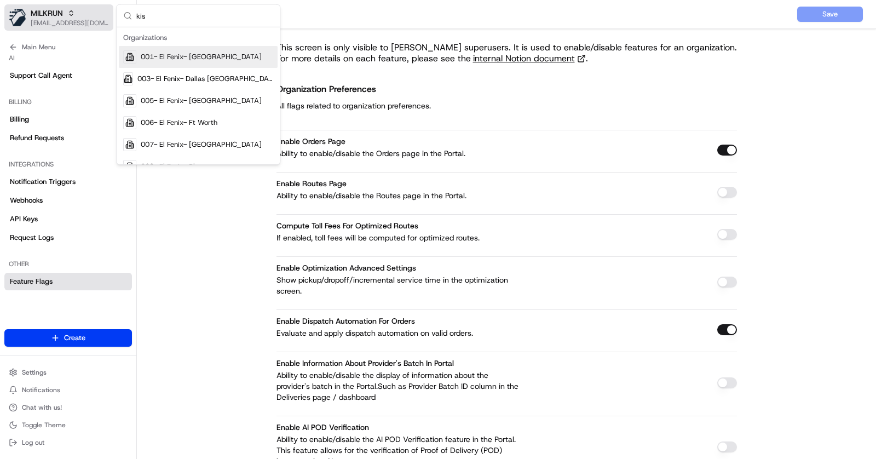
type input "[PERSON_NAME]"
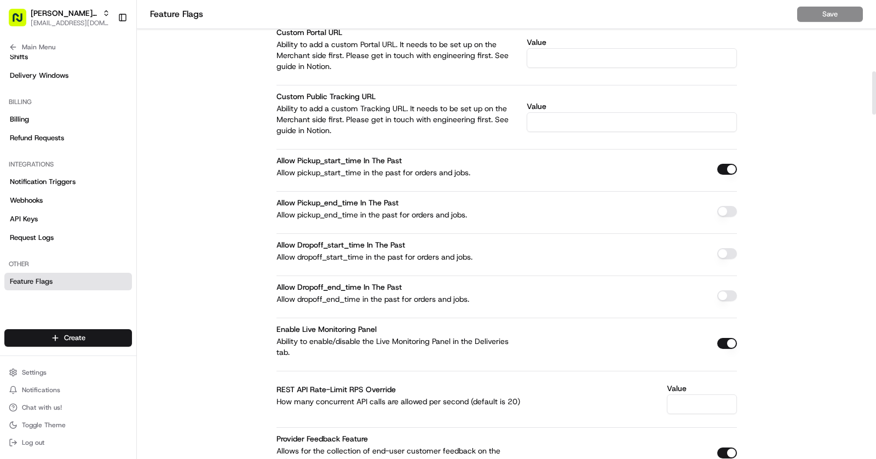
scroll to position [767, 0]
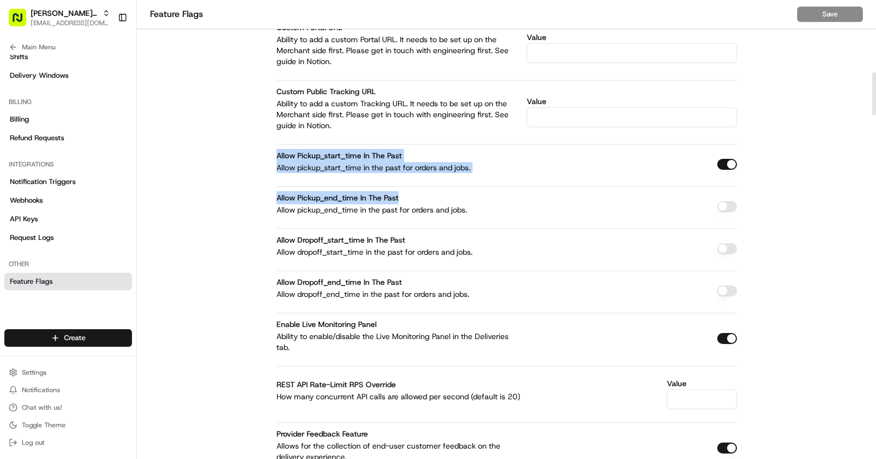
drag, startPoint x: 261, startPoint y: 143, endPoint x: 371, endPoint y: 174, distance: 114.2
drag, startPoint x: 274, startPoint y: 145, endPoint x: 503, endPoint y: 182, distance: 231.8
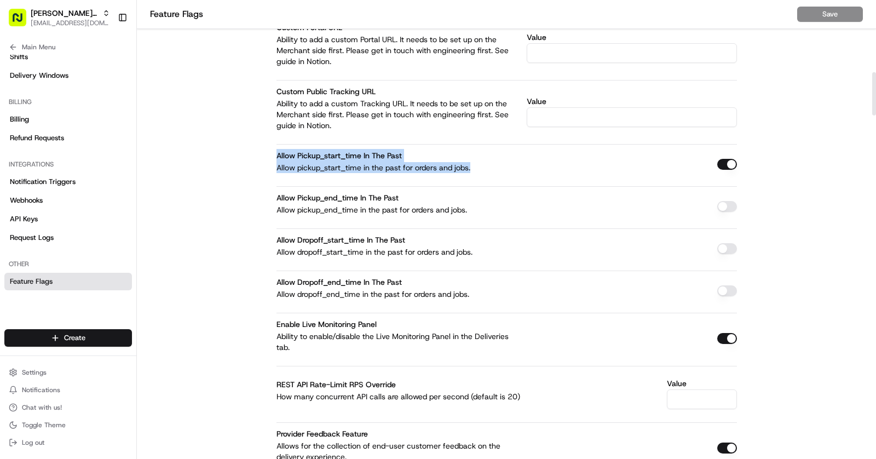
drag, startPoint x: 503, startPoint y: 176, endPoint x: 311, endPoint y: 145, distance: 194.1
click at [311, 149] on div "allow pickup_start_time in the past Allow pickup_start_time in the past for ord…" at bounding box center [399, 161] width 246 height 24
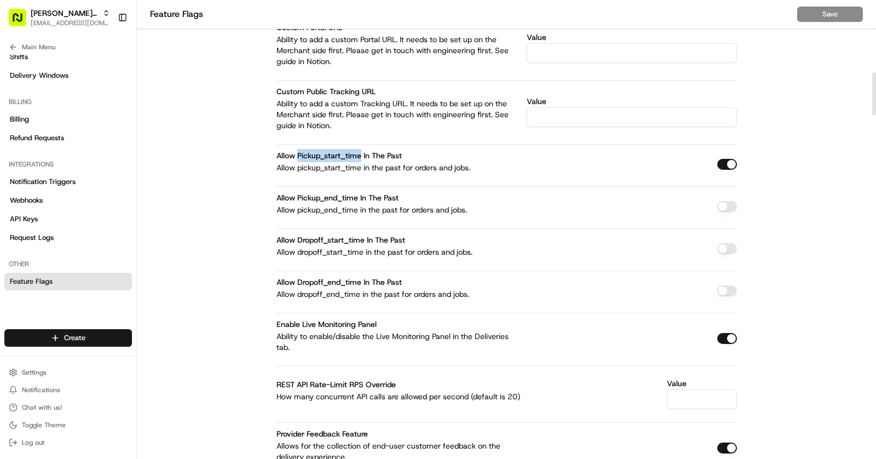
click at [311, 149] on div "allow pickup_start_time in the past Allow pickup_start_time in the past for ord…" at bounding box center [399, 161] width 246 height 24
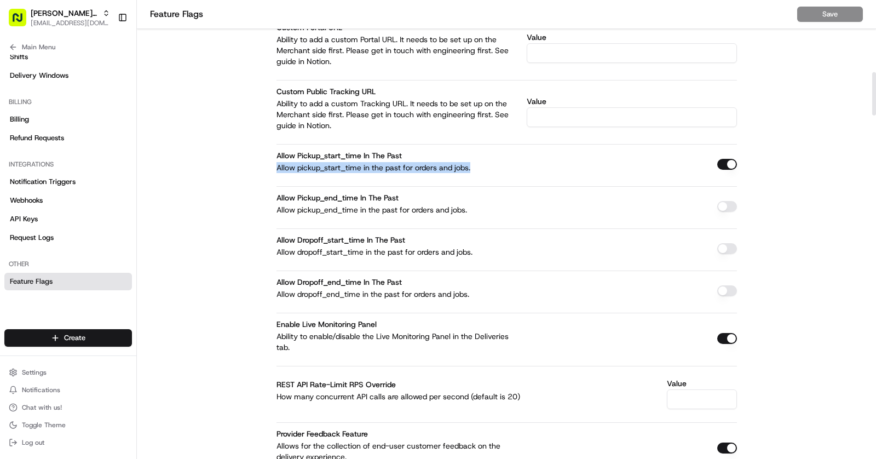
click at [318, 144] on div "allow pickup_start_time in the past Allow pickup_start_time in the past for ord…" at bounding box center [506, 158] width 460 height 29
drag, startPoint x: 279, startPoint y: 149, endPoint x: 483, endPoint y: 172, distance: 206.0
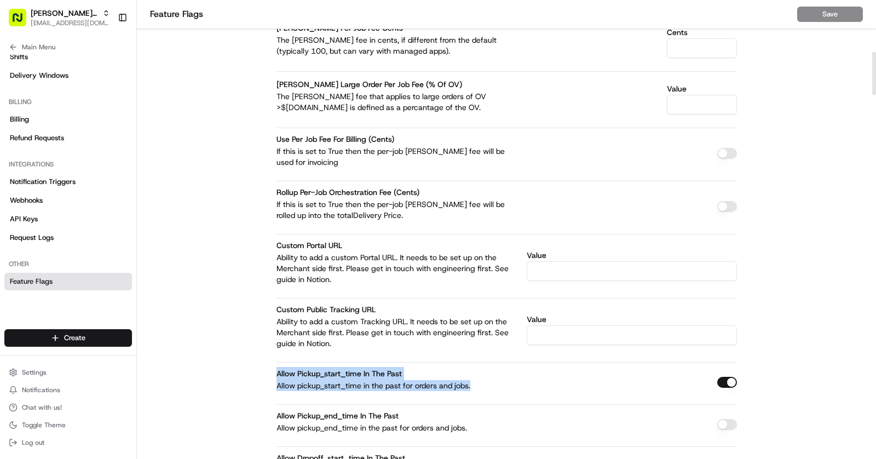
scroll to position [526, 0]
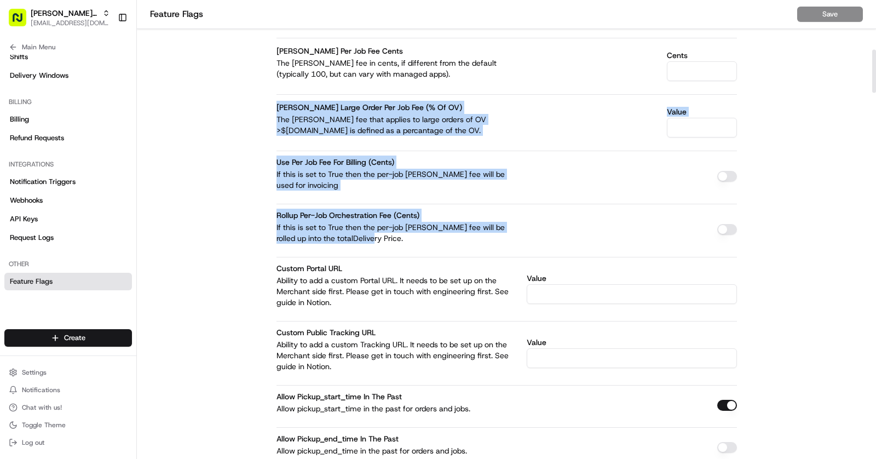
drag, startPoint x: 361, startPoint y: 236, endPoint x: 273, endPoint y: 104, distance: 158.7
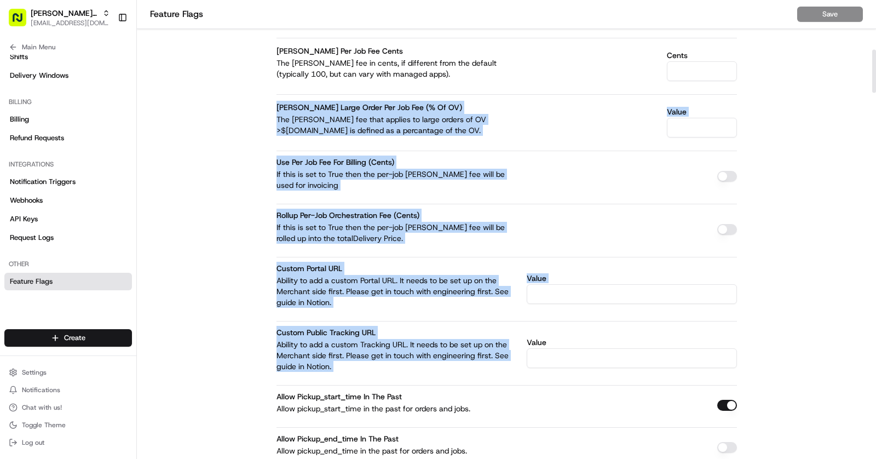
drag, startPoint x: 276, startPoint y: 103, endPoint x: 424, endPoint y: 362, distance: 298.2
drag, startPoint x: 278, startPoint y: 102, endPoint x: 391, endPoint y: 367, distance: 288.2
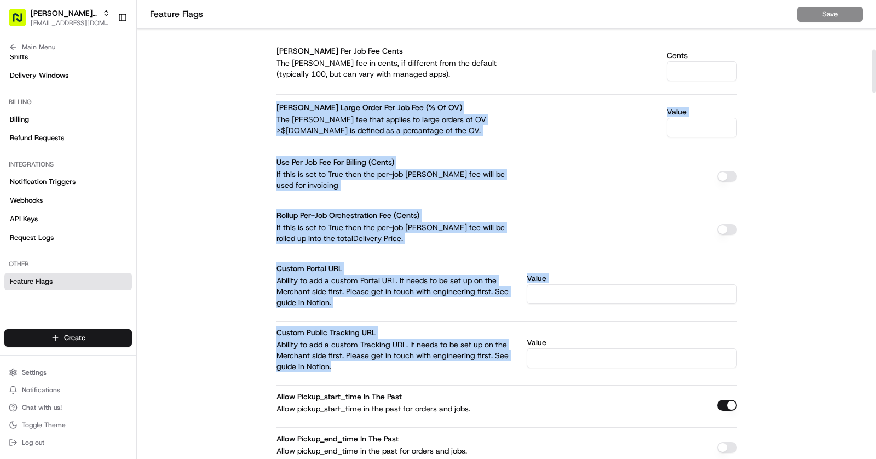
drag, startPoint x: 337, startPoint y: 364, endPoint x: 277, endPoint y: 106, distance: 264.7
drag, startPoint x: 277, startPoint y: 106, endPoint x: 342, endPoint y: 362, distance: 264.4
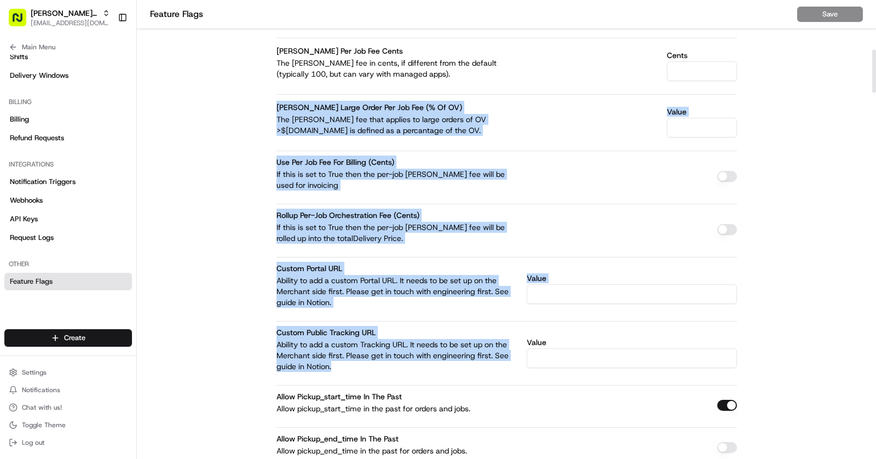
drag, startPoint x: 342, startPoint y: 362, endPoint x: 279, endPoint y: 101, distance: 268.7
click at [279, 102] on label "[PERSON_NAME] Large Order Per Job Fee (% of OV)" at bounding box center [369, 107] width 186 height 10
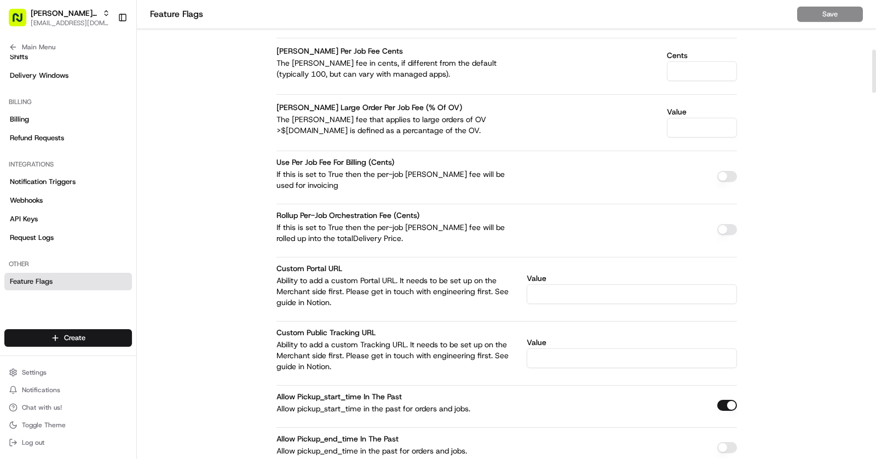
drag, startPoint x: 279, startPoint y: 101, endPoint x: 413, endPoint y: 342, distance: 276.4
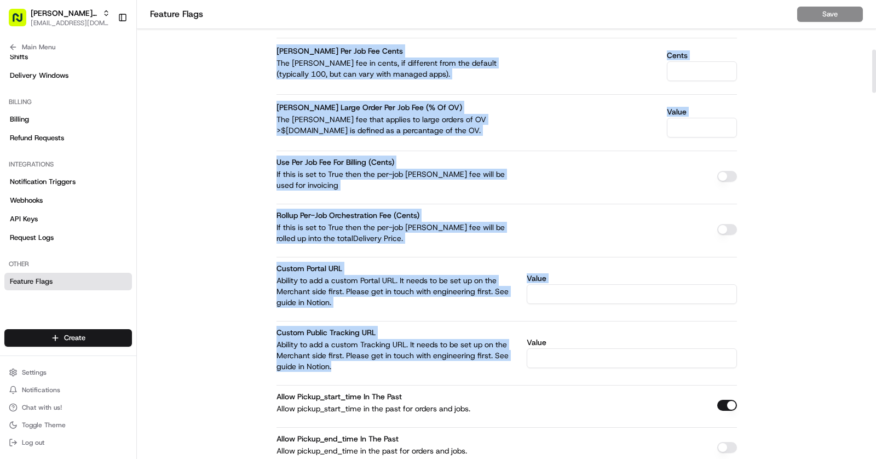
drag, startPoint x: 338, startPoint y: 367, endPoint x: 279, endPoint y: 50, distance: 322.4
click at [279, 50] on label "[PERSON_NAME] Per Job Fee Cents" at bounding box center [339, 51] width 126 height 10
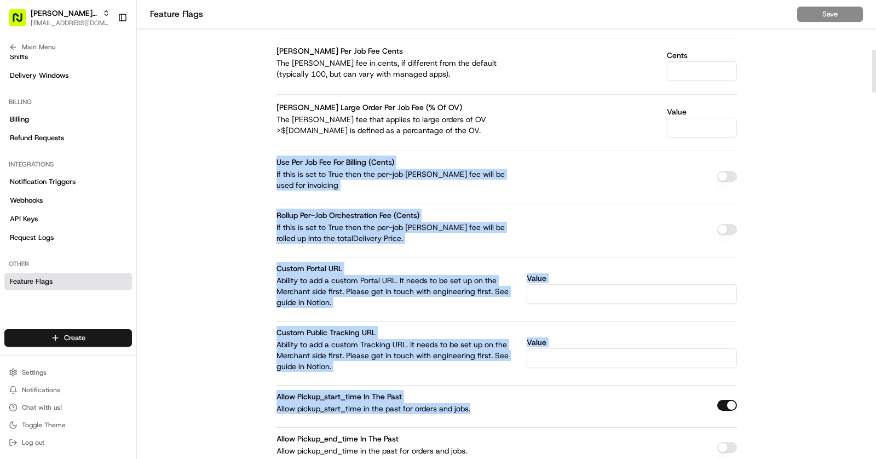
drag, startPoint x: 277, startPoint y: 157, endPoint x: 477, endPoint y: 401, distance: 315.9
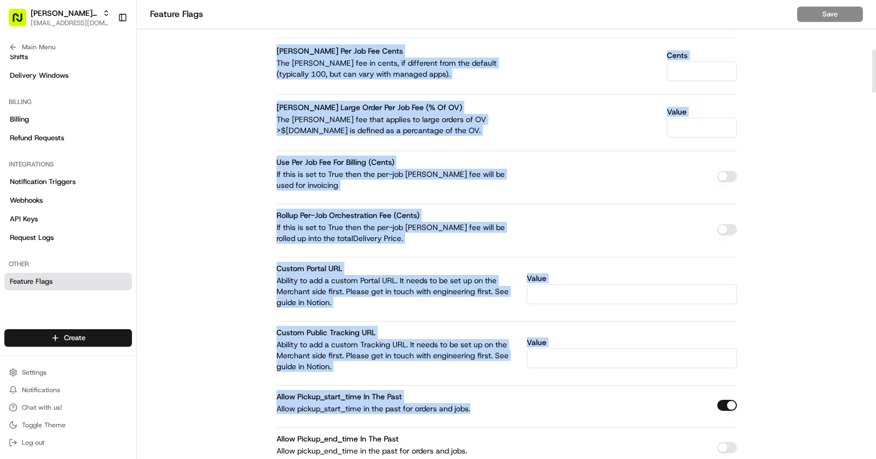
drag, startPoint x: 477, startPoint y: 401, endPoint x: 278, endPoint y: 47, distance: 406.1
click at [278, 47] on label "[PERSON_NAME] Per Job Fee Cents" at bounding box center [339, 51] width 126 height 10
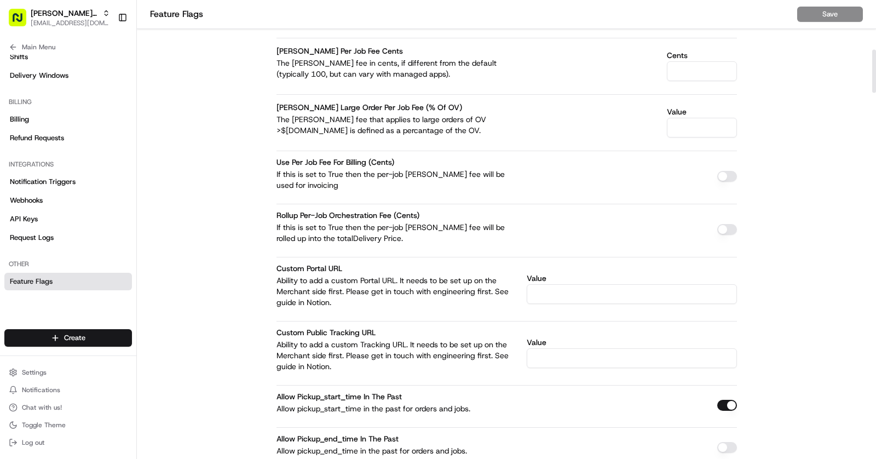
drag, startPoint x: 278, startPoint y: 47, endPoint x: 389, endPoint y: 375, distance: 346.1
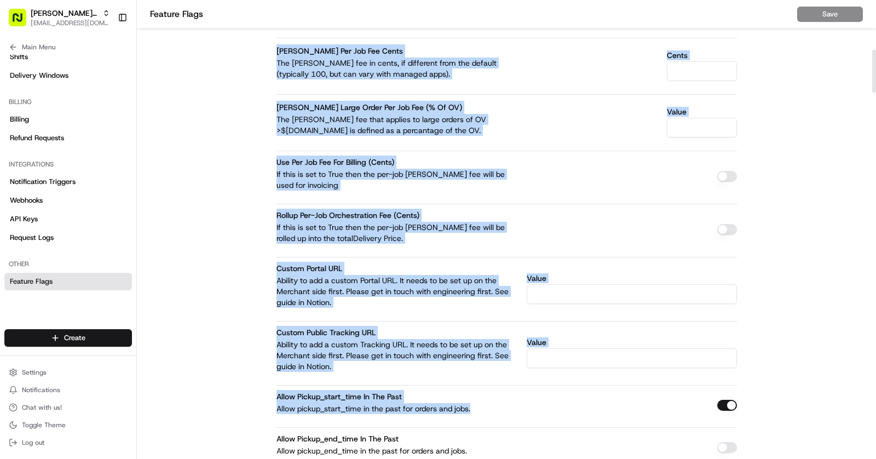
drag, startPoint x: 475, startPoint y: 407, endPoint x: 272, endPoint y: 51, distance: 410.2
drag, startPoint x: 277, startPoint y: 48, endPoint x: 489, endPoint y: 413, distance: 421.7
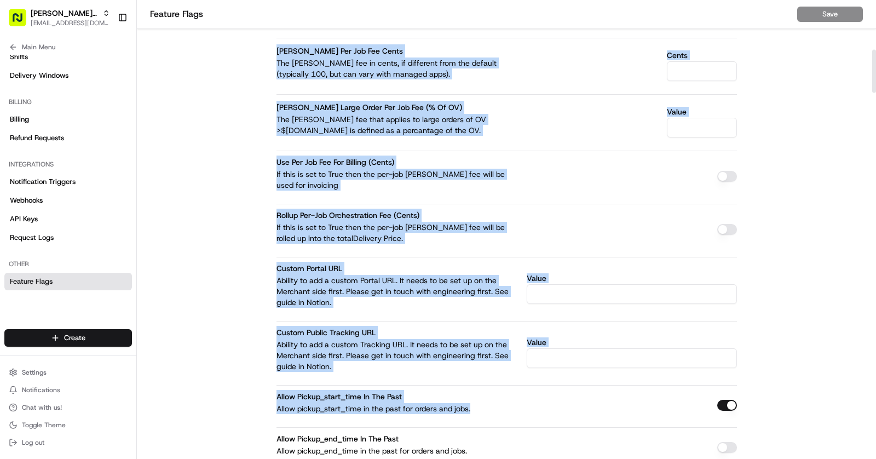
drag, startPoint x: 489, startPoint y: 413, endPoint x: 283, endPoint y: 47, distance: 420.1
drag, startPoint x: 485, startPoint y: 409, endPoint x: 272, endPoint y: 41, distance: 425.1
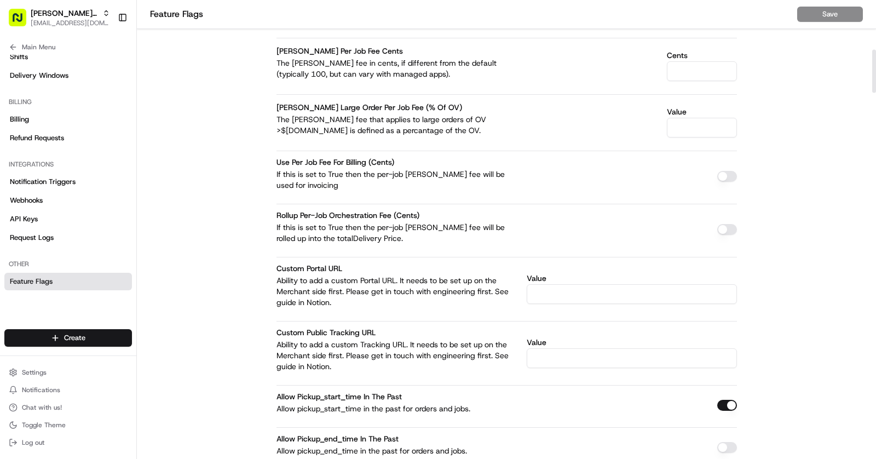
click at [279, 47] on label "[PERSON_NAME] Per Job Fee Cents" at bounding box center [339, 51] width 126 height 10
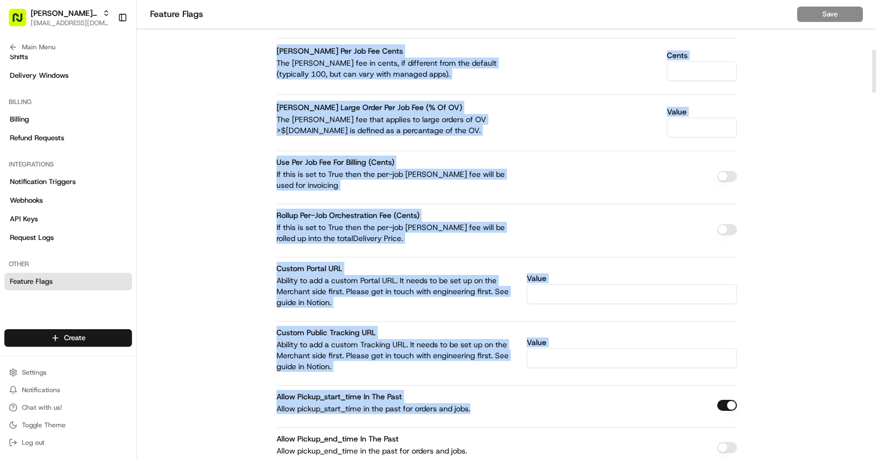
drag, startPoint x: 279, startPoint y: 45, endPoint x: 496, endPoint y: 404, distance: 419.3
drag, startPoint x: 496, startPoint y: 404, endPoint x: 284, endPoint y: 44, distance: 417.7
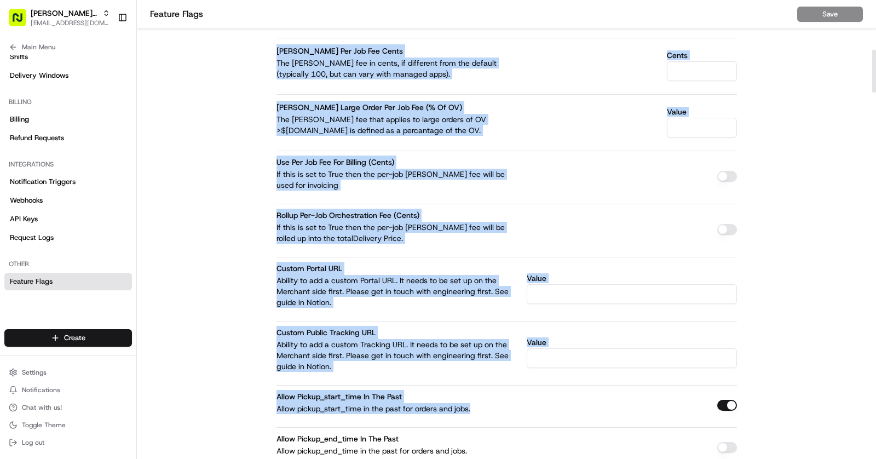
click at [284, 46] on label "[PERSON_NAME] Per Job Fee Cents" at bounding box center [339, 51] width 126 height 10
drag, startPoint x: 276, startPoint y: 47, endPoint x: 480, endPoint y: 405, distance: 411.9
drag, startPoint x: 480, startPoint y: 405, endPoint x: 275, endPoint y: 44, distance: 414.8
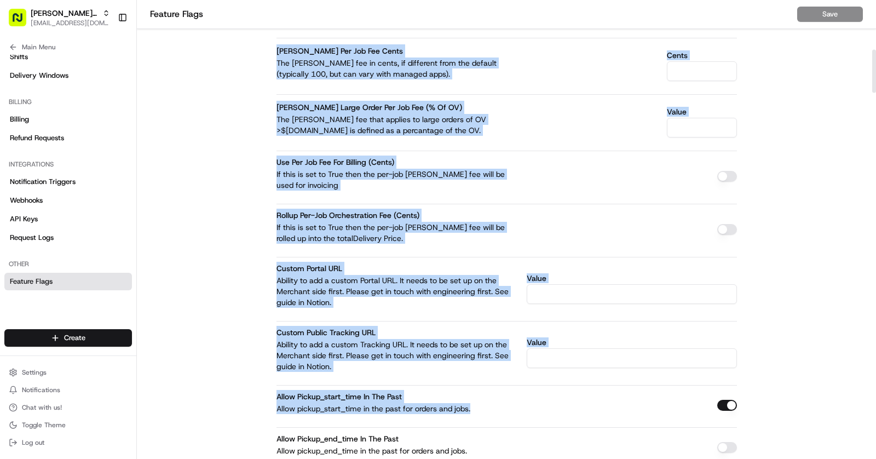
click at [285, 46] on label "[PERSON_NAME] Per Job Fee Cents" at bounding box center [339, 51] width 126 height 10
drag, startPoint x: 277, startPoint y: 45, endPoint x: 495, endPoint y: 404, distance: 419.6
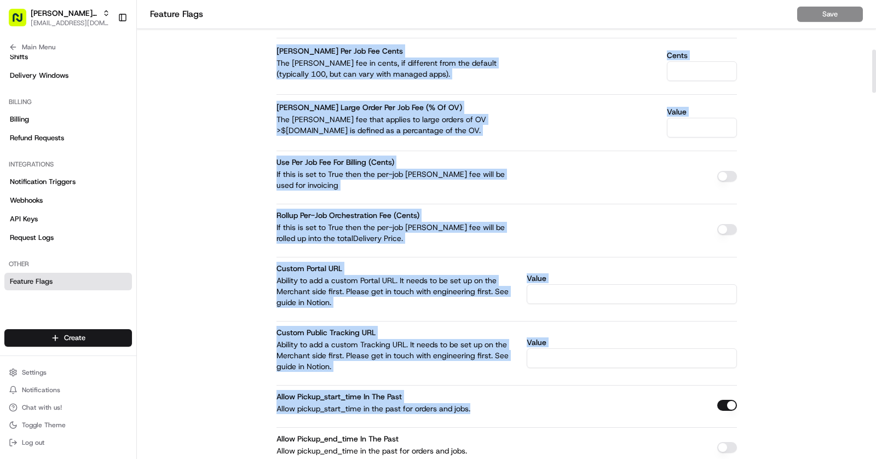
drag, startPoint x: 495, startPoint y: 404, endPoint x: 268, endPoint y: 48, distance: 422.6
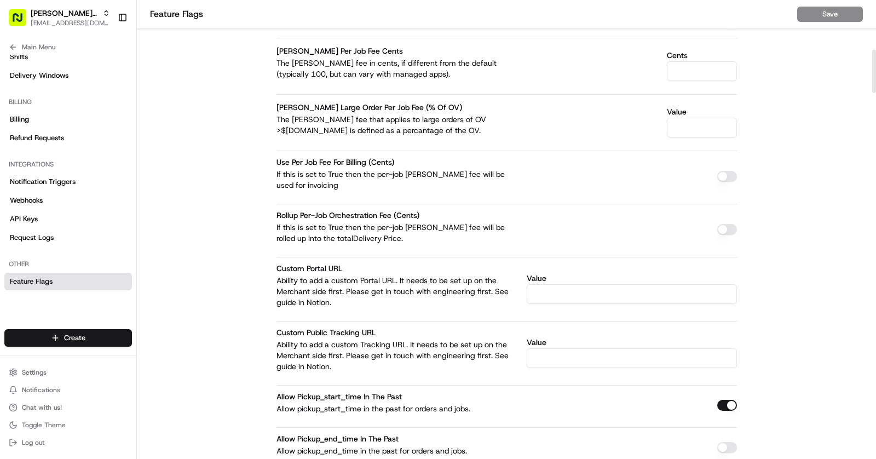
drag, startPoint x: 268, startPoint y: 48, endPoint x: 312, endPoint y: 79, distance: 54.5
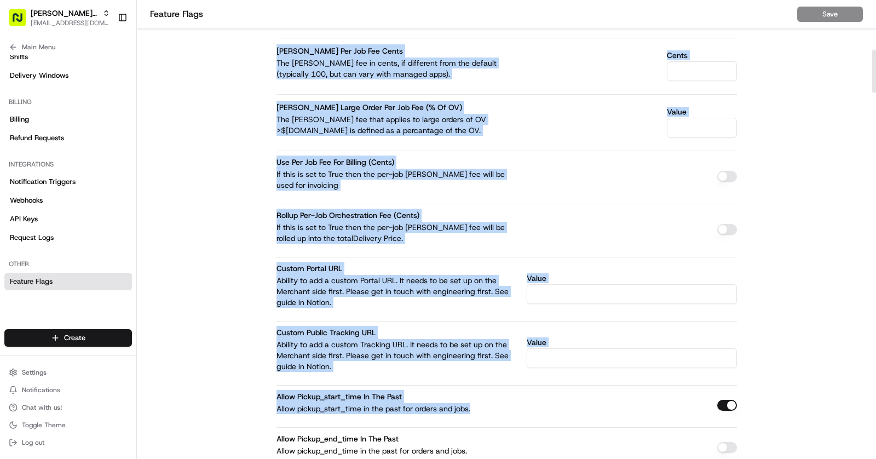
drag, startPoint x: 495, startPoint y: 407, endPoint x: 278, endPoint y: 49, distance: 418.8
drag, startPoint x: 268, startPoint y: 38, endPoint x: 474, endPoint y: 414, distance: 428.7
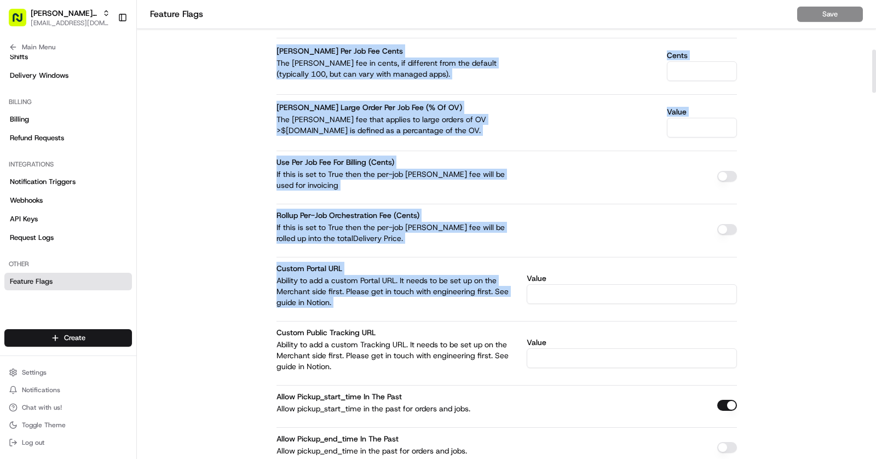
drag, startPoint x: 357, startPoint y: 299, endPoint x: 278, endPoint y: 49, distance: 262.0
click at [279, 44] on div "[PERSON_NAME] Per Job Fee Cents The [PERSON_NAME] fee in cents, if different fr…" at bounding box center [399, 61] width 246 height 35
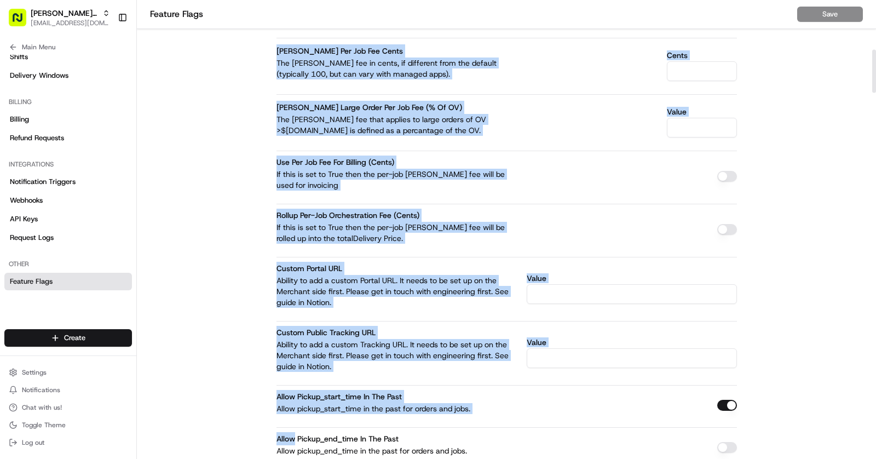
drag, startPoint x: 279, startPoint y: 42, endPoint x: 484, endPoint y: 423, distance: 432.8
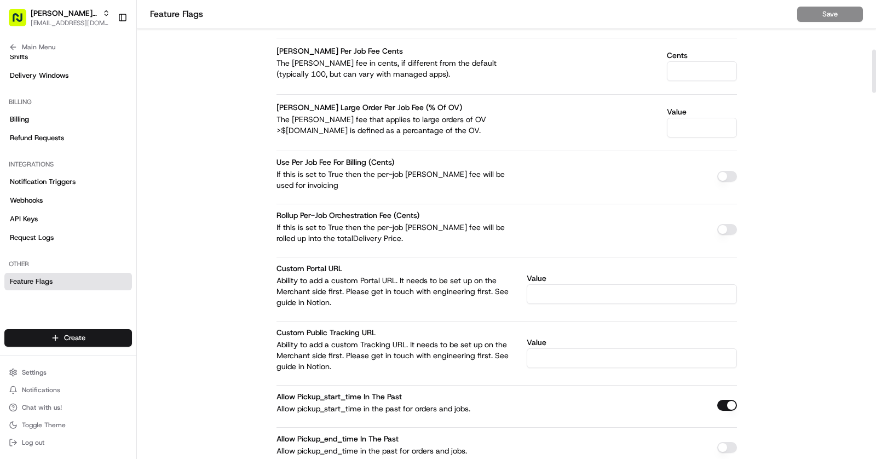
click at [487, 435] on div "allow pickup_end_time in the past Allow pickup_end_time in the past for orders …" at bounding box center [399, 444] width 246 height 24
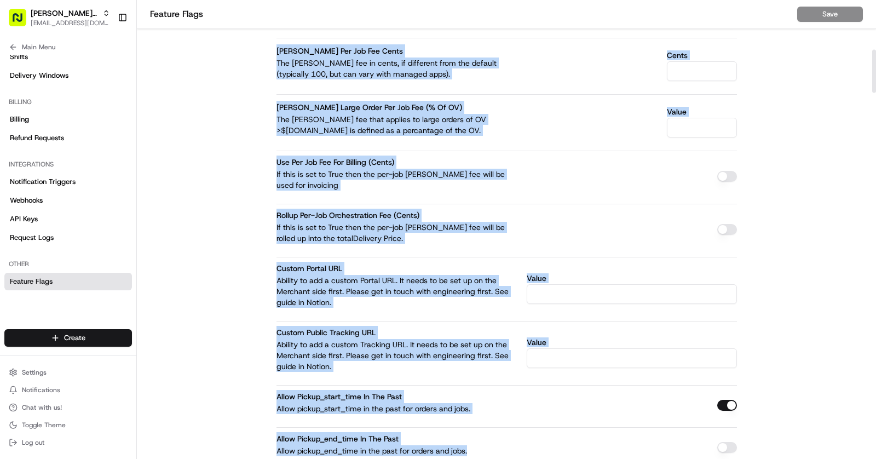
scroll to position [0, 0]
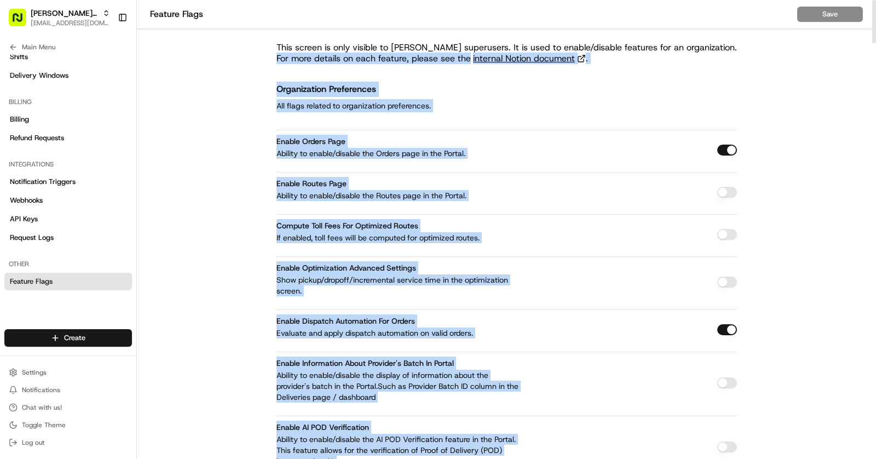
drag, startPoint x: 481, startPoint y: 445, endPoint x: 274, endPoint y: 51, distance: 445.4
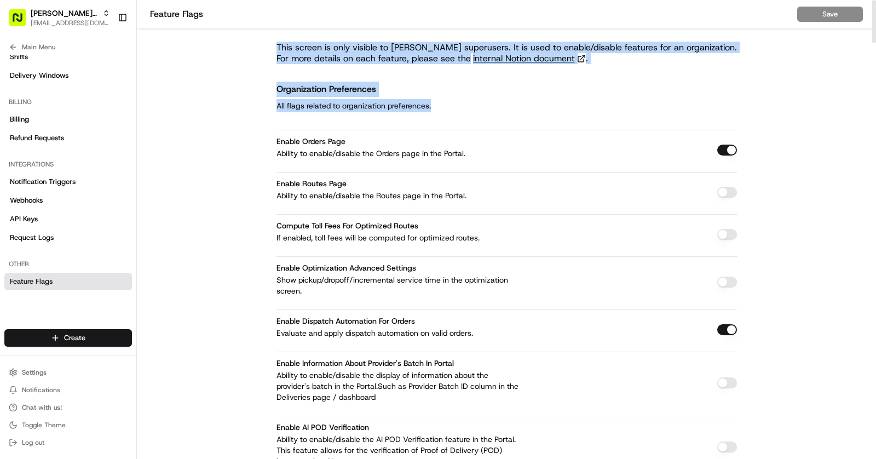
drag, startPoint x: 276, startPoint y: 48, endPoint x: 460, endPoint y: 108, distance: 193.0
click at [460, 108] on div "Organization Preferences All flags related to organization preferences." at bounding box center [506, 97] width 460 height 31
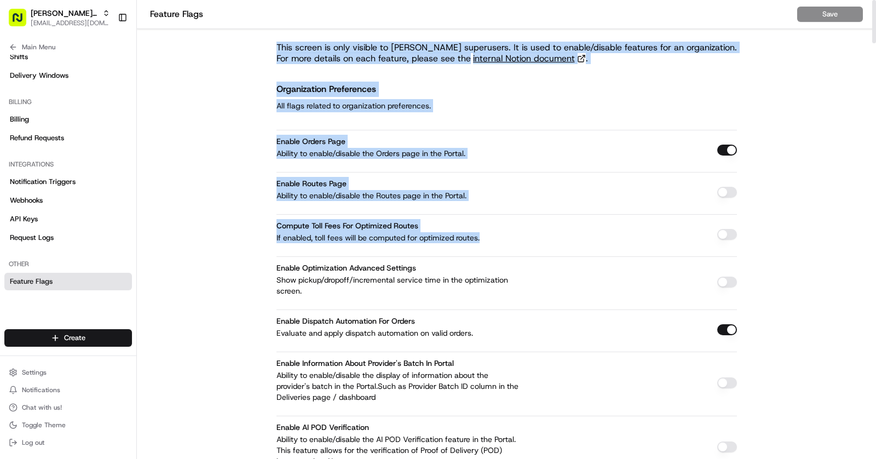
drag, startPoint x: 272, startPoint y: 47, endPoint x: 468, endPoint y: 263, distance: 292.3
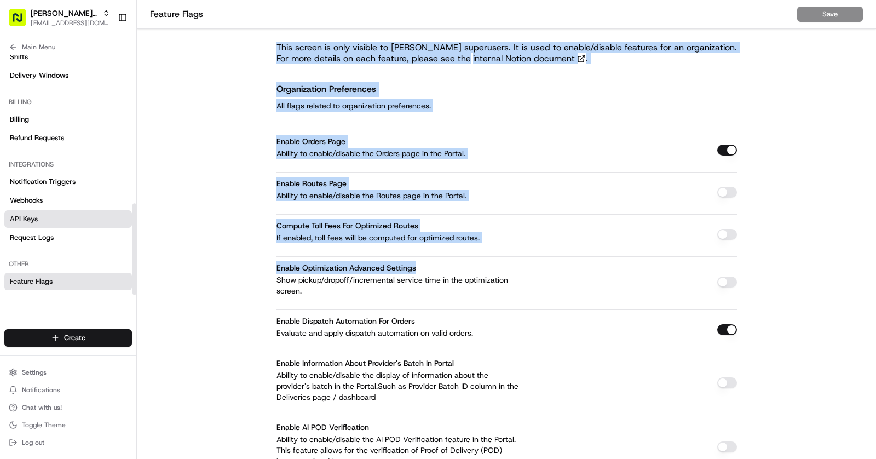
click at [47, 219] on link "API Keys" at bounding box center [68, 219] width 128 height 18
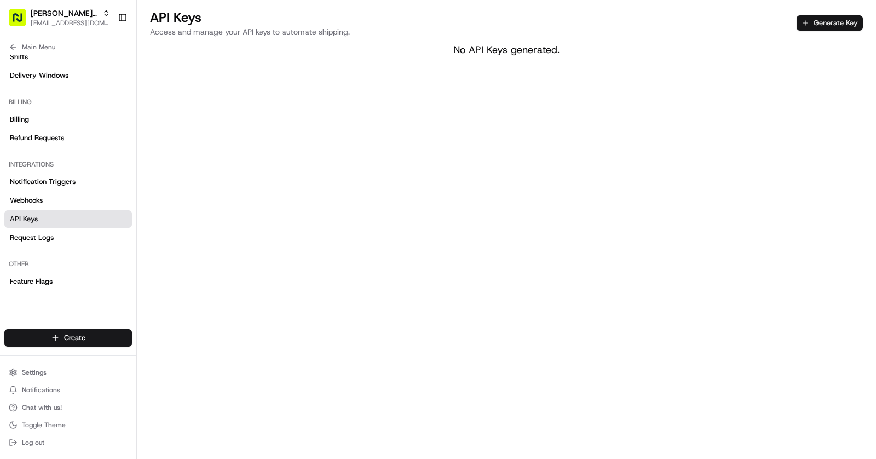
click at [829, 19] on button "Generate Key" at bounding box center [830, 22] width 66 height 15
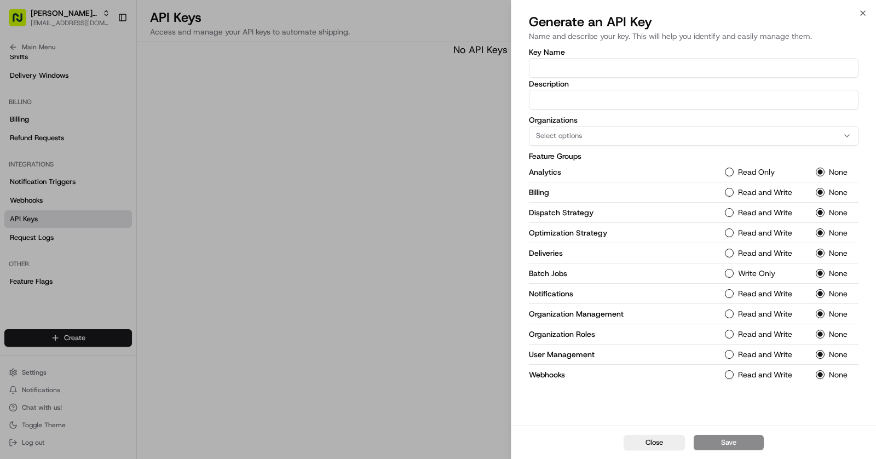
click at [617, 57] on div "Key Name" at bounding box center [694, 63] width 330 height 30
click at [604, 65] on input "Key Name" at bounding box center [694, 68] width 330 height 20
type input "Test"
click at [765, 115] on div "Key Name Test Description Organizations Select options Feature Groups Analytics…" at bounding box center [694, 216] width 330 height 336
click at [862, 11] on icon "button" at bounding box center [862, 13] width 9 height 9
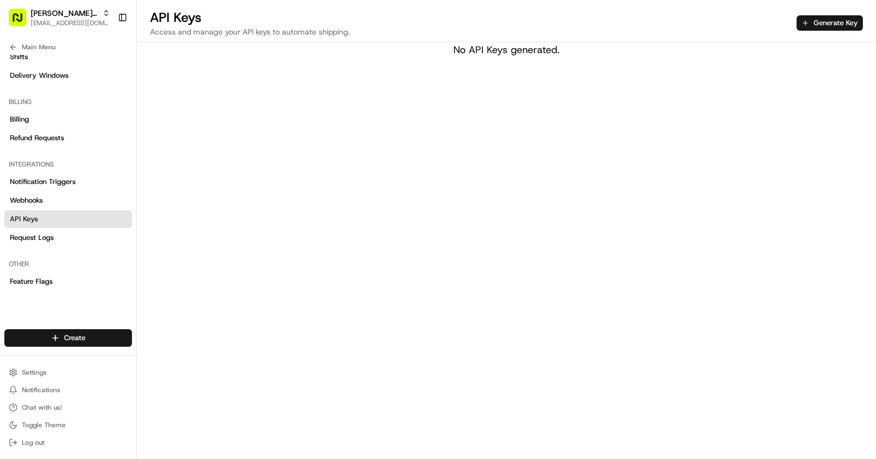
click at [664, 313] on div "API Keys Access and manage your API keys to automate shipping. Generate Key No …" at bounding box center [506, 229] width 739 height 459
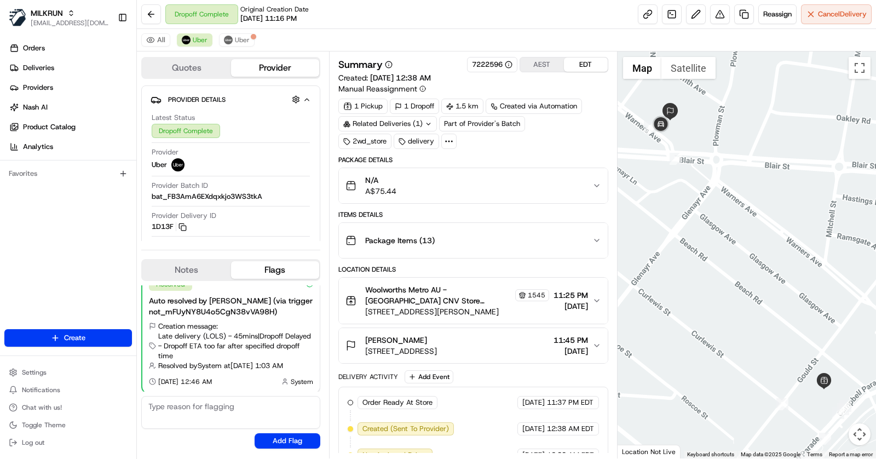
click at [420, 123] on div "Related Deliveries (1)" at bounding box center [387, 123] width 99 height 15
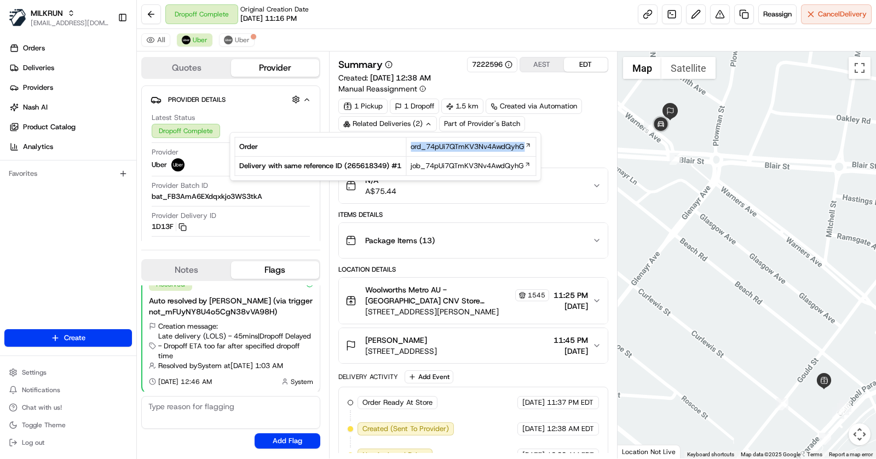
copy span "ord_74pUi7QTmKV3Nv4AwdQyhG"
drag, startPoint x: 537, startPoint y: 148, endPoint x: 412, endPoint y: 149, distance: 124.8
click at [412, 149] on td "ord_74pUi7QTmKV3Nv4AwdQyhG" at bounding box center [471, 146] width 130 height 19
